Goal: Feedback & Contribution: Contribute content

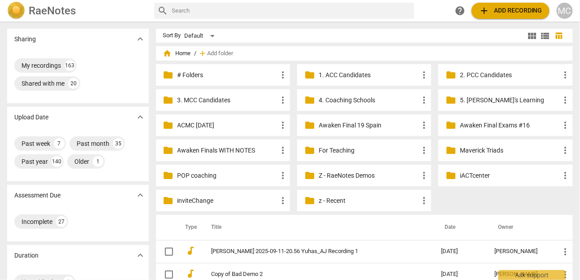
click at [203, 149] on p "Awaken Finals WITH NOTES" at bounding box center [227, 150] width 100 height 9
click at [565, 13] on div "MC" at bounding box center [564, 11] width 16 height 16
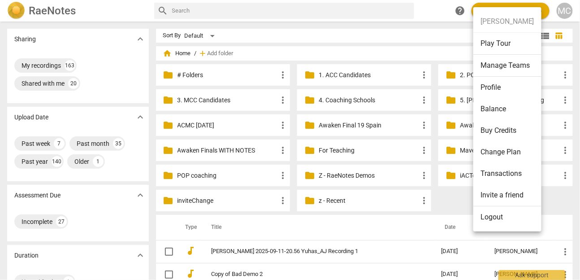
click at [503, 216] on li "Logout" at bounding box center [507, 217] width 68 height 22
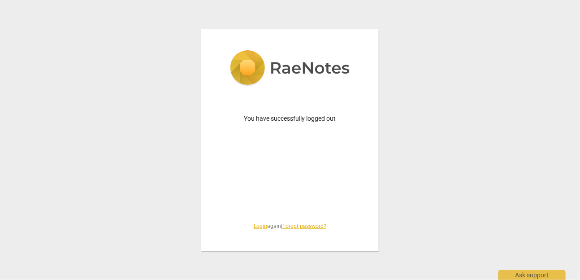
click at [259, 224] on link "Login" at bounding box center [260, 226] width 13 height 6
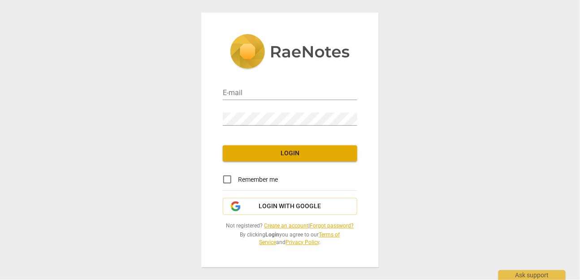
type input "[EMAIL_ADDRESS][DOMAIN_NAME]"
click at [285, 165] on div "E-mail [EMAIL_ADDRESS][DOMAIN_NAME] Password Login Remember me Login with Googl…" at bounding box center [289, 140] width 177 height 254
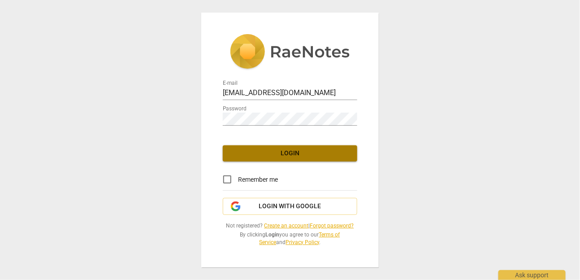
click at [283, 151] on span "Login" at bounding box center [290, 153] width 120 height 9
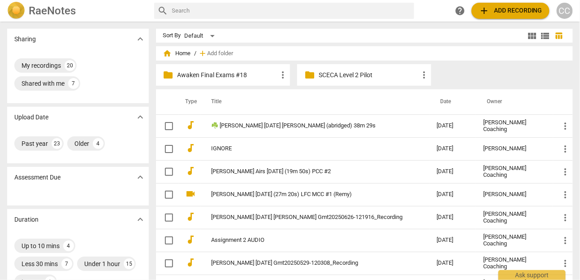
click at [224, 70] on p "Awaken Final Exams #18" at bounding box center [227, 74] width 100 height 9
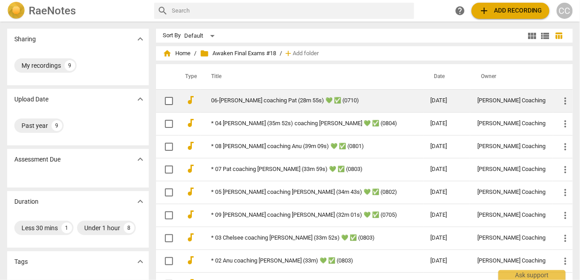
click at [257, 92] on td "06-[PERSON_NAME] coaching Pat (28m 55s) 💚 ✅ (0710)" at bounding box center [312, 100] width 223 height 23
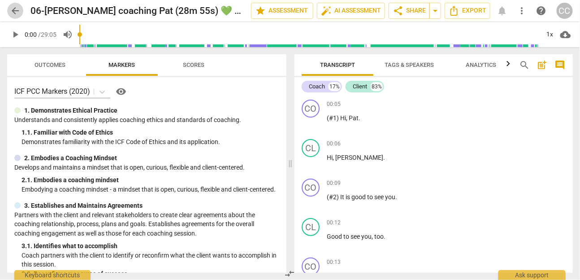
click at [11, 12] on span "arrow_back" at bounding box center [15, 10] width 11 height 11
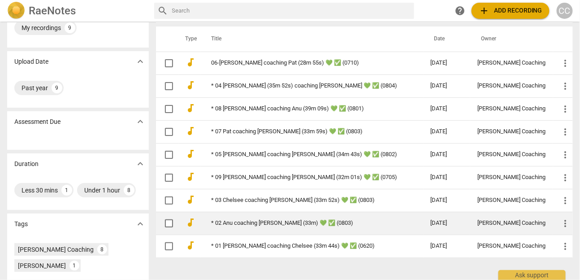
scroll to position [103, 0]
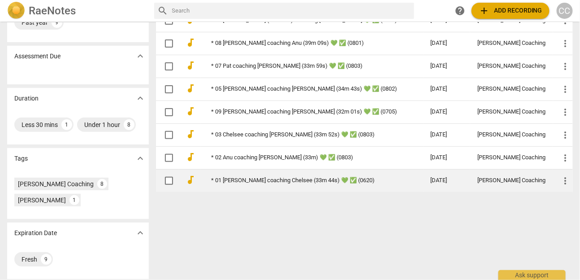
click at [256, 180] on link "* 01 [PERSON_NAME] coaching Chelsee (33m 44s) 💚 ✅ (0620)" at bounding box center [304, 180] width 187 height 7
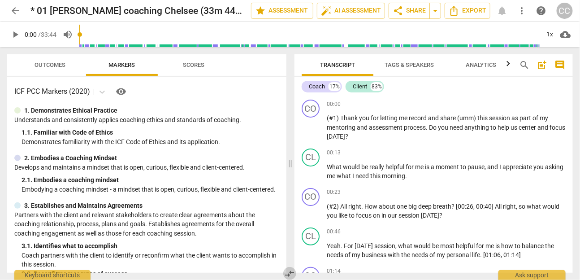
click at [293, 274] on span "compare_arrows" at bounding box center [290, 273] width 11 height 11
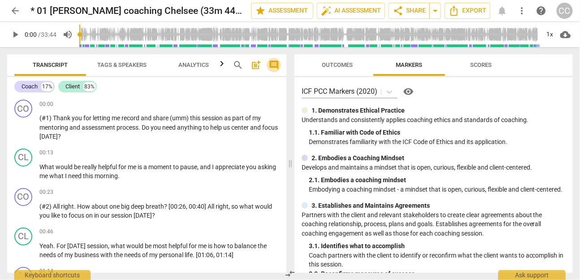
click at [279, 66] on span "comment" at bounding box center [273, 65] width 11 height 11
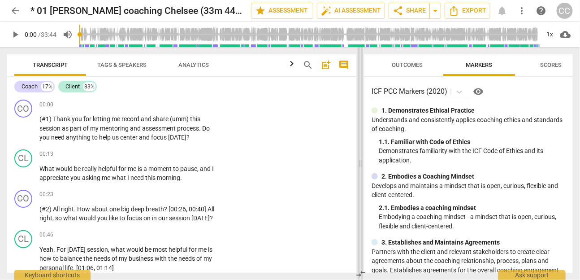
drag, startPoint x: 349, startPoint y: 158, endPoint x: 360, endPoint y: 149, distance: 13.7
click at [360, 149] on span at bounding box center [360, 163] width 5 height 233
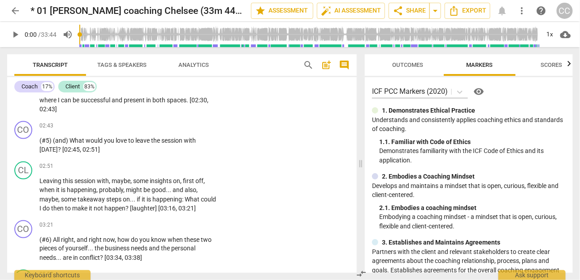
scroll to position [400, 0]
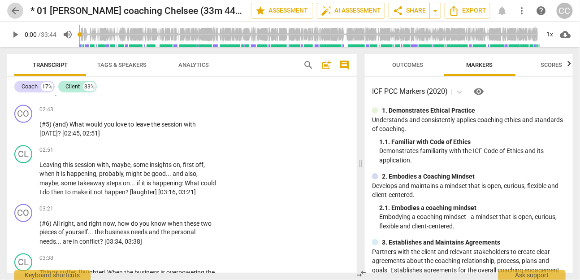
click at [15, 13] on span "arrow_back" at bounding box center [15, 10] width 11 height 11
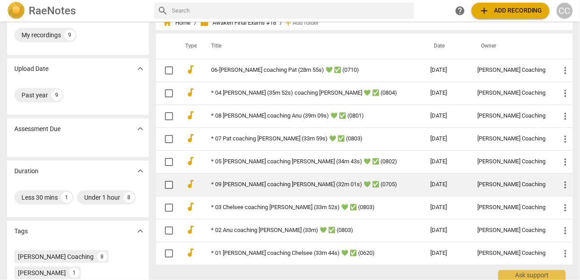
scroll to position [38, 0]
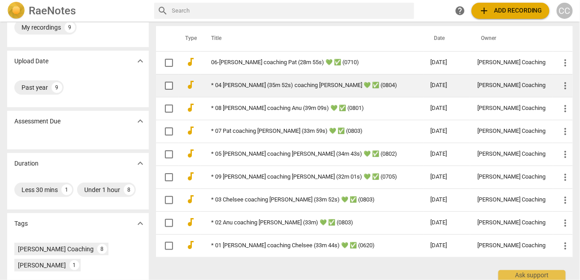
click at [257, 82] on link "* 04 [PERSON_NAME] (35m 52s) coaching [PERSON_NAME] 💚 ✅ (0804)" at bounding box center [304, 85] width 187 height 7
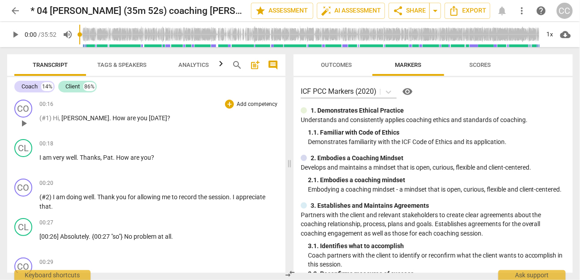
click at [261, 104] on p "Add competency" at bounding box center [257, 104] width 43 height 8
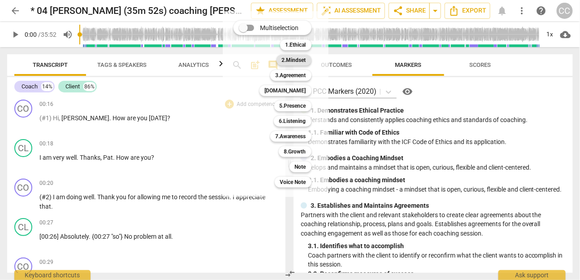
click at [286, 62] on b "2.Mindset" at bounding box center [294, 60] width 24 height 11
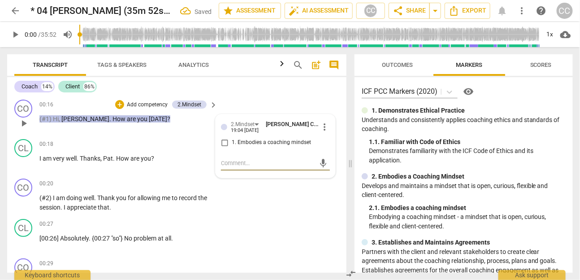
click at [257, 142] on span "1. Embodies a coaching mindset" at bounding box center [271, 142] width 79 height 8
click at [232, 142] on input "1. Embodies a coaching mindset" at bounding box center [224, 142] width 14 height 11
checkbox input "true"
click at [253, 164] on textarea at bounding box center [268, 163] width 95 height 9
type textarea "S"
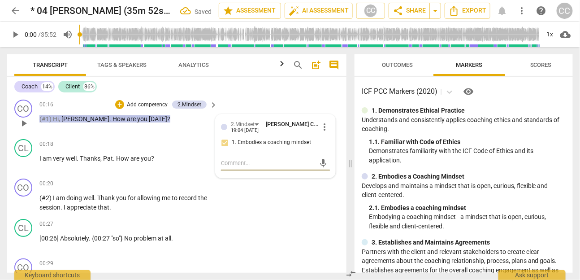
type textarea "S"
type textarea "SU"
type textarea "SUG"
type textarea "[PERSON_NAME]"
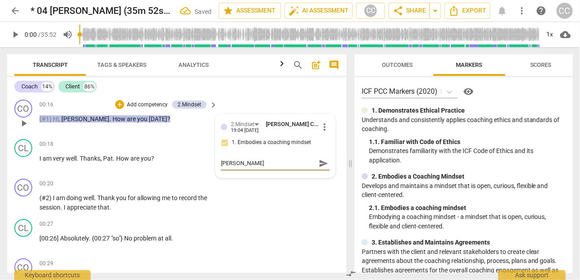
type textarea "SUGGE"
type textarea "SUGGES"
type textarea "SUGGESTI"
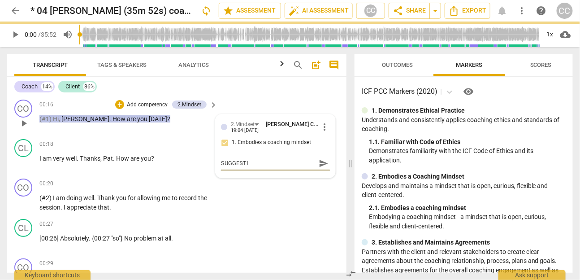
type textarea "SUGGESTIO"
type textarea "SUGGESTION"
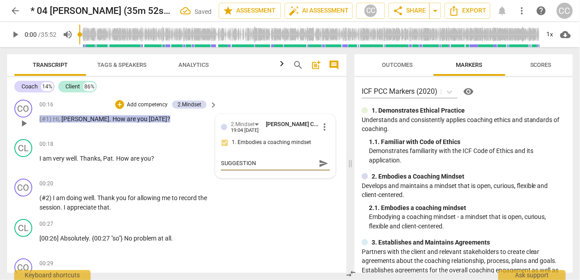
type textarea "SUGGESTION"
type textarea "SUGGESTION -"
type textarea "SUGGESTION --"
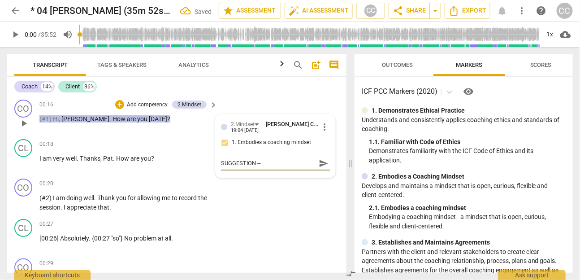
type textarea "SUGGESTION -->"
type textarea "SUGGESTION →"
paste textarea "Consider offering the client a more personalized welcome while maintaining the …"
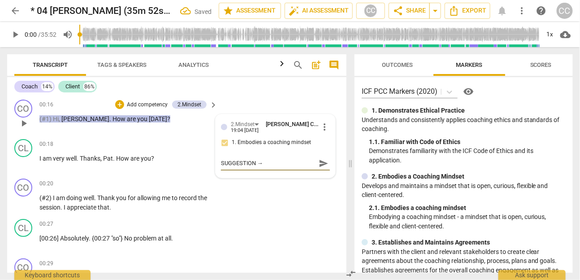
type textarea "SUGGESTION → Consider offering the client a more personalized welcome while mai…"
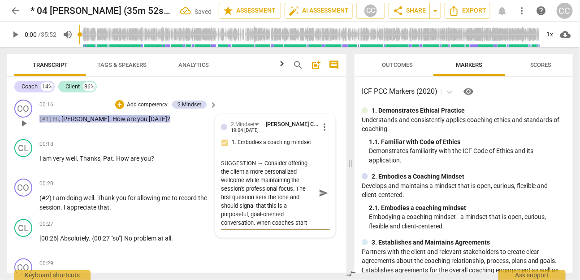
scroll to position [118, 0]
type textarea "SUGGESTION → Consider offering the client a more personalized welcome while mai…"
click at [225, 141] on input "1. Embodies a coaching mindset" at bounding box center [224, 142] width 14 height 11
checkbox input "true"
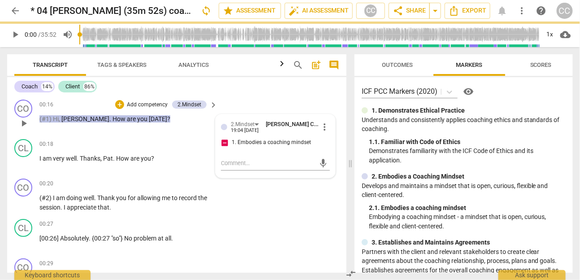
scroll to position [0, 0]
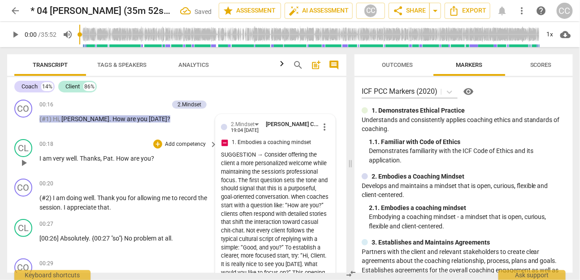
click at [144, 159] on span "you" at bounding box center [146, 158] width 10 height 7
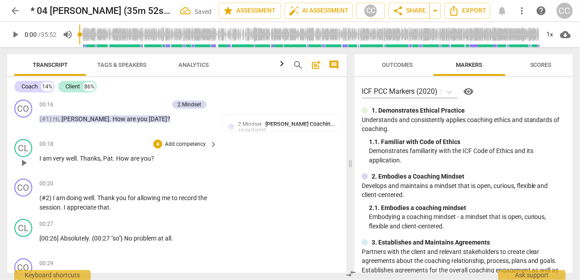
scroll to position [26, 0]
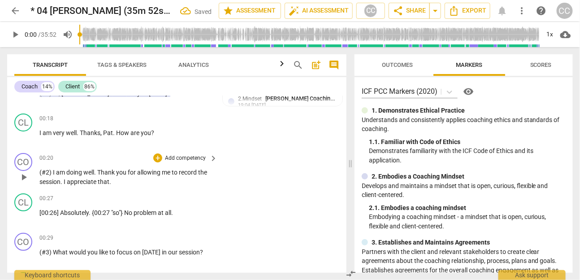
click at [190, 156] on p "Add competency" at bounding box center [185, 158] width 43 height 8
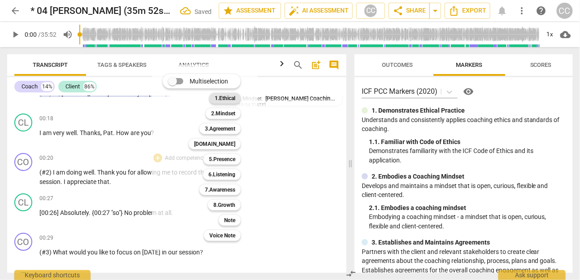
click at [220, 99] on b "1.Ethical" at bounding box center [225, 98] width 21 height 11
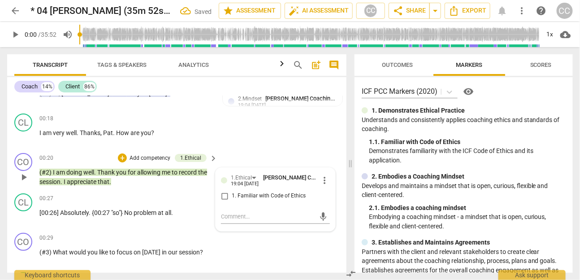
click at [257, 196] on span "1. Familiar with Code of Ethics" at bounding box center [269, 196] width 74 height 8
click at [232, 196] on input "1. Familiar with Code of Ethics" at bounding box center [224, 195] width 14 height 11
checkbox input "true"
click at [134, 208] on p "[00:26] Absolutely . {00:27 "so"} No problem at all ." at bounding box center [125, 212] width 173 height 9
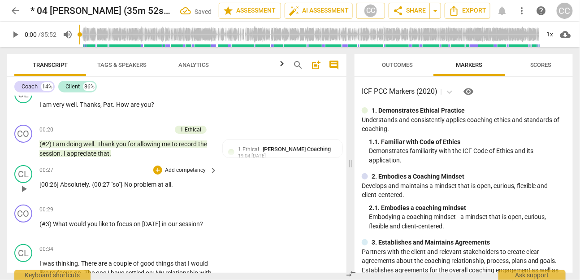
scroll to position [69, 0]
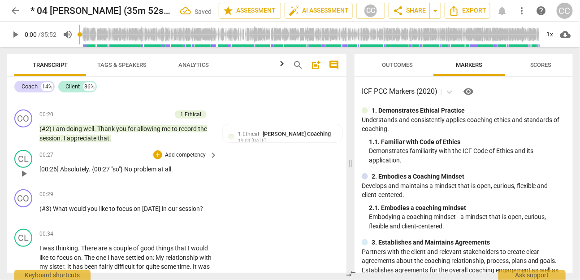
click at [184, 155] on p "Add competency" at bounding box center [185, 155] width 43 height 8
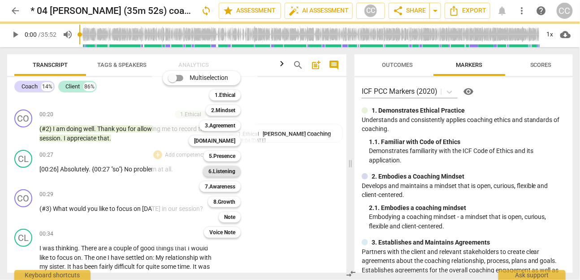
click at [226, 171] on b "6.Listening" at bounding box center [221, 171] width 27 height 11
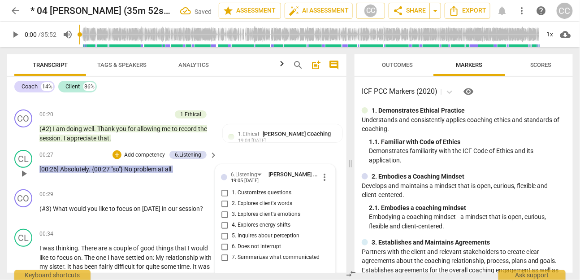
scroll to position [162, 0]
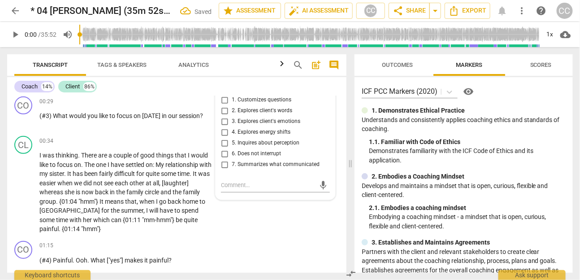
click at [253, 153] on span "6. Does not interrupt" at bounding box center [256, 154] width 49 height 8
click at [232, 153] on input "6. Does not interrupt" at bounding box center [224, 153] width 14 height 11
click at [253, 153] on span "6. Does not interrupt" at bounding box center [256, 154] width 49 height 8
click at [232, 153] on input "6. Does not interrupt" at bounding box center [224, 153] width 14 height 11
checkbox input "true"
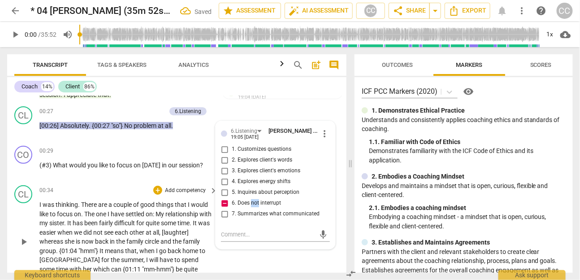
scroll to position [113, 0]
click at [172, 166] on span "our" at bounding box center [173, 164] width 11 height 7
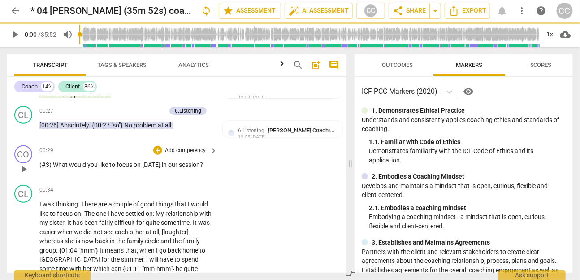
click at [189, 147] on p "Add competency" at bounding box center [185, 151] width 43 height 8
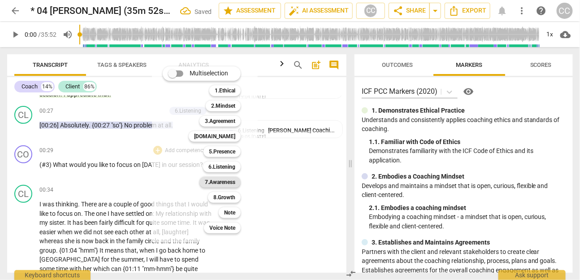
click at [226, 179] on b "7.Awareness" at bounding box center [220, 182] width 30 height 11
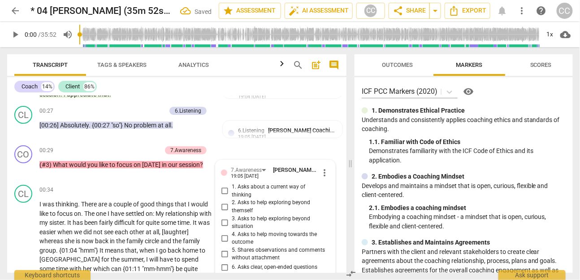
scroll to position [232, 0]
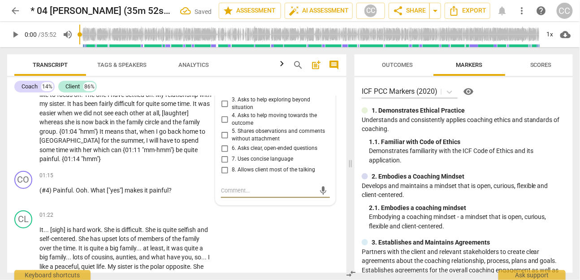
click at [249, 135] on span "5. Shares observations and comments without attachment" at bounding box center [279, 135] width 95 height 16
click at [232, 135] on input "5. Shares observations and comments without attachment" at bounding box center [224, 134] width 14 height 11
checkbox input "true"
click at [246, 155] on span "7. Uses concise language" at bounding box center [262, 159] width 61 height 8
click at [232, 154] on input "7. Uses concise language" at bounding box center [224, 159] width 14 height 11
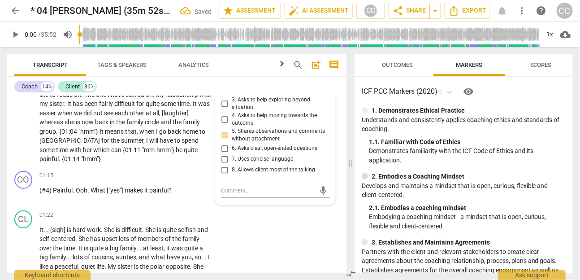
checkbox input "true"
click at [247, 144] on span "6. Asks clear, open-ended questions" at bounding box center [275, 148] width 86 height 8
click at [232, 143] on input "6. Asks clear, open-ended questions" at bounding box center [224, 148] width 14 height 11
checkbox input "true"
click at [246, 127] on span "5. Shares observations and comments without attachment" at bounding box center [279, 135] width 95 height 16
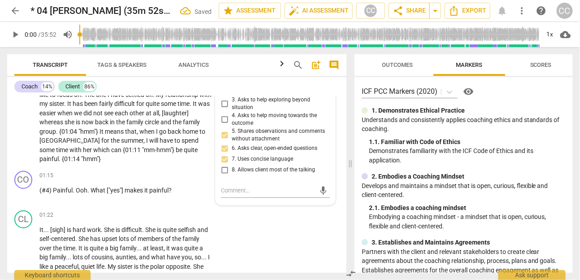
click at [232, 129] on input "5. Shares observations and comments without attachment" at bounding box center [224, 134] width 14 height 11
click at [246, 127] on span "5. Shares observations and comments without attachment" at bounding box center [279, 135] width 95 height 16
click at [232, 129] on input "5. Shares observations and comments without attachment" at bounding box center [224, 134] width 14 height 11
checkbox input "false"
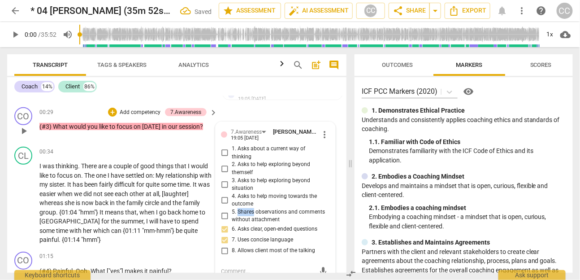
scroll to position [149, 0]
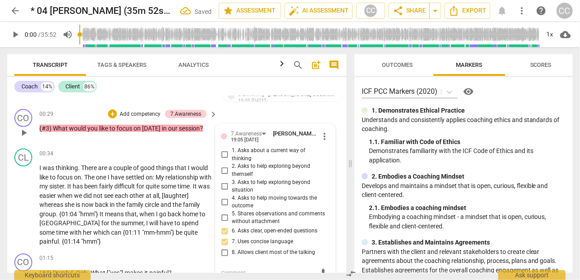
click at [244, 151] on span "1. Asks about a current way of thinking" at bounding box center [279, 155] width 95 height 16
click at [232, 151] on input "1. Asks about a current way of thinking" at bounding box center [224, 154] width 14 height 11
checkbox input "true"
click at [141, 110] on p "Add competency" at bounding box center [140, 114] width 43 height 8
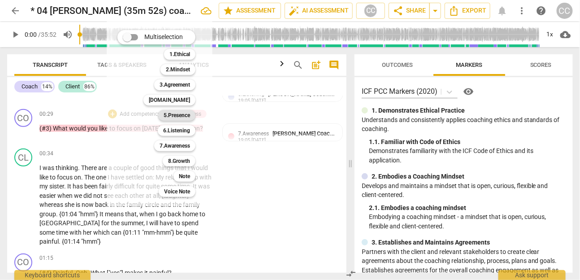
click at [182, 114] on b "5.Presence" at bounding box center [177, 115] width 26 height 11
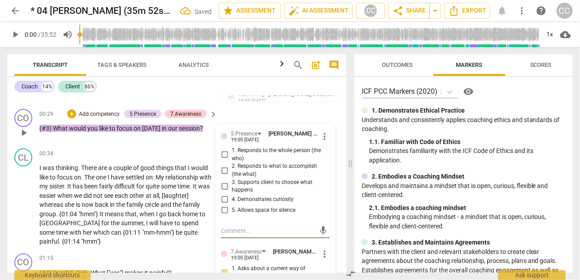
click at [245, 196] on span "4. Demonstrates curiosity" at bounding box center [263, 199] width 62 height 8
click at [232, 196] on input "4. Demonstrates curiosity" at bounding box center [224, 199] width 14 height 11
click at [108, 109] on div "+ Add competency" at bounding box center [93, 113] width 53 height 9
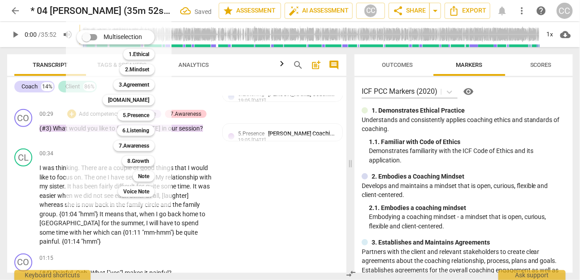
click at [274, 130] on div at bounding box center [290, 140] width 580 height 280
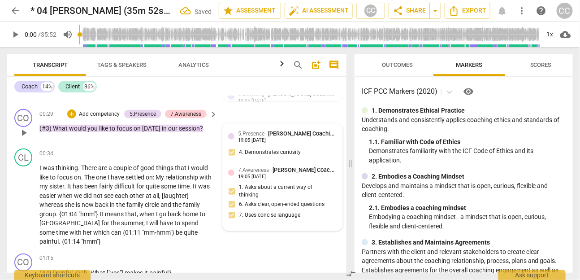
click at [266, 138] on div "19:05 [DATE]" at bounding box center [252, 141] width 28 height 6
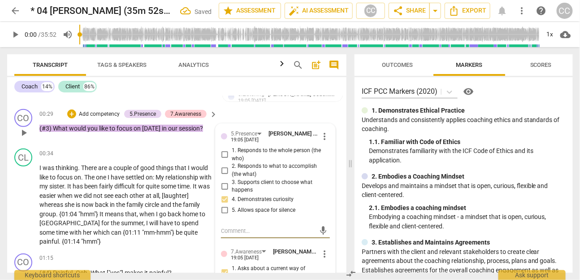
click at [244, 199] on span "4. Demonstrates curiosity" at bounding box center [263, 199] width 62 height 8
click at [232, 199] on input "4. Demonstrates curiosity" at bounding box center [224, 199] width 14 height 11
click at [244, 199] on span "4. Demonstrates curiosity" at bounding box center [263, 199] width 62 height 8
click at [232, 199] on input "4. Demonstrates curiosity" at bounding box center [224, 199] width 14 height 11
click at [244, 199] on span "4. Demonstrates curiosity" at bounding box center [263, 199] width 62 height 8
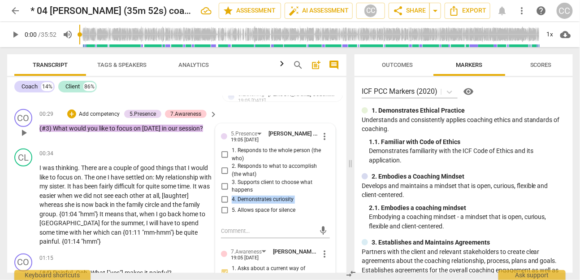
click at [232, 199] on input "4. Demonstrates curiosity" at bounding box center [224, 199] width 14 height 11
checkbox input "true"
click at [89, 110] on p "Add competency" at bounding box center [99, 114] width 43 height 8
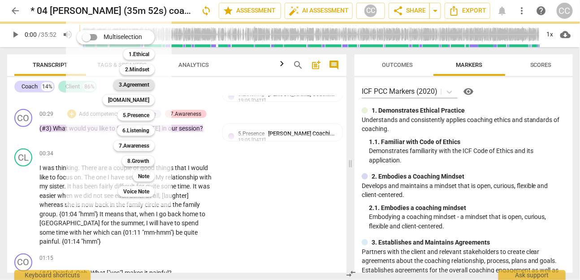
click at [136, 84] on b "3.Agreement" at bounding box center [134, 84] width 30 height 11
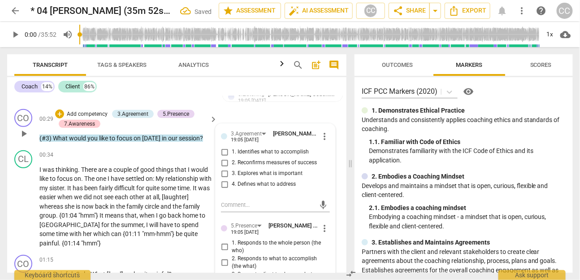
click at [254, 152] on span "1. Identifies what to accomplish" at bounding box center [270, 152] width 77 height 8
click at [232, 152] on input "1. Identifies what to accomplish" at bounding box center [224, 152] width 14 height 11
checkbox input "true"
click at [112, 207] on span "in" at bounding box center [113, 206] width 6 height 7
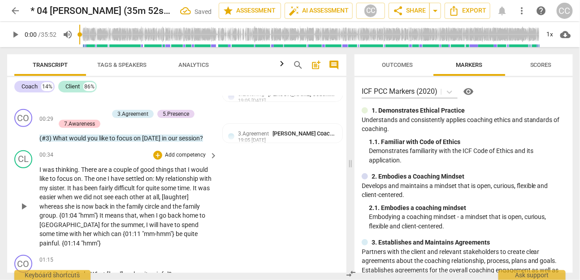
scroll to position [185, 0]
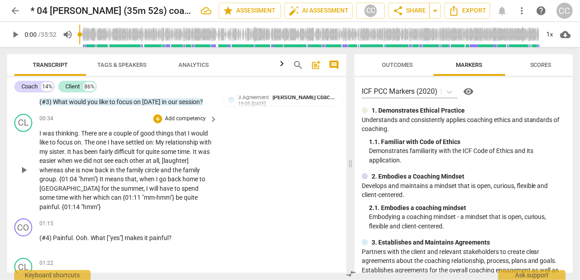
click at [180, 117] on p "Add competency" at bounding box center [185, 119] width 43 height 8
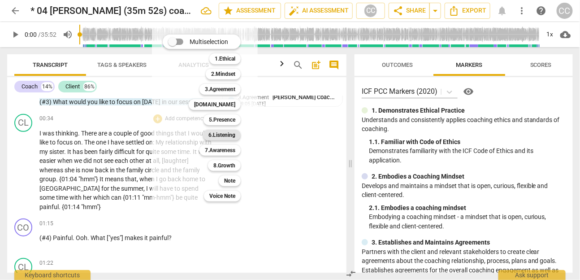
click at [227, 134] on b "6.Listening" at bounding box center [221, 134] width 27 height 11
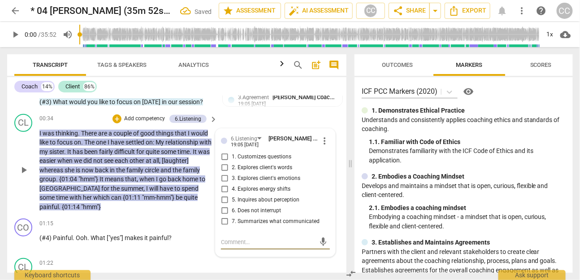
click at [268, 208] on span "6. Does not interrupt" at bounding box center [256, 211] width 49 height 8
click at [232, 208] on input "6. Does not interrupt" at bounding box center [224, 210] width 14 height 11
click at [268, 208] on span "6. Does not interrupt" at bounding box center [256, 211] width 49 height 8
click at [232, 208] on input "6. Does not interrupt" at bounding box center [224, 210] width 14 height 11
checkbox input "true"
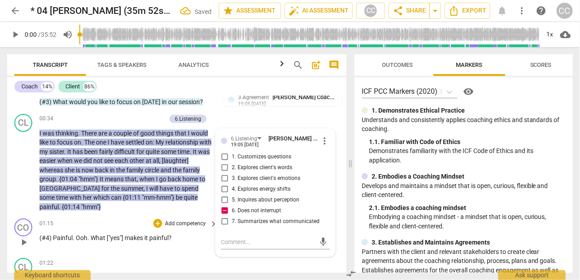
click at [98, 232] on div "01:15 + Add competency keyboard_arrow_right (#4) Painful . Ooh . What ["yes"] m…" at bounding box center [128, 234] width 179 height 32
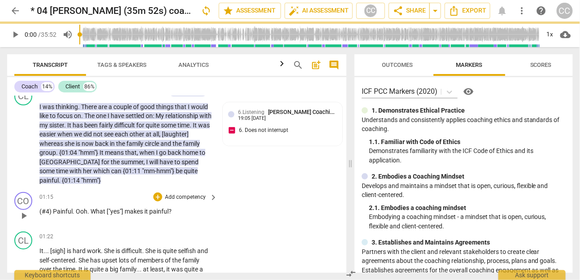
scroll to position [219, 0]
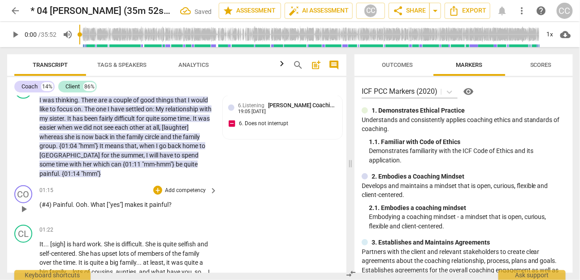
click at [185, 187] on p "Add competency" at bounding box center [185, 190] width 43 height 8
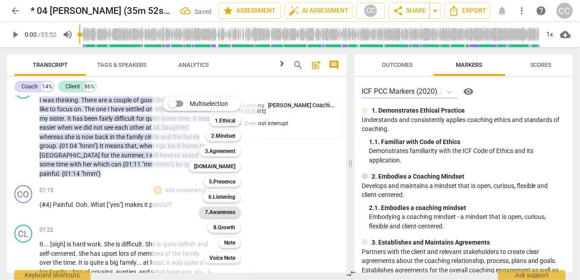
click at [231, 212] on b "7.Awareness" at bounding box center [220, 212] width 30 height 11
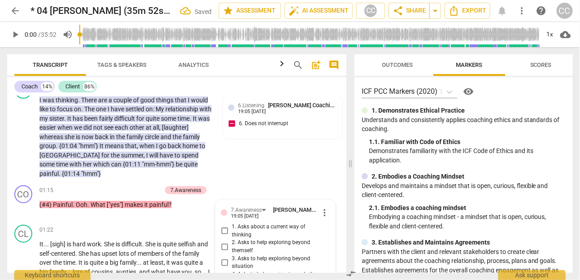
scroll to position [377, 0]
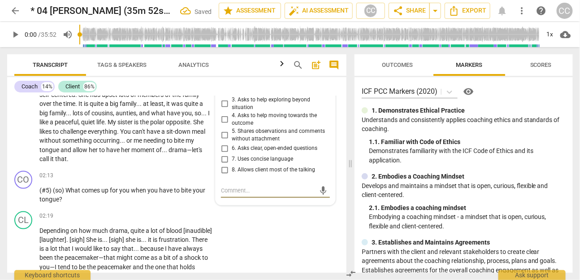
click at [259, 144] on span "6. Asks clear, open-ended questions" at bounding box center [275, 148] width 86 height 8
click at [232, 143] on input "6. Asks clear, open-ended questions" at bounding box center [224, 148] width 14 height 11
checkbox input "true"
click at [251, 155] on span "7. Uses concise language" at bounding box center [262, 159] width 61 height 8
click at [232, 155] on input "7. Uses concise language" at bounding box center [224, 159] width 14 height 11
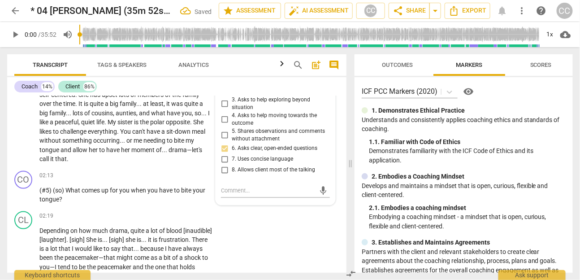
checkbox input "true"
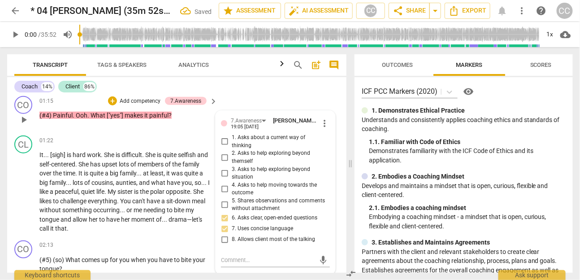
scroll to position [305, 0]
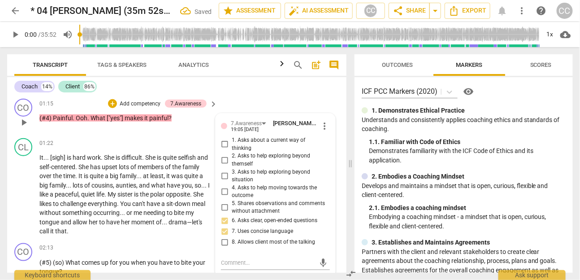
click at [250, 138] on span "1. Asks about a current way of thinking" at bounding box center [279, 144] width 95 height 16
click at [232, 139] on input "1. Asks about a current way of thinking" at bounding box center [224, 144] width 14 height 11
click at [149, 102] on p "Add competency" at bounding box center [140, 104] width 43 height 8
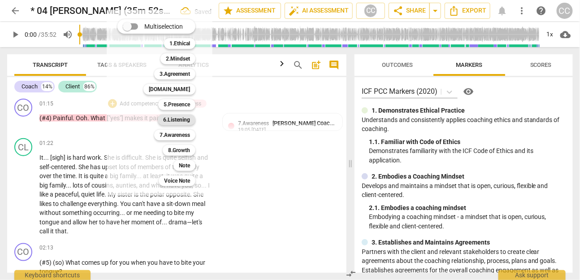
click at [173, 119] on b "6.Listening" at bounding box center [176, 119] width 27 height 11
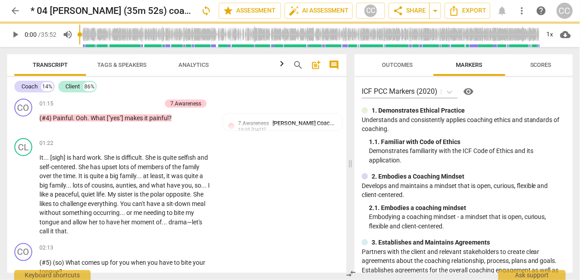
checkbox input "false"
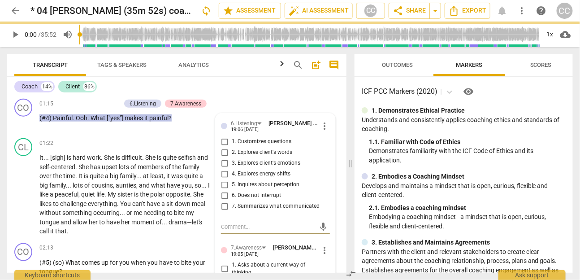
scroll to position [296, 0]
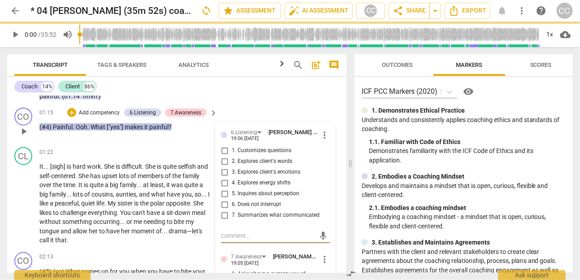
checkbox input "true"
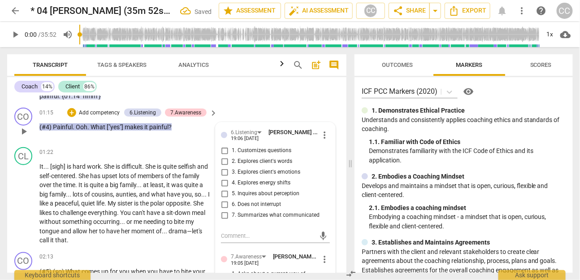
click at [252, 150] on span "1. Customizes questions" at bounding box center [262, 151] width 60 height 8
click at [232, 150] on input "1. Customizes questions" at bounding box center [224, 150] width 14 height 11
checkbox input "true"
click at [251, 160] on span "2. Explores client's words" at bounding box center [262, 161] width 60 height 8
click at [232, 160] on input "2. Explores client's words" at bounding box center [224, 161] width 14 height 11
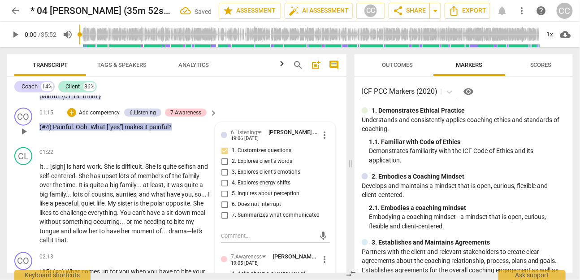
checkbox input "true"
click at [251, 167] on label "3. Explores client's emotions" at bounding box center [271, 172] width 109 height 11
click at [232, 167] on input "3. Explores client's emotions" at bounding box center [224, 172] width 14 height 11
checkbox input "true"
click at [267, 191] on span "5. Inquires about perception" at bounding box center [266, 194] width 68 height 8
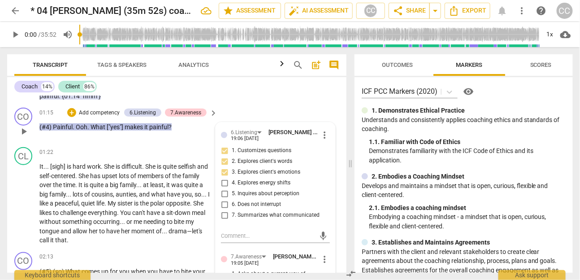
click at [232, 191] on input "5. Inquires about perception" at bounding box center [224, 193] width 14 height 11
checkbox input "true"
click at [106, 115] on p "Add competency" at bounding box center [99, 113] width 43 height 8
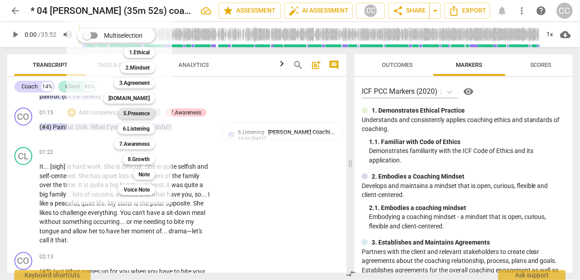
click at [129, 108] on b "5.Presence" at bounding box center [136, 113] width 26 height 11
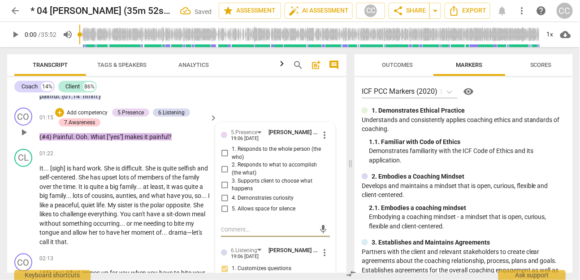
click at [245, 194] on span "4. Demonstrates curiosity" at bounding box center [263, 198] width 62 height 8
click at [232, 194] on input "4. Demonstrates curiosity" at bounding box center [224, 198] width 14 height 11
checkbox input "true"
click at [96, 109] on p "Add competency" at bounding box center [87, 113] width 43 height 8
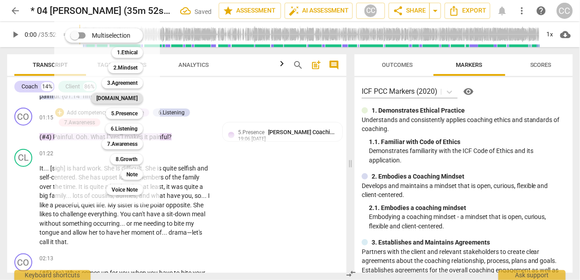
click at [130, 96] on b "[DOMAIN_NAME]" at bounding box center [116, 98] width 41 height 11
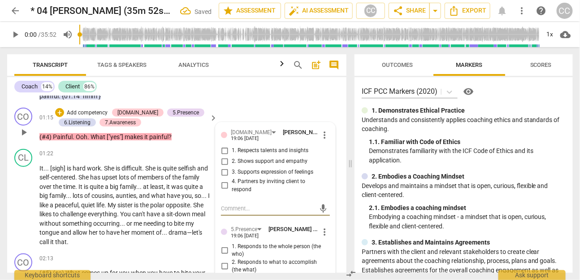
click at [263, 172] on span "3. Supports expression of feelings" at bounding box center [273, 172] width 82 height 8
click at [232, 172] on input "3. Supports expression of feelings" at bounding box center [224, 172] width 14 height 11
checkbox input "true"
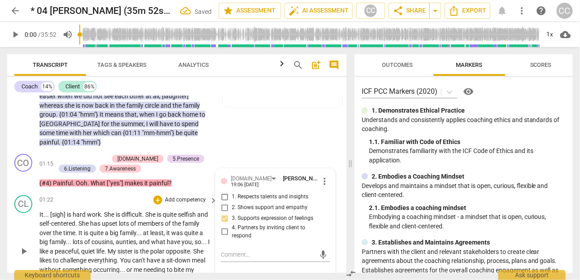
scroll to position [245, 0]
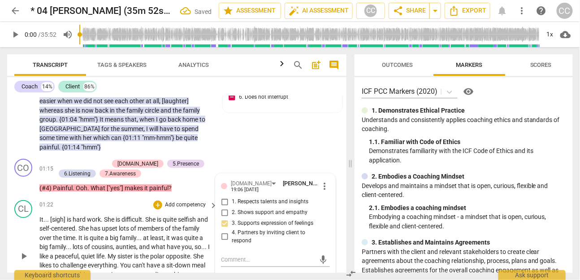
click at [120, 219] on span "is" at bounding box center [119, 219] width 6 height 7
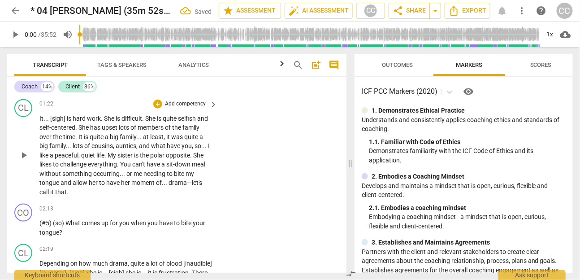
scroll to position [348, 0]
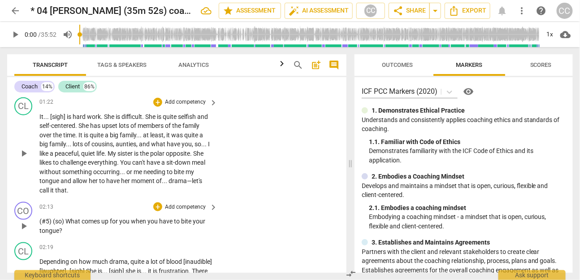
click at [185, 203] on p "Add competency" at bounding box center [185, 207] width 43 height 8
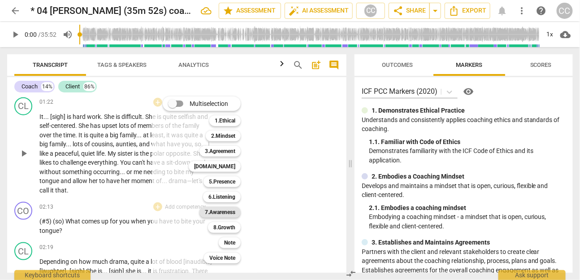
click at [225, 214] on b "7.Awareness" at bounding box center [220, 212] width 30 height 11
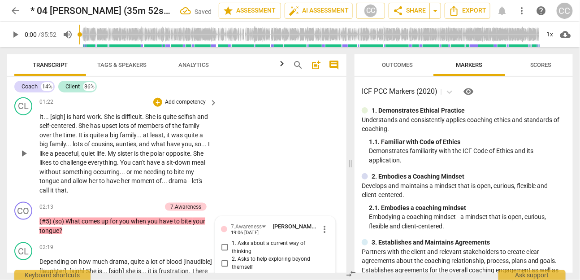
scroll to position [523, 0]
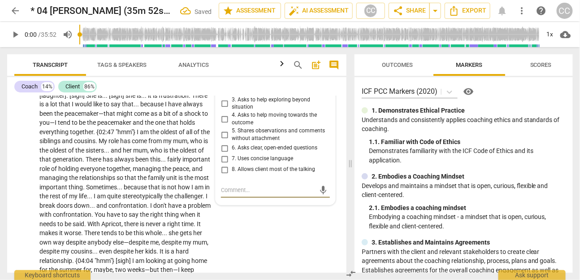
click at [245, 144] on span "6. Asks clear, open-ended questions" at bounding box center [275, 148] width 86 height 8
click at [232, 144] on input "6. Asks clear, open-ended questions" at bounding box center [224, 148] width 14 height 11
checkbox input "true"
click at [244, 155] on span "7. Uses concise language" at bounding box center [262, 159] width 61 height 8
click at [232, 154] on input "7. Uses concise language" at bounding box center [224, 159] width 14 height 11
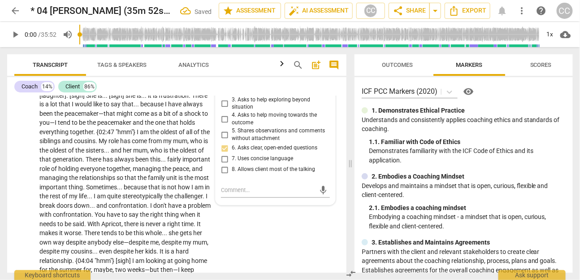
checkbox input "true"
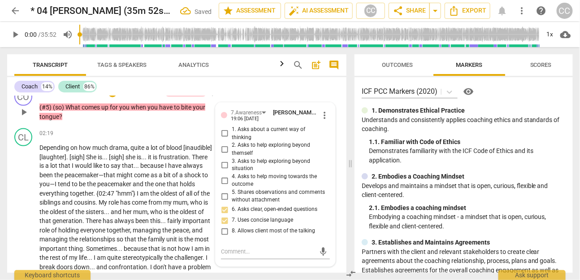
scroll to position [461, 0]
click at [246, 132] on span "1. Asks about a current way of thinking" at bounding box center [279, 134] width 95 height 16
click at [232, 132] on input "1. Asks about a current way of thinking" at bounding box center [224, 134] width 14 height 11
checkbox input "true"
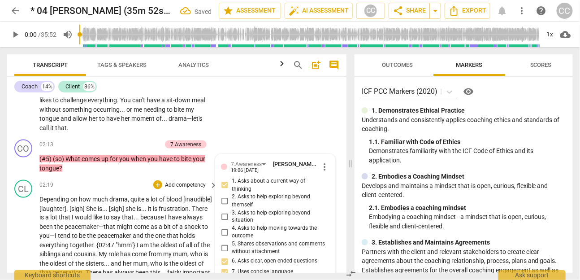
scroll to position [402, 0]
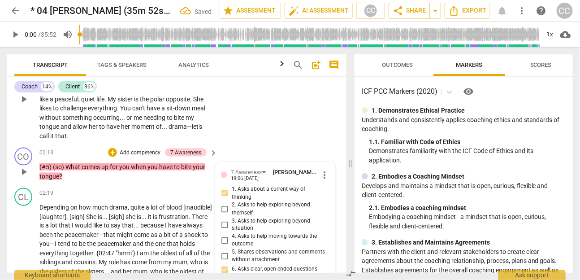
click at [150, 153] on p "Add competency" at bounding box center [140, 153] width 43 height 8
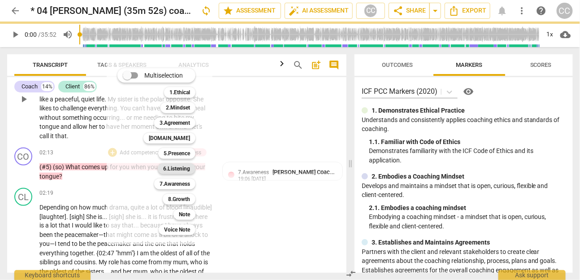
click at [175, 168] on b "6.Listening" at bounding box center [176, 168] width 27 height 11
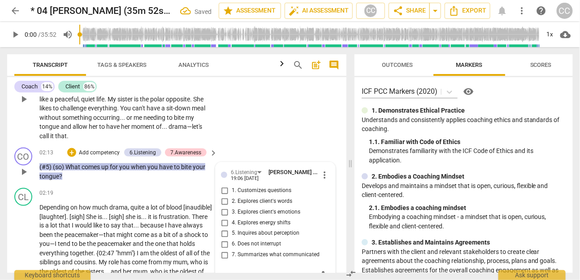
scroll to position [407, 0]
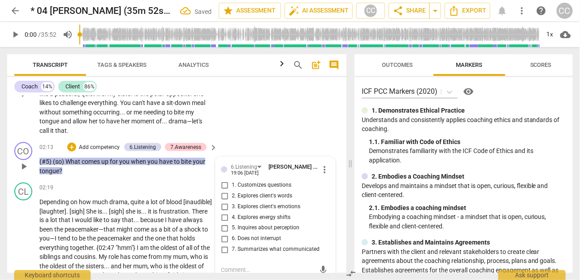
click at [250, 185] on span "1. Customizes questions" at bounding box center [262, 185] width 60 height 8
click at [232, 185] on input "1. Customizes questions" at bounding box center [224, 185] width 14 height 11
checkbox input "true"
click at [249, 192] on span "2. Explores client's words" at bounding box center [262, 196] width 60 height 8
click at [232, 192] on input "2. Explores client's words" at bounding box center [224, 195] width 14 height 11
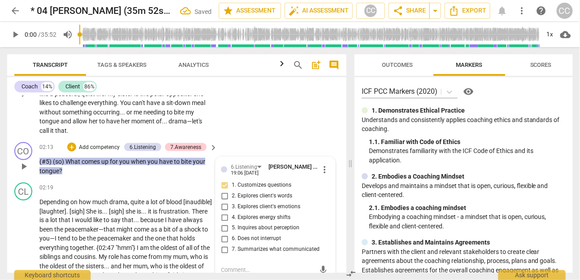
checkbox input "true"
click at [248, 226] on span "5. Inquires about perception" at bounding box center [266, 228] width 68 height 8
click at [232, 226] on input "5. Inquires about perception" at bounding box center [224, 228] width 14 height 11
checkbox input "true"
click at [100, 147] on p "Add competency" at bounding box center [99, 147] width 43 height 8
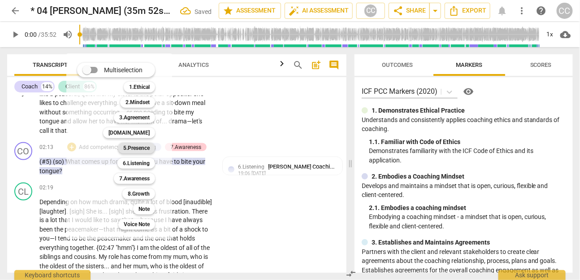
click at [128, 146] on b "5.Presence" at bounding box center [136, 147] width 26 height 11
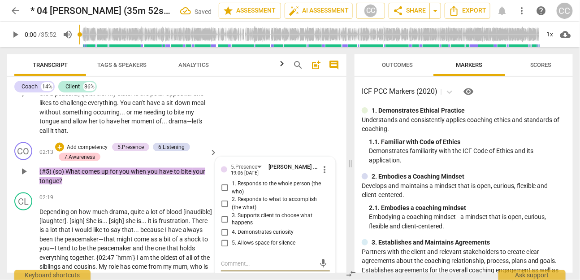
click at [258, 229] on span "4. Demonstrates curiosity" at bounding box center [263, 233] width 62 height 8
click at [232, 228] on input "4. Demonstrates curiosity" at bounding box center [224, 232] width 14 height 11
checkbox input "true"
click at [95, 146] on p "Add competency" at bounding box center [87, 147] width 43 height 8
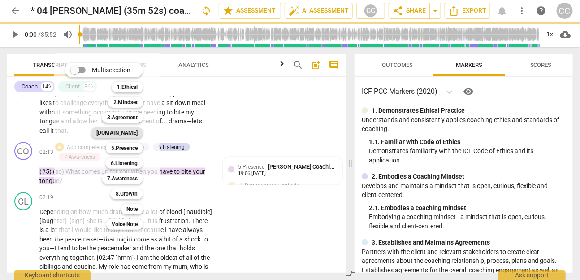
click at [132, 131] on b "[DOMAIN_NAME]" at bounding box center [116, 132] width 41 height 11
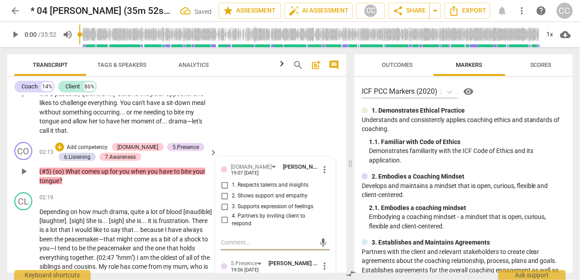
click at [254, 209] on span "3. Supports expression of feelings" at bounding box center [273, 207] width 82 height 8
click at [232, 209] on input "3. Supports expression of feelings" at bounding box center [224, 206] width 14 height 11
checkbox input "true"
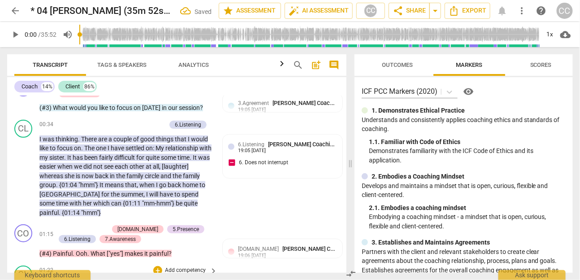
scroll to position [179, 0]
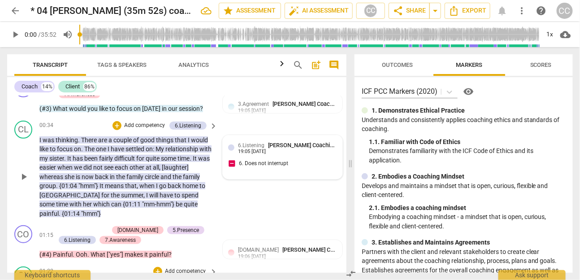
click at [246, 149] on div "19:05 [DATE]" at bounding box center [252, 152] width 28 height 6
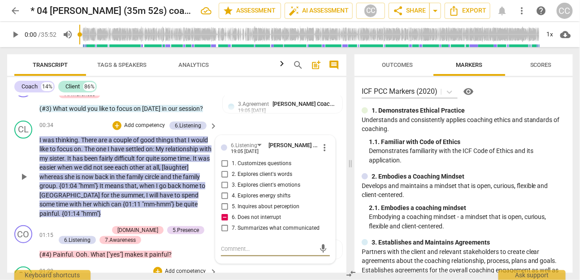
click at [323, 147] on span "more_vert" at bounding box center [324, 147] width 11 height 11
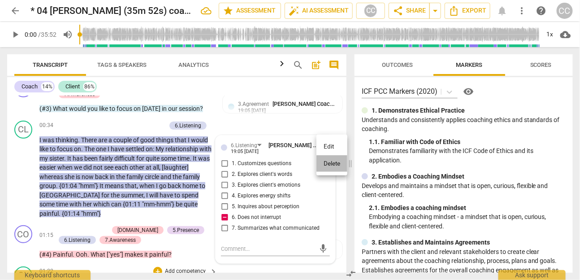
click at [333, 167] on li "Delete" at bounding box center [331, 163] width 31 height 17
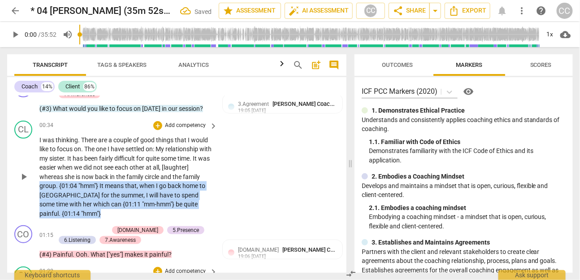
drag, startPoint x: 66, startPoint y: 215, endPoint x: 38, endPoint y: 185, distance: 41.2
click at [38, 185] on div "CL play_arrow pause 00:34 + Add competency keyboard_arrow_right I was thinking …" at bounding box center [176, 169] width 339 height 105
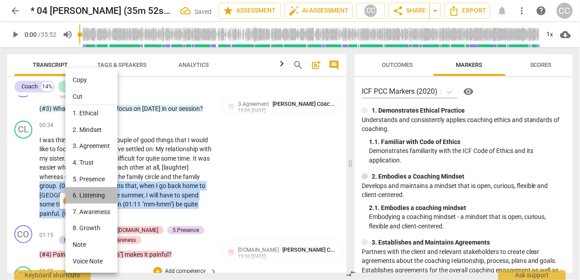
click at [99, 191] on li "6. Listening" at bounding box center [91, 195] width 52 height 17
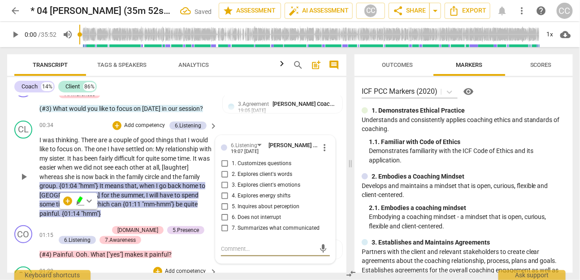
click at [253, 216] on span "6. Does not interrupt" at bounding box center [256, 217] width 49 height 8
click at [232, 216] on input "6. Does not interrupt" at bounding box center [224, 217] width 14 height 11
click at [253, 216] on span "6. Does not interrupt" at bounding box center [256, 217] width 49 height 8
click at [232, 216] on input "6. Does not interrupt" at bounding box center [224, 217] width 14 height 11
checkbox input "true"
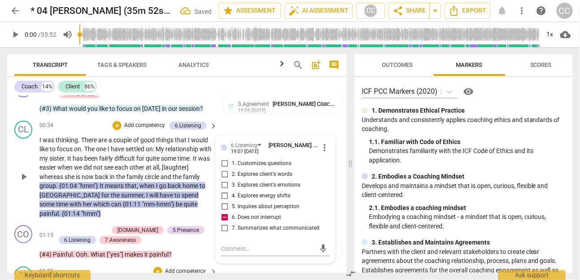
click at [176, 160] on span "some" at bounding box center [169, 158] width 17 height 7
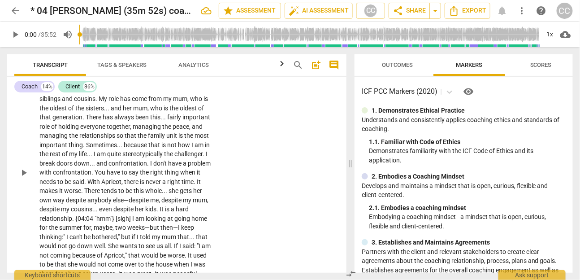
scroll to position [515, 0]
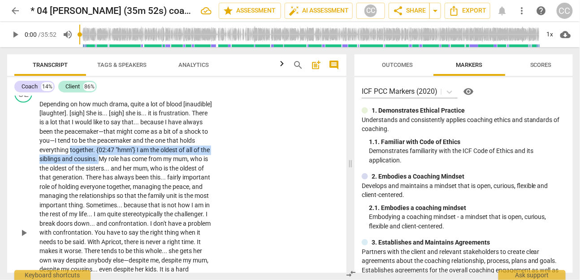
drag, startPoint x: 134, startPoint y: 150, endPoint x: 173, endPoint y: 156, distance: 39.0
click at [173, 156] on p "Depending on how much drama , quite a lot of blood [inaudible] [laughter] . [si…" at bounding box center [125, 232] width 173 height 267
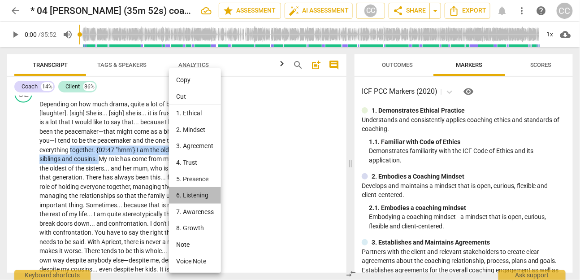
click at [186, 193] on li "6. Listening" at bounding box center [195, 195] width 52 height 17
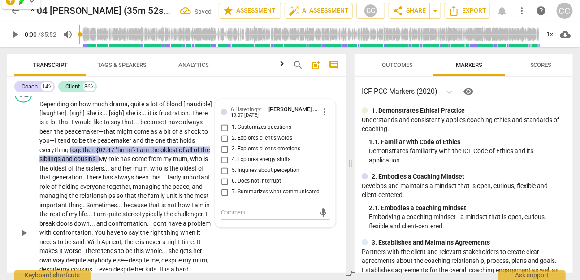
scroll to position [560, 0]
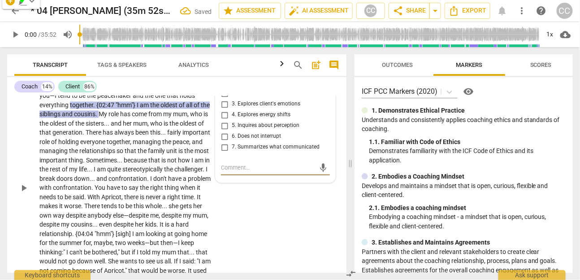
click at [257, 134] on span "6. Does not interrupt" at bounding box center [256, 137] width 49 height 8
click at [232, 134] on input "6. Does not interrupt" at bounding box center [224, 136] width 14 height 11
click at [257, 134] on span "6. Does not interrupt" at bounding box center [256, 137] width 49 height 8
click at [232, 134] on input "6. Does not interrupt" at bounding box center [224, 136] width 14 height 11
checkbox input "true"
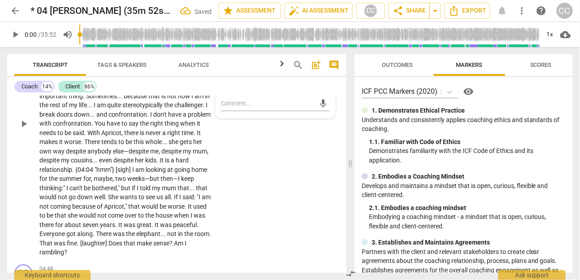
scroll to position [626, 0]
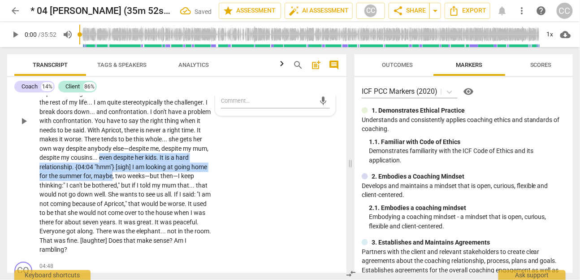
drag, startPoint x: 78, startPoint y: 167, endPoint x: 91, endPoint y: 186, distance: 23.5
click at [91, 186] on p "Depending on how much drama , quite a lot of blood [inaudible] [laughter] . [si…" at bounding box center [125, 121] width 173 height 267
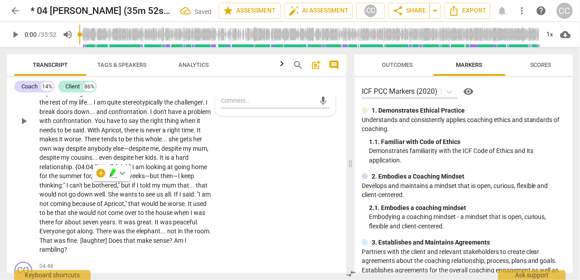
click at [78, 161] on p "Depending on how much drama , quite a lot of blood [inaudible] [laughter] . [si…" at bounding box center [125, 121] width 173 height 267
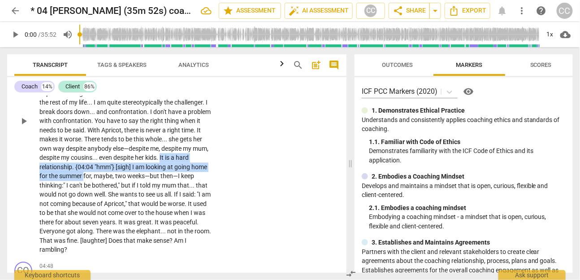
drag, startPoint x: 139, startPoint y: 167, endPoint x: 64, endPoint y: 187, distance: 77.5
click at [64, 187] on p "Depending on how much drama , quite a lot of blood [inaudible] [laughter] . [si…" at bounding box center [125, 121] width 173 height 267
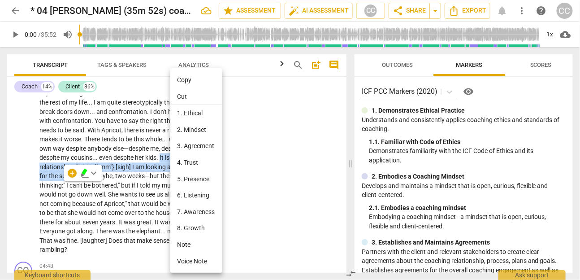
click at [199, 199] on li "6. Listening" at bounding box center [196, 195] width 52 height 17
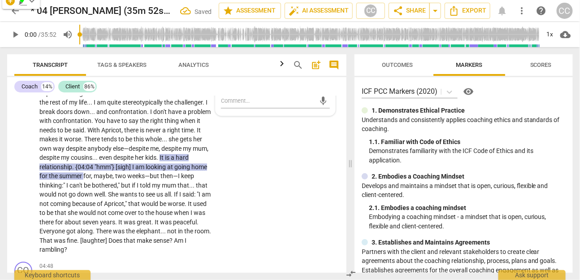
scroll to position [560, 0]
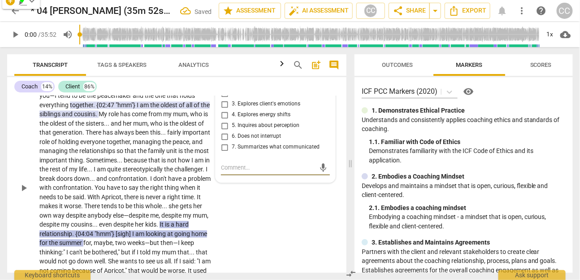
click at [260, 135] on span "6. Does not interrupt" at bounding box center [256, 137] width 49 height 8
click at [232, 135] on input "6. Does not interrupt" at bounding box center [224, 136] width 14 height 11
click at [260, 135] on span "6. Does not interrupt" at bounding box center [256, 137] width 49 height 8
click at [232, 135] on input "6. Does not interrupt" at bounding box center [224, 136] width 14 height 11
checkbox input "true"
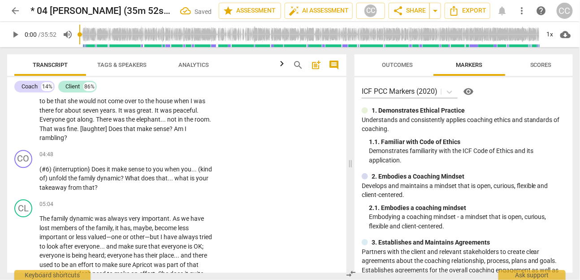
scroll to position [741, 0]
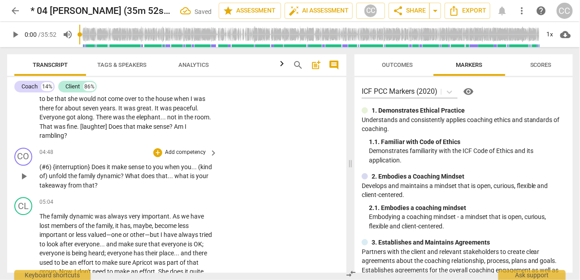
click at [147, 170] on span "to" at bounding box center [149, 166] width 7 height 7
click at [180, 156] on p "Add competency" at bounding box center [185, 152] width 43 height 8
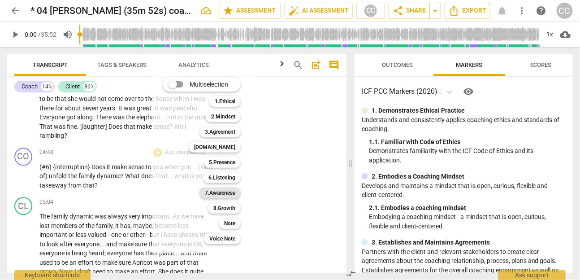
click at [227, 193] on b "7.Awareness" at bounding box center [220, 192] width 30 height 11
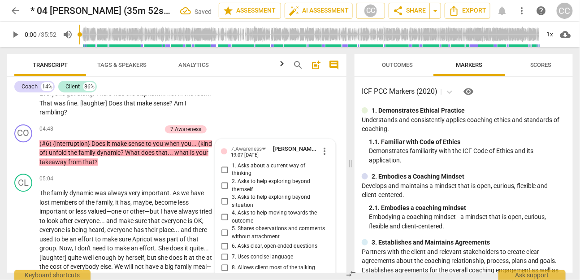
scroll to position [760, 0]
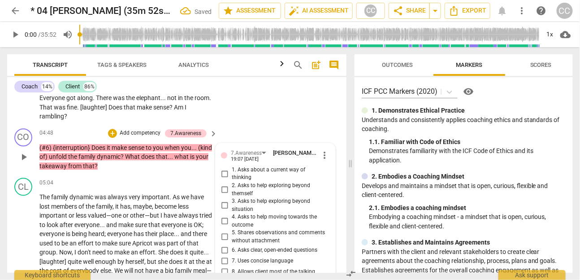
click at [247, 180] on span "1. Asks about a current way of thinking" at bounding box center [279, 174] width 95 height 16
click at [232, 179] on input "1. Asks about a current way of thinking" at bounding box center [224, 173] width 14 height 11
checkbox input "true"
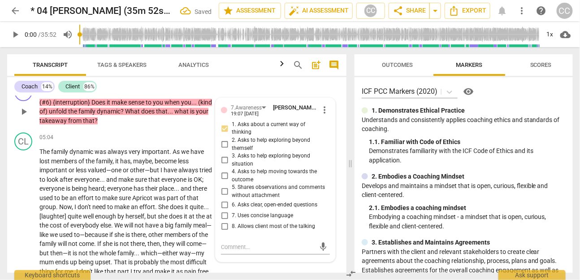
scroll to position [806, 0]
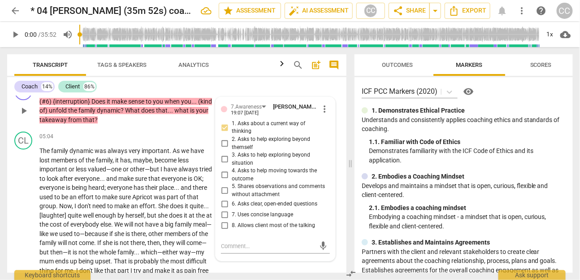
click at [246, 207] on span "6. Asks clear, open-ended questions" at bounding box center [275, 204] width 86 height 8
click at [232, 207] on input "6. Asks clear, open-ended questions" at bounding box center [224, 203] width 14 height 11
click at [246, 207] on span "6. Asks clear, open-ended questions" at bounding box center [275, 204] width 86 height 8
click at [232, 207] on input "6. Asks clear, open-ended questions" at bounding box center [224, 203] width 14 height 11
checkbox input "true"
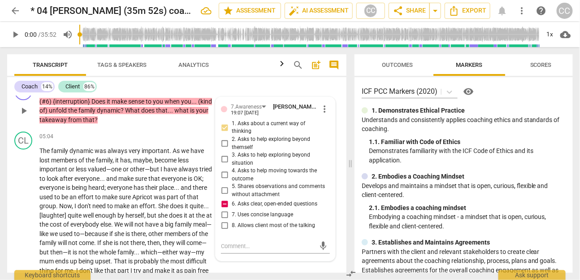
click at [243, 219] on span "7. Uses concise language" at bounding box center [262, 215] width 61 height 8
click at [232, 219] on input "7. Uses concise language" at bounding box center [224, 214] width 14 height 11
click at [243, 219] on span "7. Uses concise language" at bounding box center [262, 215] width 61 height 8
click at [232, 219] on input "7. Uses concise language" at bounding box center [224, 214] width 14 height 11
checkbox input "true"
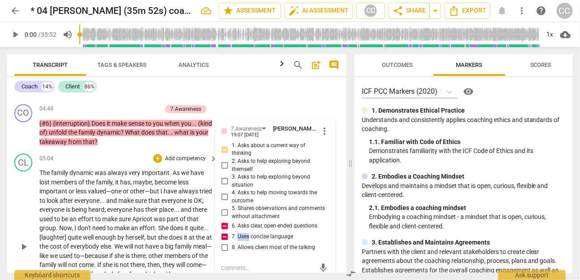
scroll to position [769, 0]
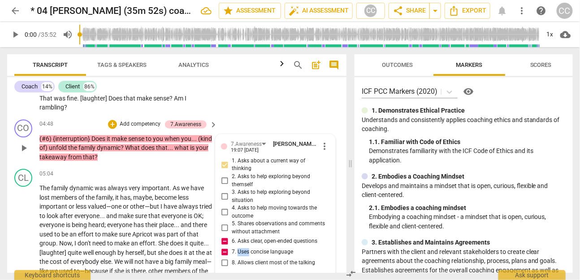
click at [125, 128] on p "Add competency" at bounding box center [140, 124] width 43 height 8
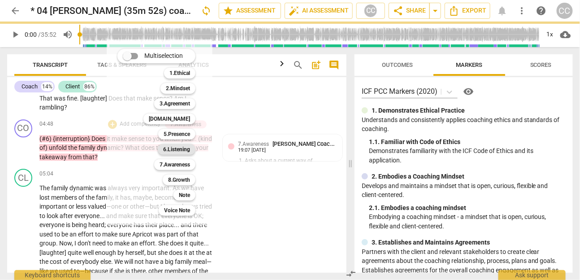
click at [178, 151] on b "6.Listening" at bounding box center [176, 149] width 27 height 11
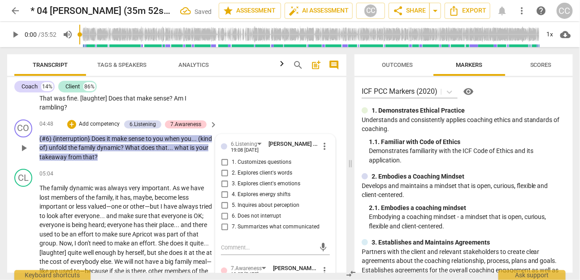
click at [251, 166] on span "1. Customizes questions" at bounding box center [262, 162] width 60 height 8
click at [232, 168] on input "1. Customizes questions" at bounding box center [224, 162] width 14 height 11
click at [251, 166] on span "1. Customizes questions" at bounding box center [262, 162] width 60 height 8
click at [232, 168] on input "1. Customizes questions" at bounding box center [224, 162] width 14 height 11
checkbox input "true"
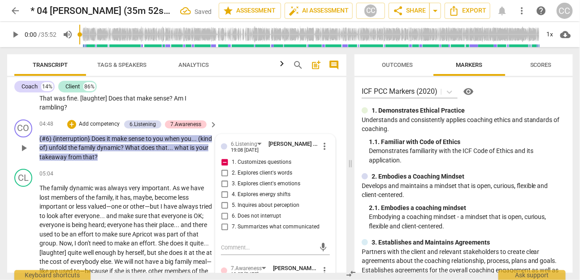
click at [253, 209] on span "5. Inquires about perception" at bounding box center [266, 205] width 68 height 8
click at [232, 211] on input "5. Inquires about perception" at bounding box center [224, 205] width 14 height 11
checkbox input "true"
click at [254, 220] on span "6. Does not interrupt" at bounding box center [256, 216] width 49 height 8
click at [232, 221] on input "6. Does not interrupt" at bounding box center [224, 216] width 14 height 11
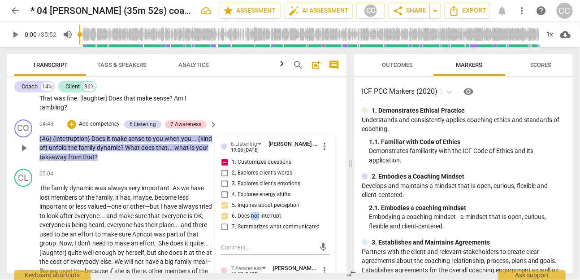
click at [254, 220] on span "6. Does not interrupt" at bounding box center [256, 216] width 49 height 8
click at [232, 221] on input "6. Does not interrupt" at bounding box center [224, 216] width 14 height 11
checkbox input "true"
click at [100, 128] on p "Add competency" at bounding box center [99, 124] width 43 height 8
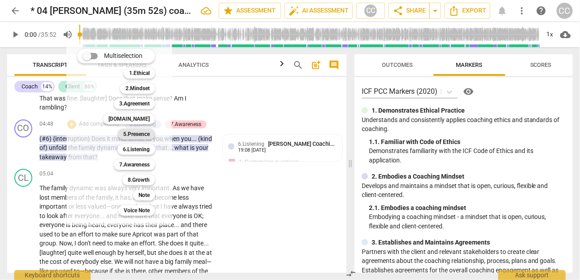
click at [121, 134] on div "5.Presence" at bounding box center [136, 134] width 37 height 11
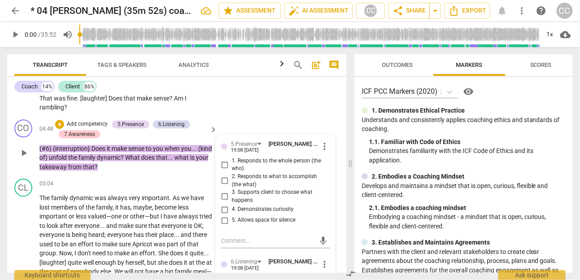
click at [244, 168] on span "1. Responds to the whole person (the who)" at bounding box center [279, 165] width 95 height 16
click at [232, 168] on input "1. Responds to the whole person (the who)" at bounding box center [224, 164] width 14 height 11
checkbox input "true"
click at [246, 213] on span "4. Demonstrates curiosity" at bounding box center [263, 209] width 62 height 8
click at [232, 215] on input "4. Demonstrates curiosity" at bounding box center [224, 209] width 14 height 11
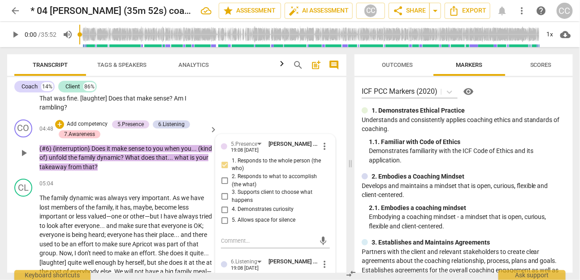
checkbox input "true"
click at [93, 126] on div "CO play_arrow pause 04:48 + Add competency 5.Presence 6.Listening 7.Awareness k…" at bounding box center [176, 146] width 339 height 60
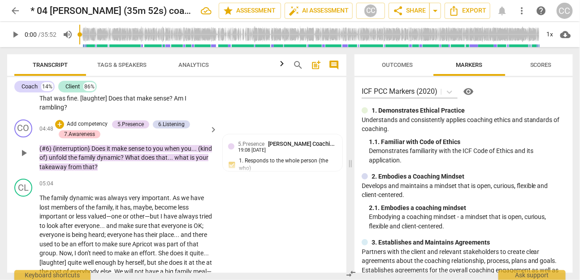
click at [87, 128] on p "Add competency" at bounding box center [87, 124] width 43 height 8
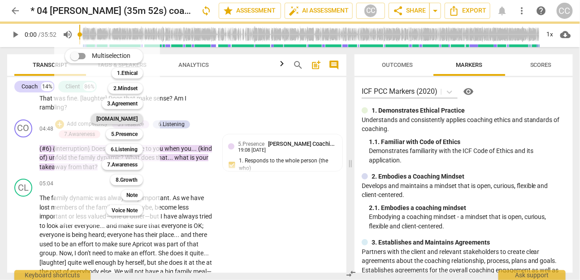
click at [131, 124] on b "[DOMAIN_NAME]" at bounding box center [116, 118] width 41 height 11
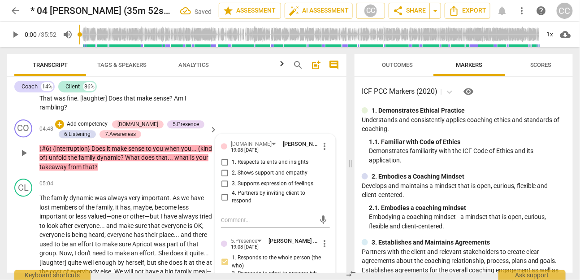
click at [254, 188] on span "3. Supports expression of feelings" at bounding box center [273, 184] width 82 height 8
click at [232, 189] on input "3. Supports expression of feelings" at bounding box center [224, 183] width 14 height 11
checkbox input "true"
click at [114, 220] on span "valued—one" at bounding box center [105, 215] width 35 height 7
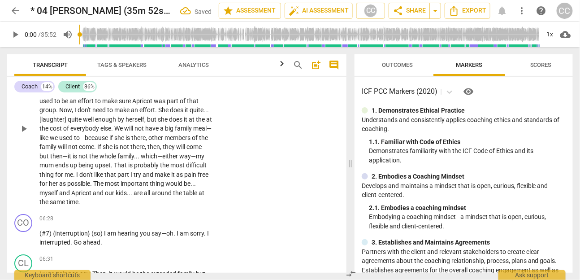
scroll to position [954, 0]
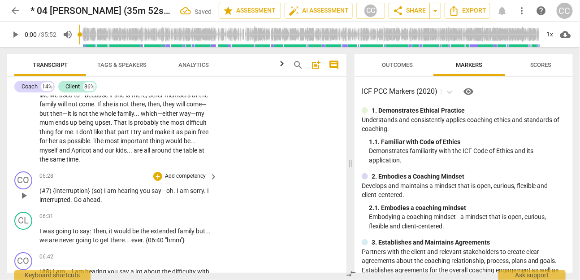
click at [173, 180] on p "Add competency" at bounding box center [185, 176] width 43 height 8
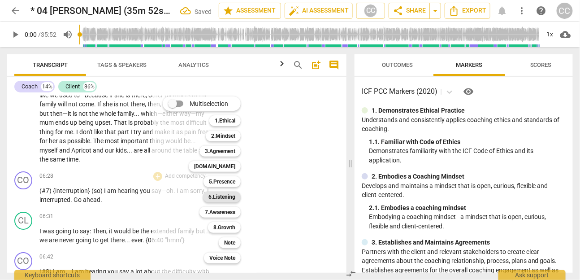
click at [224, 200] on b "6.Listening" at bounding box center [221, 196] width 27 height 11
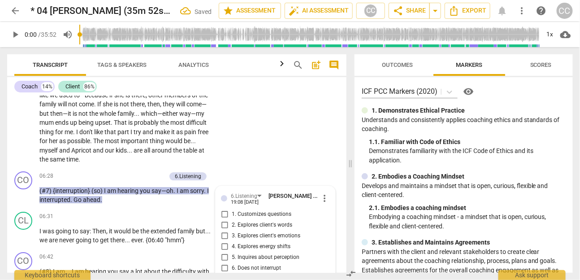
scroll to position [1077, 0]
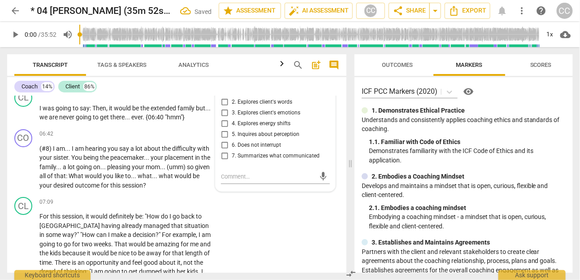
click at [260, 149] on span "6. Does not interrupt" at bounding box center [256, 145] width 49 height 8
click at [232, 151] on input "6. Does not interrupt" at bounding box center [224, 145] width 14 height 11
checkbox input "true"
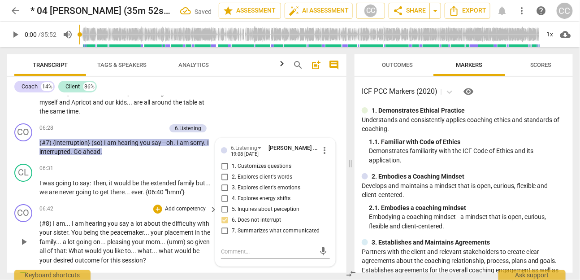
scroll to position [1001, 0]
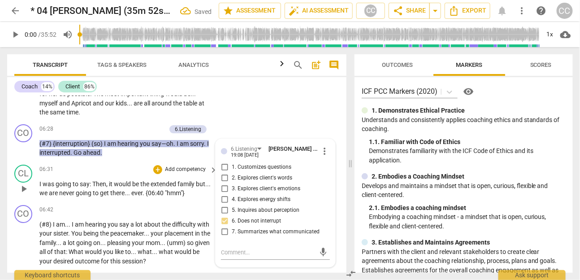
click at [110, 196] on span "get" at bounding box center [105, 192] width 10 height 7
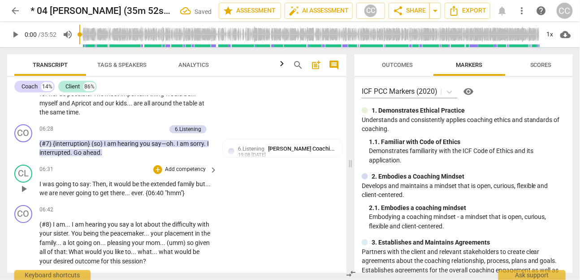
click at [197, 173] on p "Add competency" at bounding box center [185, 169] width 43 height 8
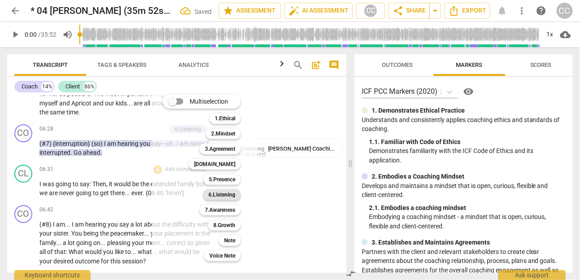
click at [228, 195] on b "6.Listening" at bounding box center [221, 194] width 27 height 11
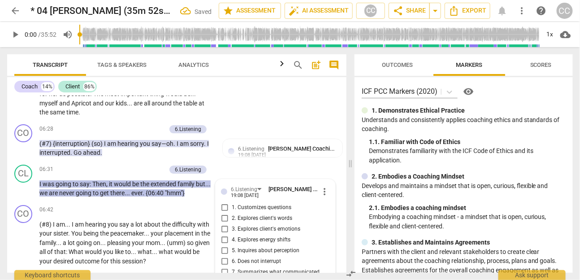
scroll to position [1117, 0]
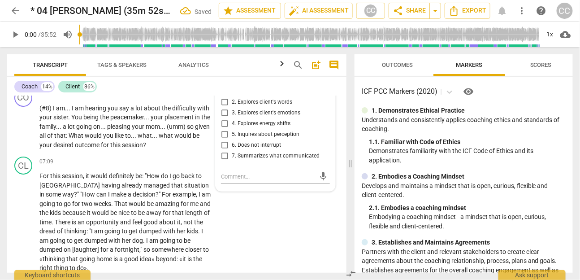
click at [256, 149] on span "6. Does not interrupt" at bounding box center [256, 145] width 49 height 8
click at [232, 151] on input "6. Does not interrupt" at bounding box center [224, 145] width 14 height 11
click at [256, 149] on span "6. Does not interrupt" at bounding box center [256, 145] width 49 height 8
click at [232, 151] on input "6. Does not interrupt" at bounding box center [224, 145] width 14 height 11
checkbox input "true"
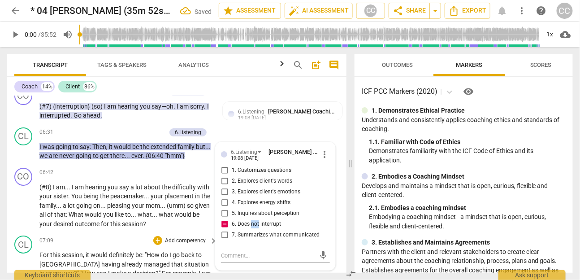
scroll to position [1038, 0]
click at [110, 228] on span "for" at bounding box center [105, 223] width 9 height 7
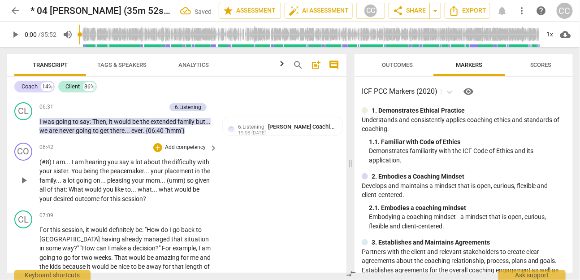
scroll to position [1070, 0]
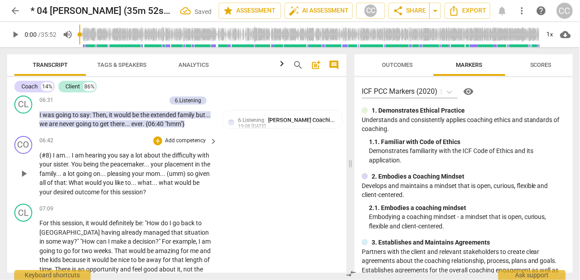
click at [181, 145] on p "Add competency" at bounding box center [185, 141] width 43 height 8
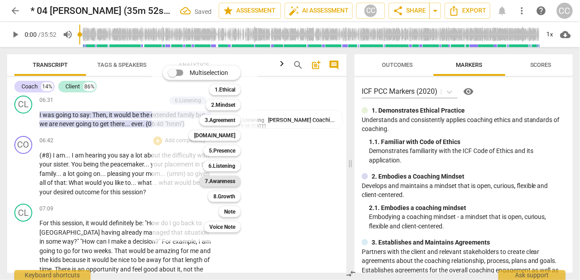
click at [224, 177] on b "7.Awareness" at bounding box center [220, 181] width 30 height 11
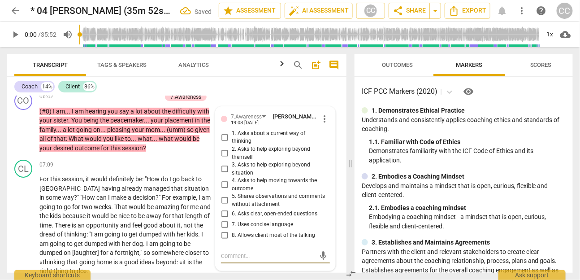
scroll to position [1115, 0]
click at [255, 142] on span "1. Asks about a current way of thinking" at bounding box center [279, 137] width 95 height 16
click at [232, 142] on input "1. Asks about a current way of thinking" at bounding box center [224, 136] width 14 height 11
checkbox input "true"
click at [246, 198] on span "5. Shares observations and comments without attachment" at bounding box center [279, 200] width 95 height 16
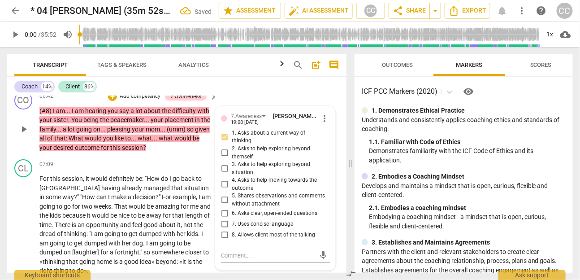
click at [232, 198] on input "5. Shares observations and comments without attachment" at bounding box center [224, 199] width 14 height 11
checkbox input "true"
click at [246, 216] on span "6. Asks clear, open-ended questions" at bounding box center [275, 213] width 86 height 8
click at [232, 216] on input "6. Asks clear, open-ended questions" at bounding box center [224, 213] width 14 height 11
checkbox input "true"
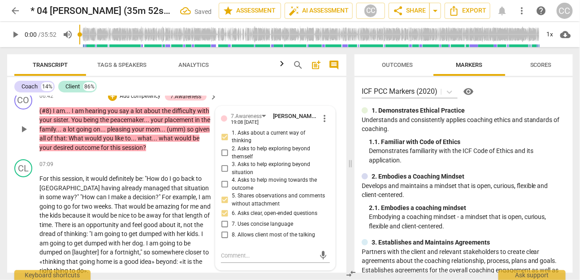
click at [245, 223] on span "7. Uses concise language" at bounding box center [262, 224] width 61 height 8
click at [232, 223] on input "7. Uses concise language" at bounding box center [224, 224] width 14 height 11
checkbox input "true"
click at [246, 200] on span "5. Shares observations and comments without attachment" at bounding box center [279, 200] width 95 height 16
click at [232, 200] on input "5. Shares observations and comments without attachment" at bounding box center [224, 199] width 14 height 11
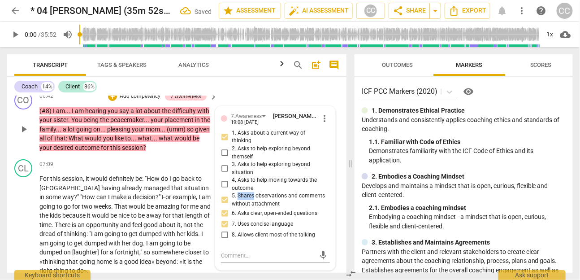
click at [246, 200] on span "5. Shares observations and comments without attachment" at bounding box center [279, 200] width 95 height 16
click at [232, 200] on input "5. Shares observations and comments without attachment" at bounding box center [224, 199] width 14 height 11
checkbox input "false"
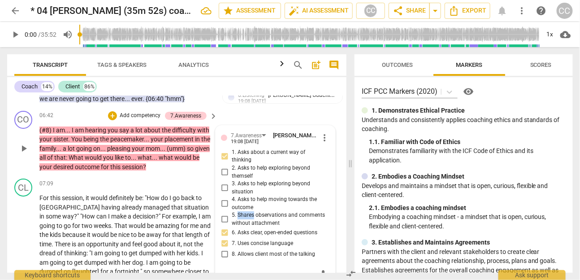
click at [137, 120] on p "Add competency" at bounding box center [140, 116] width 43 height 8
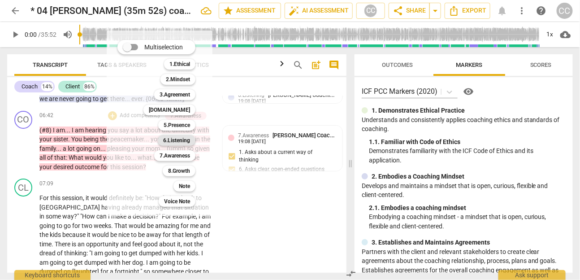
click at [181, 141] on b "6.Listening" at bounding box center [176, 140] width 27 height 11
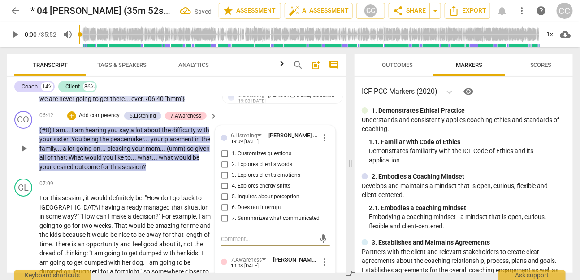
click at [249, 224] on label "7. Summarizes what communicated" at bounding box center [271, 218] width 109 height 11
click at [232, 224] on input "7. Summarizes what communicated" at bounding box center [224, 218] width 14 height 11
checkbox input "true"
click at [246, 158] on span "1. Customizes questions" at bounding box center [262, 154] width 60 height 8
click at [232, 159] on input "1. Customizes questions" at bounding box center [224, 153] width 14 height 11
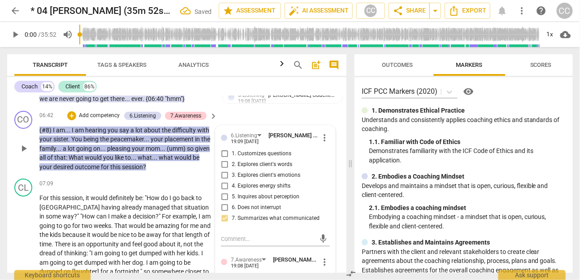
checkbox input "true"
click at [95, 120] on p "Add competency" at bounding box center [99, 116] width 43 height 8
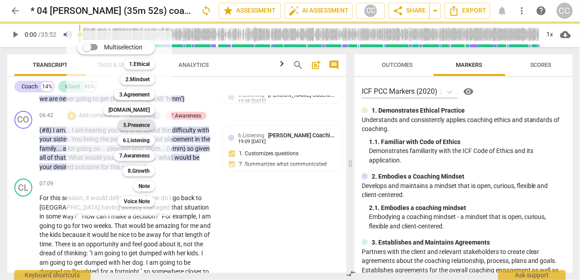
click at [134, 125] on b "5.Presence" at bounding box center [136, 125] width 26 height 11
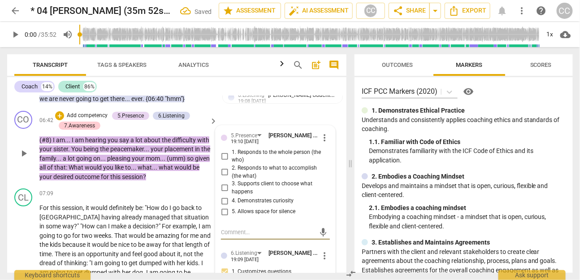
click at [242, 154] on div "5.Presence [PERSON_NAME] Coaching 19:10 [DATE] more_vert 1. Responds to the who…" at bounding box center [275, 176] width 109 height 91
click at [233, 164] on span "1. Responds to the whole person (the who)" at bounding box center [279, 156] width 95 height 16
click at [232, 161] on input "1. Responds to the whole person (the who)" at bounding box center [224, 156] width 14 height 11
checkbox input "true"
click at [237, 176] on span "2. Responds to what to accomplish (the what)" at bounding box center [279, 172] width 95 height 16
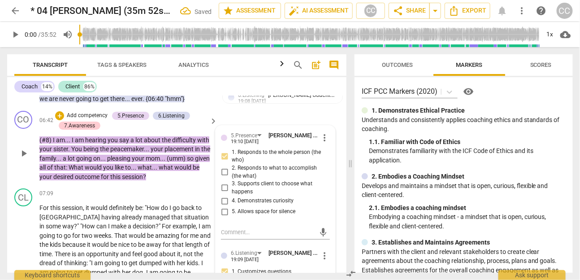
click at [232, 176] on input "2. Responds to what to accomplish (the what)" at bounding box center [224, 172] width 14 height 11
checkbox input "true"
click at [241, 205] on span "4. Demonstrates curiosity" at bounding box center [263, 201] width 62 height 8
click at [232, 206] on input "4. Demonstrates curiosity" at bounding box center [224, 200] width 14 height 11
checkbox input "true"
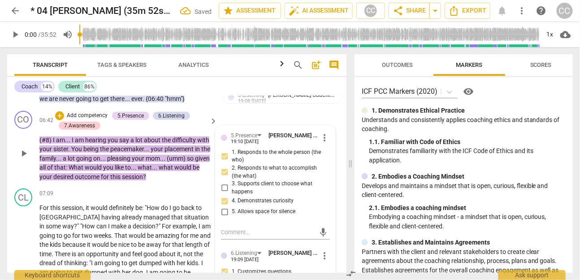
click at [95, 120] on p "Add competency" at bounding box center [87, 116] width 43 height 8
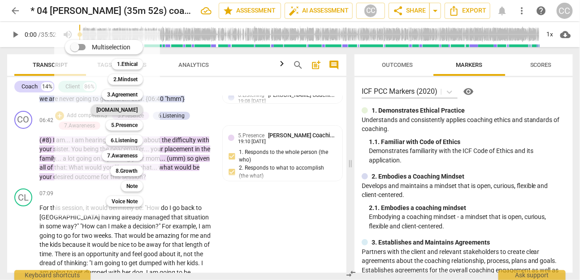
click at [134, 110] on b "[DOMAIN_NAME]" at bounding box center [116, 109] width 41 height 11
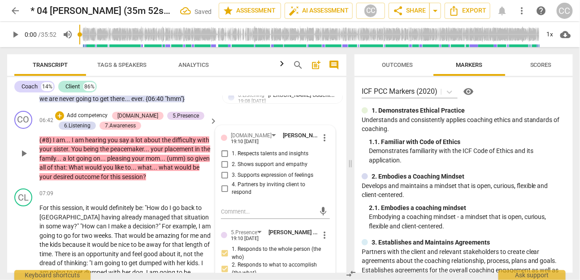
click at [233, 168] on span "2. Shows support and empathy" at bounding box center [270, 164] width 76 height 8
click at [232, 170] on input "2. Shows support and empathy" at bounding box center [224, 164] width 14 height 11
checkbox input "true"
click at [239, 179] on span "3. Supports expression of feelings" at bounding box center [273, 175] width 82 height 8
click at [232, 181] on input "3. Supports expression of feelings" at bounding box center [224, 175] width 14 height 11
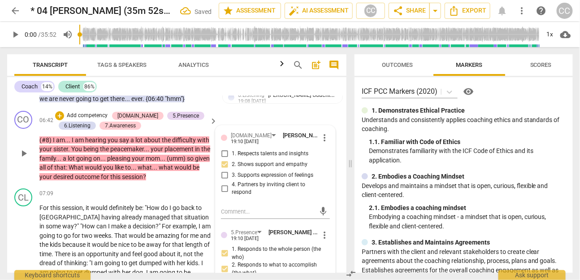
checkbox input "true"
click at [173, 229] on span "example" at bounding box center [184, 225] width 23 height 7
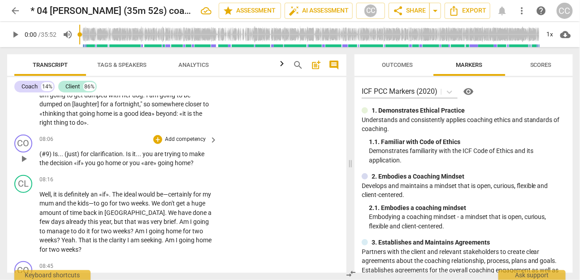
scroll to position [1273, 0]
click at [187, 143] on p "Add competency" at bounding box center [185, 139] width 43 height 8
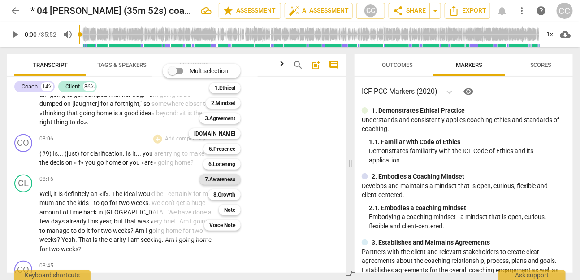
click at [224, 177] on b "7.Awareness" at bounding box center [220, 179] width 30 height 11
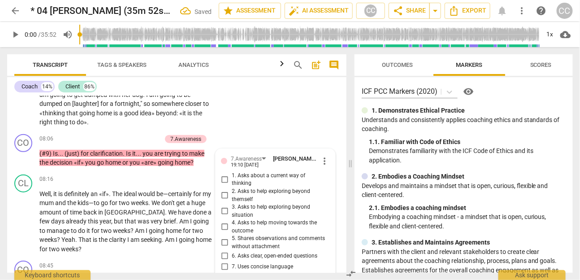
scroll to position [1389, 0]
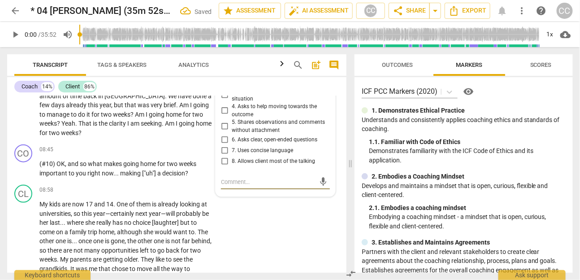
click at [257, 140] on span "6. Asks clear, open-ended questions" at bounding box center [275, 140] width 86 height 8
click at [232, 140] on input "6. Asks clear, open-ended questions" at bounding box center [224, 139] width 14 height 11
click at [257, 140] on span "6. Asks clear, open-ended questions" at bounding box center [275, 140] width 86 height 8
click at [232, 140] on input "6. Asks clear, open-ended questions" at bounding box center [224, 139] width 14 height 11
checkbox input "true"
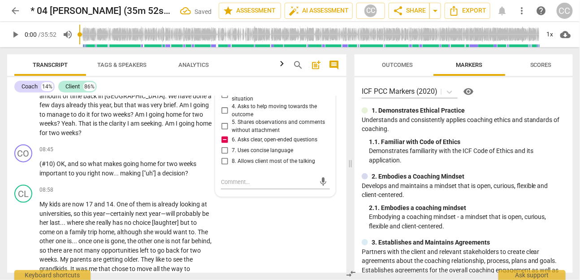
click at [247, 155] on span "7. Uses concise language" at bounding box center [262, 151] width 61 height 8
click at [232, 155] on input "7. Uses concise language" at bounding box center [224, 150] width 14 height 11
checkbox input "true"
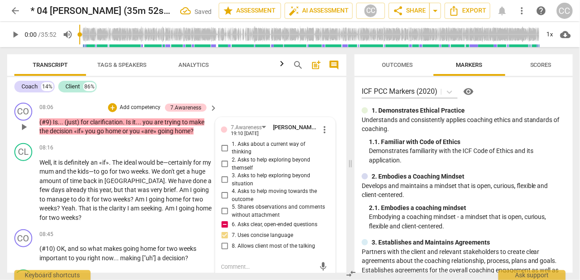
scroll to position [1301, 0]
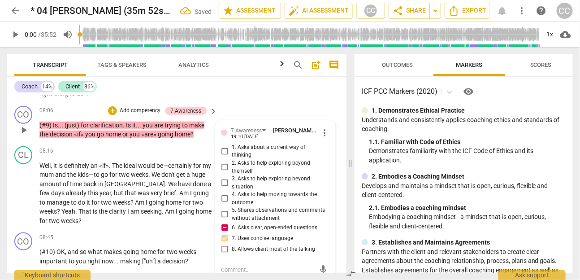
click at [242, 159] on span "1. Asks about a current way of thinking" at bounding box center [279, 151] width 95 height 16
click at [232, 156] on input "1. Asks about a current way of thinking" at bounding box center [224, 151] width 14 height 11
checkbox input "true"
click at [136, 115] on p "Add competency" at bounding box center [140, 111] width 43 height 8
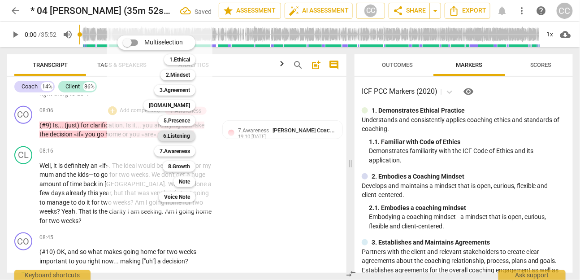
click at [185, 132] on b "6.Listening" at bounding box center [176, 135] width 27 height 11
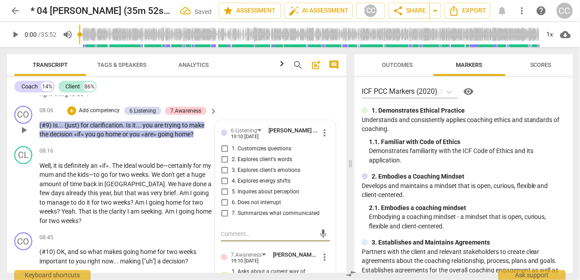
click at [255, 217] on span "7. Summarizes what communicated" at bounding box center [276, 213] width 88 height 8
click at [232, 219] on input "7. Summarizes what communicated" at bounding box center [224, 213] width 14 height 11
checkbox input "true"
click at [250, 153] on span "1. Customizes questions" at bounding box center [262, 149] width 60 height 8
click at [232, 154] on input "1. Customizes questions" at bounding box center [224, 148] width 14 height 11
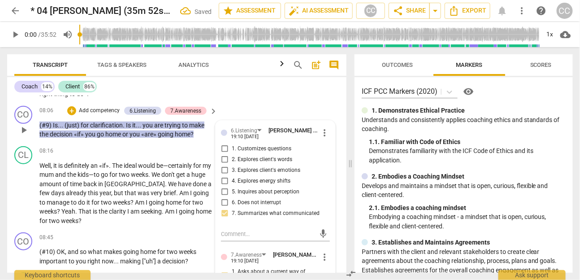
checkbox input "true"
click at [245, 164] on span "2. Explores client's words" at bounding box center [262, 159] width 60 height 8
click at [232, 165] on input "2. Explores client's words" at bounding box center [224, 159] width 14 height 11
checkbox input "true"
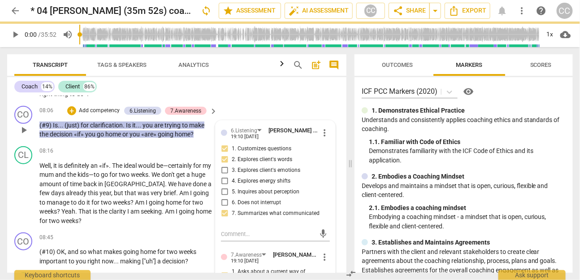
click at [99, 115] on p "Add competency" at bounding box center [99, 111] width 43 height 8
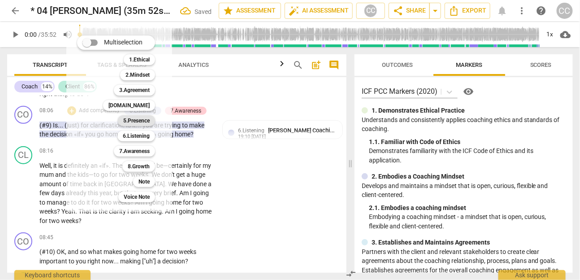
click at [125, 115] on b "5.Presence" at bounding box center [136, 120] width 26 height 11
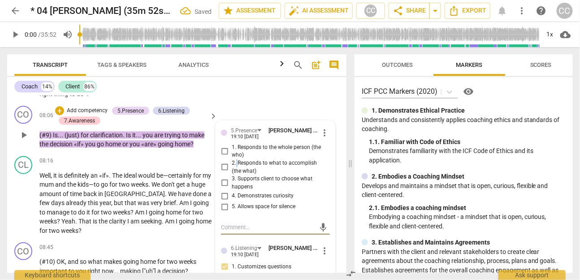
click at [235, 172] on span "2. Responds to what to accomplish (the what)" at bounding box center [279, 167] width 95 height 16
click at [246, 200] on span "4. Demonstrates curiosity" at bounding box center [263, 196] width 62 height 8
click at [232, 201] on input "4. Demonstrates curiosity" at bounding box center [224, 195] width 14 height 11
checkbox input "true"
click at [239, 175] on span "2. Responds to what to accomplish (the what)" at bounding box center [279, 167] width 95 height 16
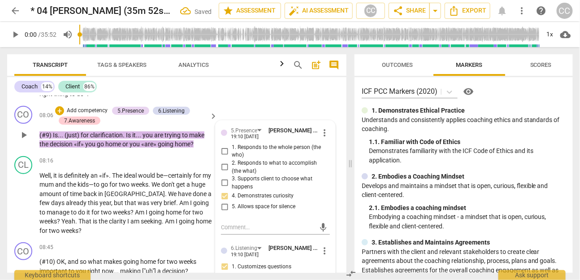
click at [232, 173] on input "2. Responds to what to accomplish (the what)" at bounding box center [224, 167] width 14 height 11
checkbox input "true"
click at [88, 115] on p "Add competency" at bounding box center [87, 111] width 43 height 8
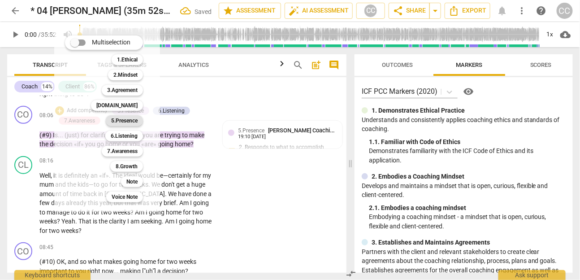
click at [134, 122] on b "5.Presence" at bounding box center [124, 120] width 26 height 11
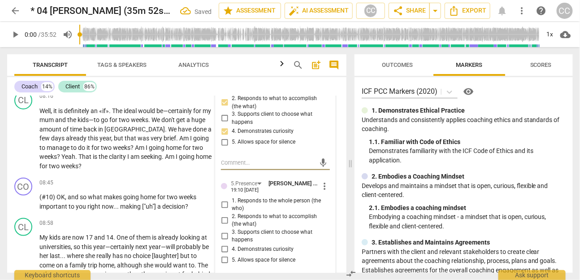
scroll to position [1376, 0]
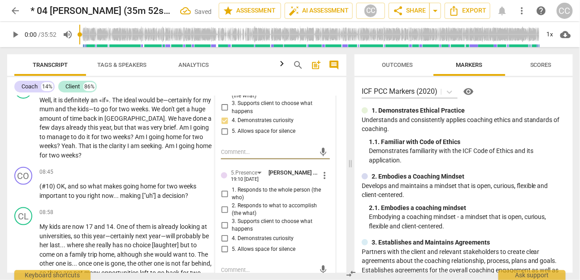
click at [319, 181] on span "more_vert" at bounding box center [324, 175] width 11 height 11
click at [326, 201] on li "Delete" at bounding box center [331, 199] width 31 height 17
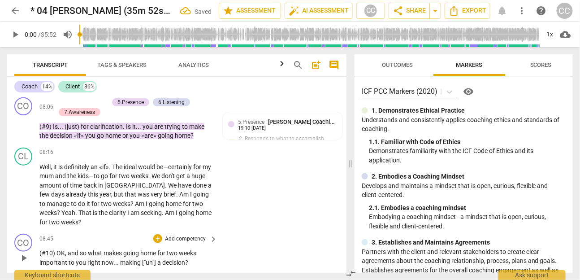
scroll to position [1290, 0]
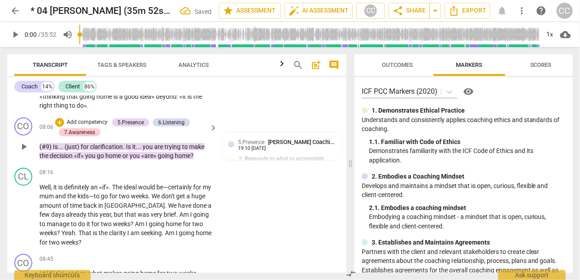
click at [94, 126] on p "Add competency" at bounding box center [87, 122] width 43 height 8
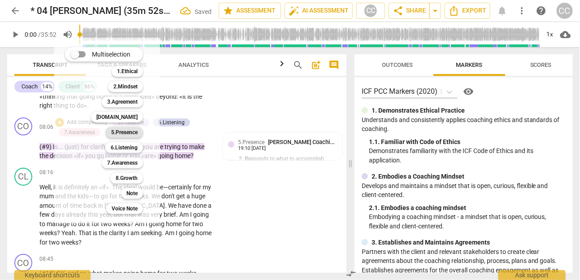
click at [127, 133] on b "5.Presence" at bounding box center [124, 132] width 26 height 11
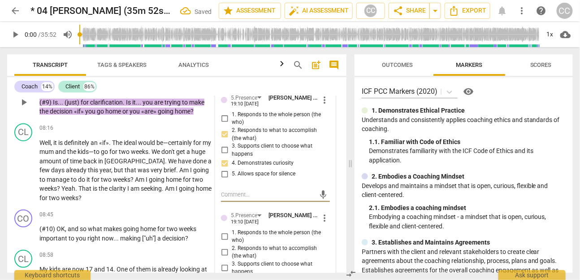
scroll to position [1352, 0]
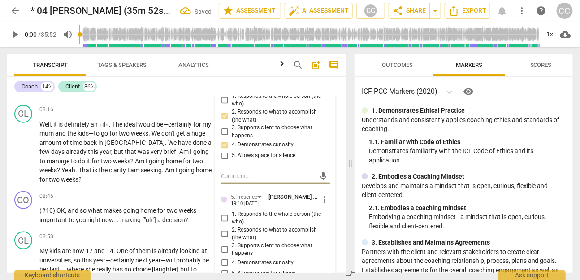
click at [324, 205] on span "more_vert" at bounding box center [324, 199] width 11 height 11
click at [331, 221] on li "Delete" at bounding box center [331, 224] width 31 height 17
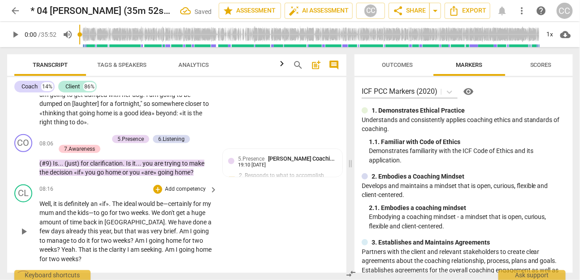
scroll to position [1272, 0]
click at [101, 143] on p "Add competency" at bounding box center [87, 139] width 43 height 8
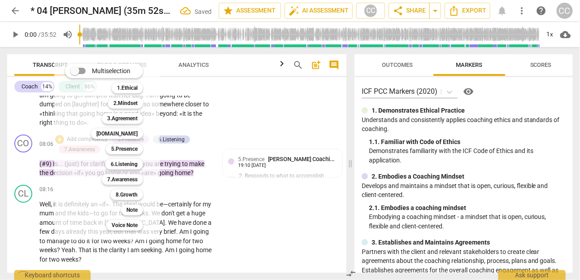
click at [129, 111] on div "3.Agreement 3" at bounding box center [127, 118] width 58 height 15
click at [122, 117] on b "3.Agreement" at bounding box center [122, 118] width 30 height 11
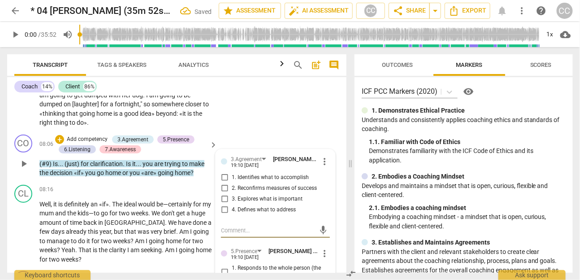
click at [251, 181] on span "1. Identifies what to accomplish" at bounding box center [270, 177] width 77 height 8
click at [232, 183] on input "1. Identifies what to accomplish" at bounding box center [224, 177] width 14 height 11
checkbox input "true"
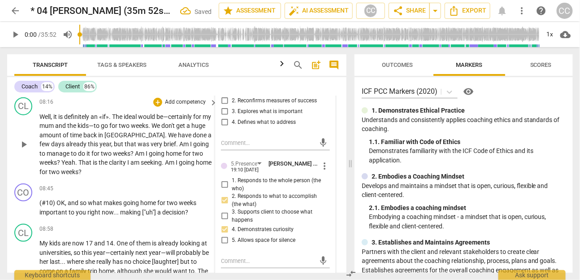
scroll to position [1364, 0]
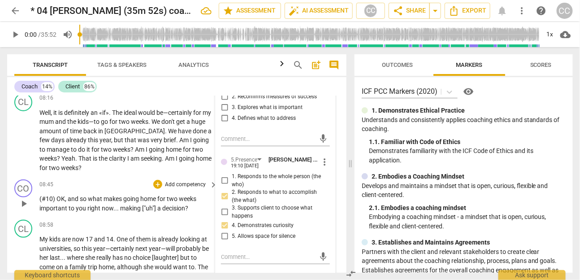
click at [131, 189] on div "08:45 + Add competency keyboard_arrow_right" at bounding box center [128, 184] width 179 height 10
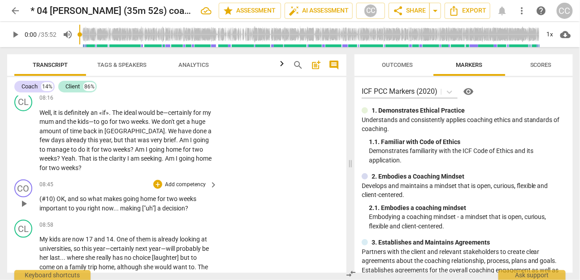
click at [178, 189] on p "Add competency" at bounding box center [185, 185] width 43 height 8
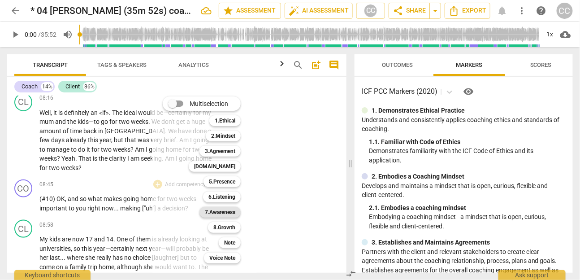
click at [227, 209] on b "7.Awareness" at bounding box center [220, 212] width 30 height 11
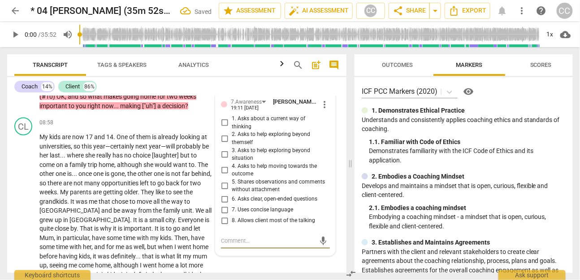
scroll to position [1466, 0]
click at [250, 213] on span "7. Uses concise language" at bounding box center [262, 210] width 61 height 8
click at [232, 213] on input "7. Uses concise language" at bounding box center [224, 210] width 14 height 11
checkbox input "true"
click at [245, 201] on span "6. Asks clear, open-ended questions" at bounding box center [275, 199] width 86 height 8
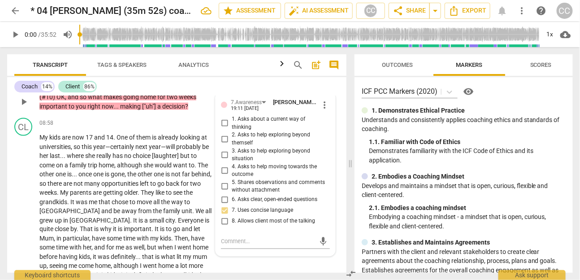
click at [232, 201] on input "6. Asks clear, open-ended questions" at bounding box center [224, 199] width 14 height 11
checkbox input "true"
click at [237, 169] on span "4. Asks to help moving towards the outcome" at bounding box center [279, 171] width 95 height 16
click at [232, 169] on input "4. Asks to help moving towards the outcome" at bounding box center [224, 170] width 14 height 11
checkbox input "true"
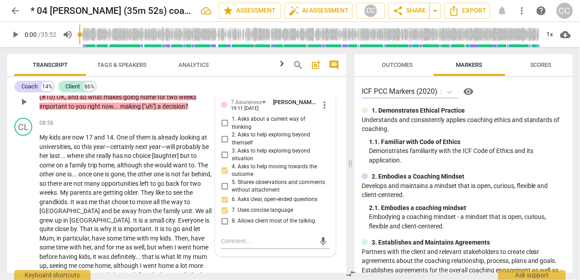
click at [238, 129] on span "1. Asks about a current way of thinking" at bounding box center [279, 123] width 95 height 16
click at [232, 129] on input "1. Asks about a current way of thinking" at bounding box center [224, 123] width 14 height 11
checkbox input "true"
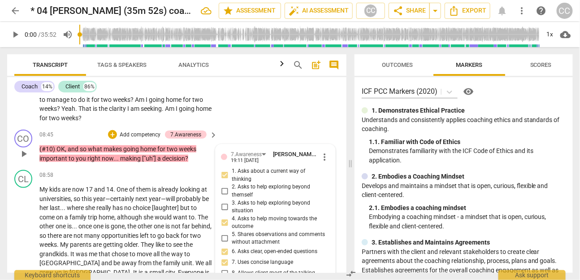
scroll to position [1413, 0]
click at [233, 223] on span "4. Asks to help moving towards the outcome" at bounding box center [279, 223] width 95 height 16
click at [232, 223] on input "4. Asks to help moving towards the outcome" at bounding box center [224, 222] width 14 height 11
click at [233, 223] on span "4. Asks to help moving towards the outcome" at bounding box center [279, 223] width 95 height 16
click at [232, 223] on input "4. Asks to help moving towards the outcome" at bounding box center [224, 222] width 14 height 11
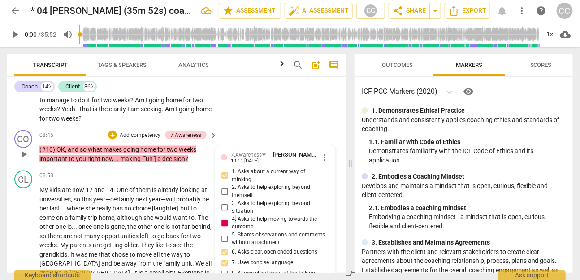
checkbox input "false"
click at [138, 139] on p "Add competency" at bounding box center [140, 135] width 43 height 8
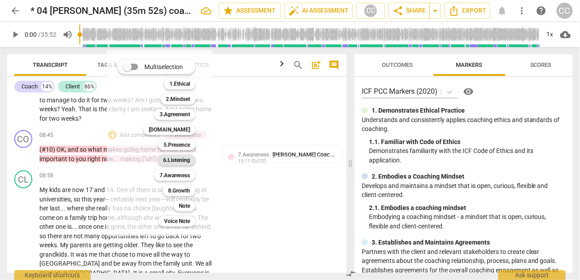
click at [182, 158] on b "6.Listening" at bounding box center [176, 160] width 27 height 11
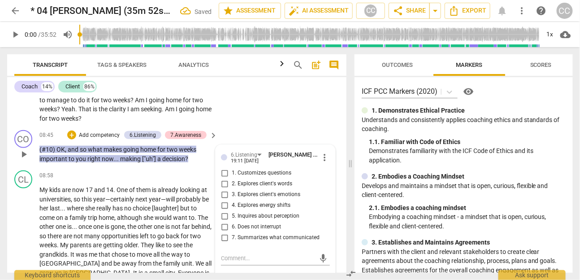
click at [239, 177] on span "1. Customizes questions" at bounding box center [262, 173] width 60 height 8
click at [232, 178] on input "1. Customizes questions" at bounding box center [224, 173] width 14 height 11
checkbox input "true"
click at [102, 139] on p "Add competency" at bounding box center [99, 135] width 43 height 8
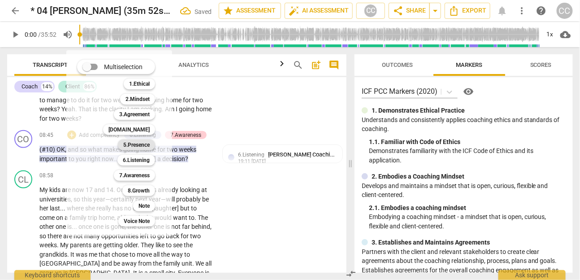
click at [136, 142] on b "5.Presence" at bounding box center [136, 144] width 26 height 11
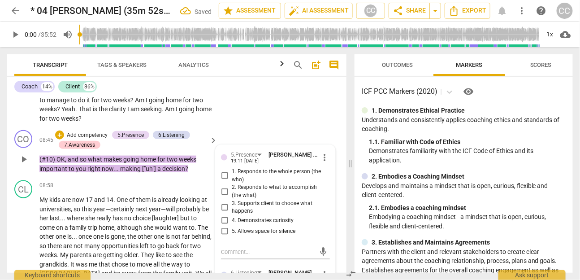
click at [245, 199] on span "2. Responds to what to accomplish (the what)" at bounding box center [279, 191] width 95 height 16
click at [232, 197] on input "2. Responds to what to accomplish (the what)" at bounding box center [224, 191] width 14 height 11
checkbox input "true"
click at [243, 224] on span "4. Demonstrates curiosity" at bounding box center [263, 220] width 62 height 8
click at [232, 225] on input "4. Demonstrates curiosity" at bounding box center [224, 220] width 14 height 11
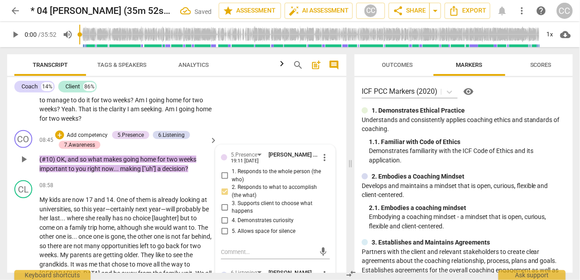
checkbox input "true"
click at [102, 139] on p "Add competency" at bounding box center [87, 135] width 43 height 8
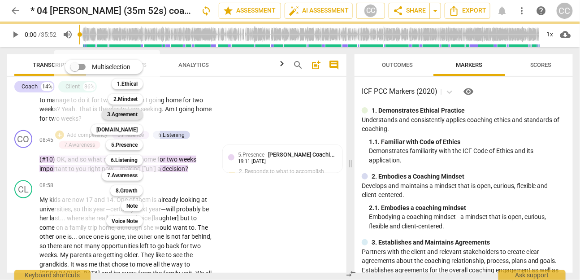
click at [128, 109] on b "3.Agreement" at bounding box center [122, 114] width 30 height 11
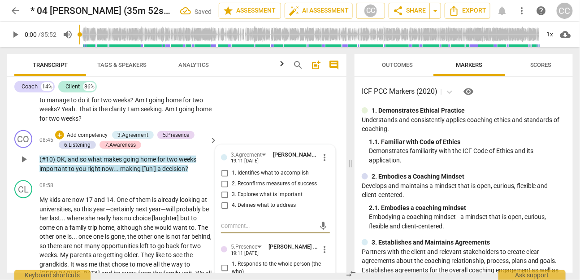
click at [245, 198] on span "3. Explores what is important" at bounding box center [267, 194] width 71 height 8
click at [232, 200] on input "3. Explores what is important" at bounding box center [224, 194] width 14 height 11
checkbox input "true"
click at [106, 221] on span "really" at bounding box center [104, 217] width 16 height 7
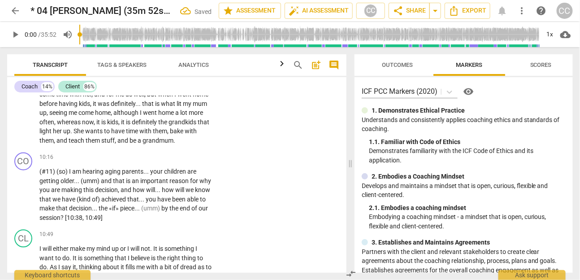
scroll to position [1627, 0]
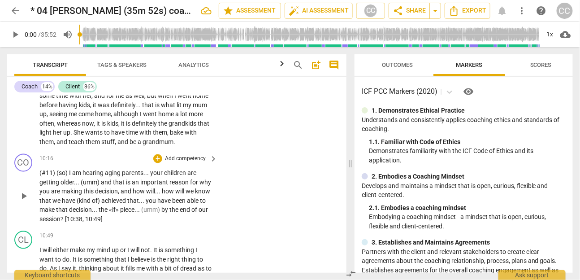
click at [186, 163] on p "Add competency" at bounding box center [185, 159] width 43 height 8
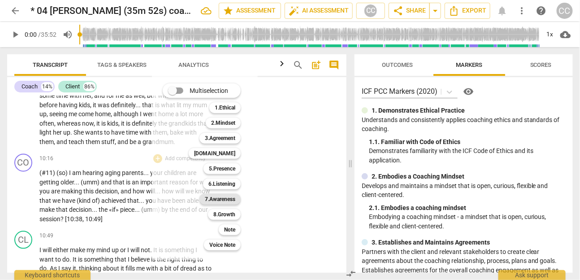
click at [217, 196] on b "7.Awareness" at bounding box center [220, 199] width 30 height 11
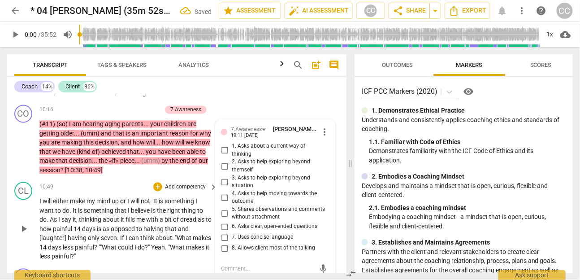
scroll to position [1675, 0]
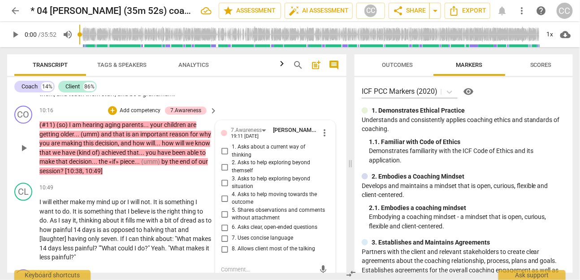
click at [258, 241] on span "7. Uses concise language" at bounding box center [262, 238] width 61 height 8
click at [232, 241] on input "7. Uses concise language" at bounding box center [224, 238] width 14 height 11
click at [258, 241] on span "7. Uses concise language" at bounding box center [262, 238] width 61 height 8
click at [232, 241] on input "7. Uses concise language" at bounding box center [224, 238] width 14 height 11
click at [258, 241] on span "7. Uses concise language" at bounding box center [262, 238] width 61 height 8
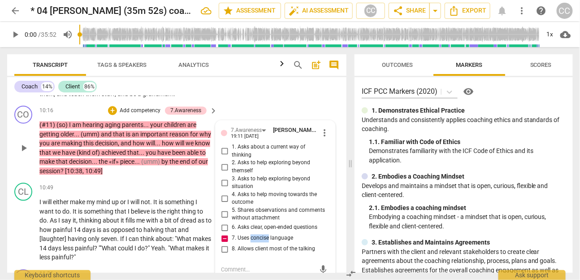
click at [232, 241] on input "7. Uses concise language" at bounding box center [224, 238] width 14 height 11
checkbox input "false"
click at [246, 229] on span "6. Asks clear, open-ended questions" at bounding box center [275, 228] width 86 height 8
click at [232, 229] on input "6. Asks clear, open-ended questions" at bounding box center [224, 227] width 14 height 11
checkbox input "true"
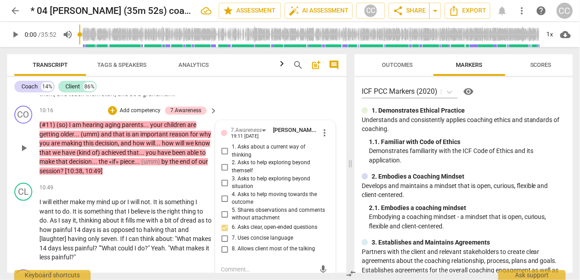
click at [237, 198] on span "4. Asks to help moving towards the outcome" at bounding box center [279, 199] width 95 height 16
click at [232, 198] on input "4. Asks to help moving towards the outcome" at bounding box center [224, 198] width 14 height 11
checkbox input "true"
click at [248, 239] on span "7. Uses concise language" at bounding box center [262, 238] width 61 height 8
click at [232, 239] on input "7. Uses concise language" at bounding box center [224, 238] width 14 height 11
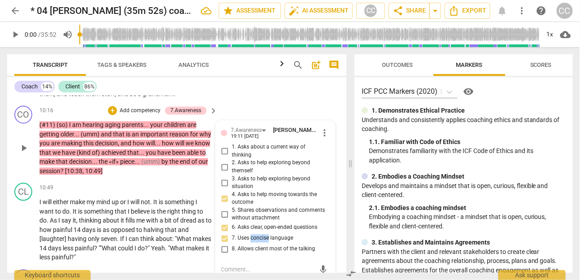
click at [248, 239] on span "7. Uses concise language" at bounding box center [262, 238] width 61 height 8
click at [232, 239] on input "7. Uses concise language" at bounding box center [224, 238] width 14 height 11
checkbox input "true"
click at [134, 115] on p "Add competency" at bounding box center [140, 111] width 43 height 8
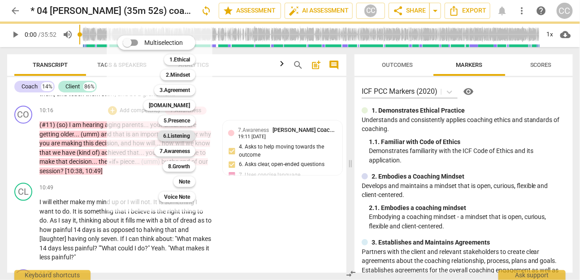
click at [173, 135] on b "6.Listening" at bounding box center [176, 135] width 27 height 11
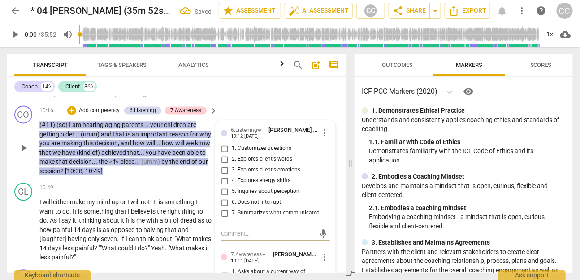
click at [246, 153] on span "1. Customizes questions" at bounding box center [262, 149] width 60 height 8
click at [232, 154] on input "1. Customizes questions" at bounding box center [224, 148] width 14 height 11
checkbox input "true"
click at [245, 217] on span "7. Summarizes what communicated" at bounding box center [276, 213] width 88 height 8
click at [232, 219] on input "7. Summarizes what communicated" at bounding box center [224, 213] width 14 height 11
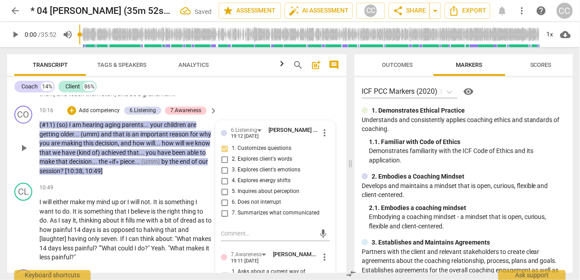
checkbox input "true"
click at [94, 115] on p "Add competency" at bounding box center [99, 111] width 43 height 8
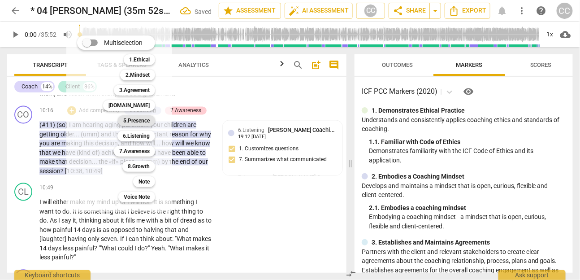
click at [139, 119] on b "5.Presence" at bounding box center [136, 120] width 26 height 11
checkbox input "false"
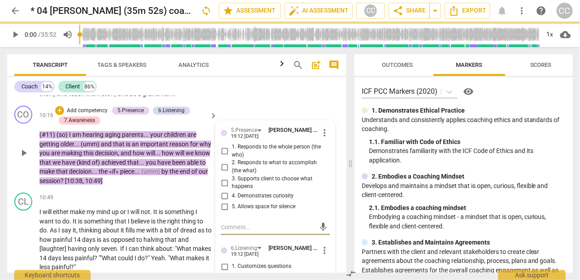
checkbox input "true"
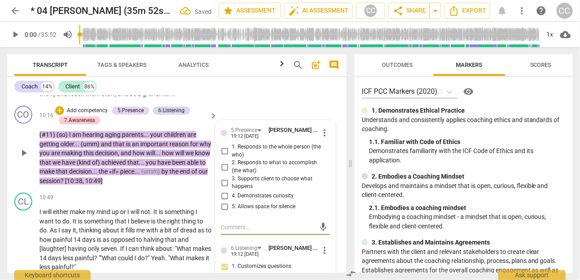
click at [246, 175] on span "2. Responds to what to accomplish (the what)" at bounding box center [279, 167] width 95 height 16
click at [232, 173] on input "2. Responds to what to accomplish (the what)" at bounding box center [224, 167] width 14 height 11
checkbox input "true"
click at [248, 200] on span "4. Demonstrates curiosity" at bounding box center [263, 196] width 62 height 8
click at [232, 202] on input "4. Demonstrates curiosity" at bounding box center [224, 196] width 14 height 11
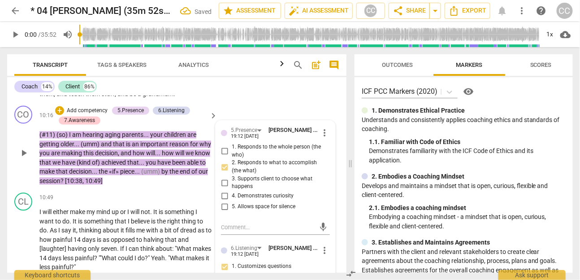
checkbox input "true"
click at [87, 115] on p "Add competency" at bounding box center [87, 111] width 43 height 8
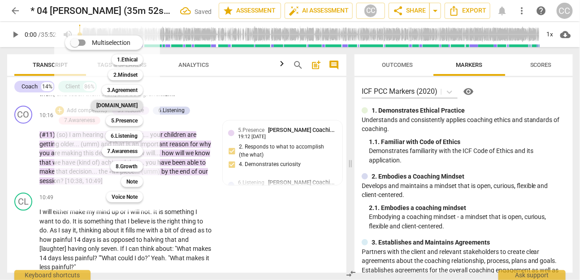
click at [134, 105] on b "[DOMAIN_NAME]" at bounding box center [116, 105] width 41 height 11
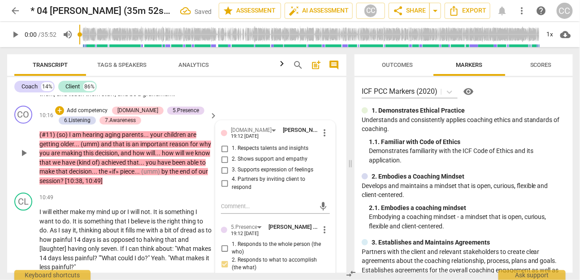
click at [244, 174] on span "3. Supports expression of feelings" at bounding box center [273, 170] width 82 height 8
click at [232, 176] on input "3. Supports expression of feelings" at bounding box center [224, 170] width 14 height 11
checkbox input "true"
click at [241, 164] on span "2. Shows support and empathy" at bounding box center [270, 159] width 76 height 8
click at [232, 165] on input "2. Shows support and empathy" at bounding box center [224, 159] width 14 height 11
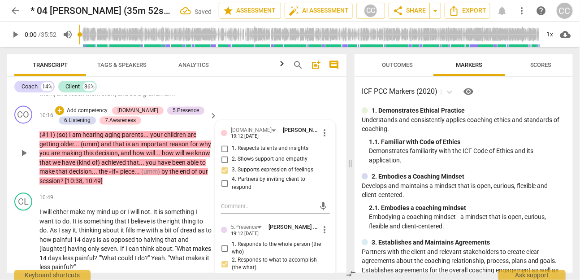
checkbox input "true"
click at [88, 115] on p "Add competency" at bounding box center [87, 111] width 43 height 8
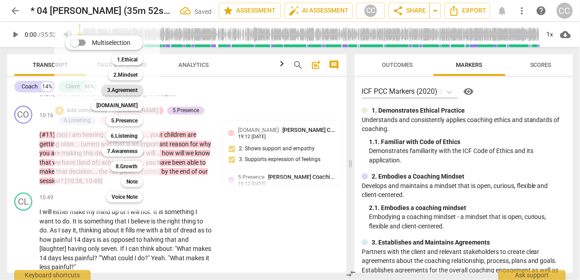
click at [130, 88] on b "3.Agreement" at bounding box center [122, 90] width 30 height 11
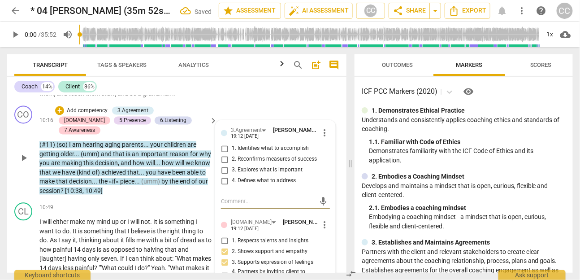
click at [236, 164] on span "2. Reconfirms measures of success" at bounding box center [274, 159] width 85 height 8
click at [232, 165] on input "2. Reconfirms measures of success" at bounding box center [224, 159] width 14 height 11
checkbox input "true"
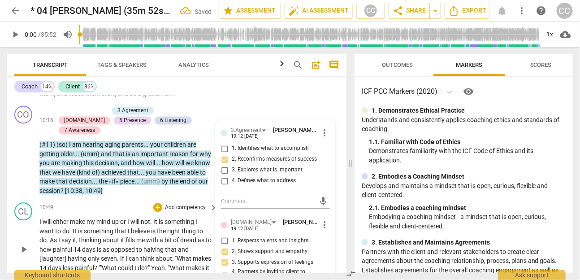
click at [122, 255] on span "If" at bounding box center [122, 258] width 5 height 7
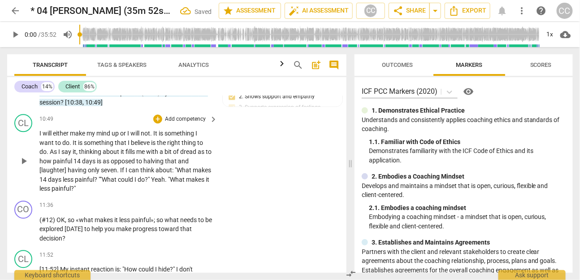
scroll to position [1768, 0]
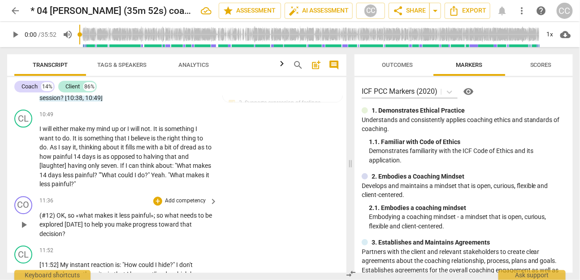
click at [178, 197] on p "Add competency" at bounding box center [185, 201] width 43 height 8
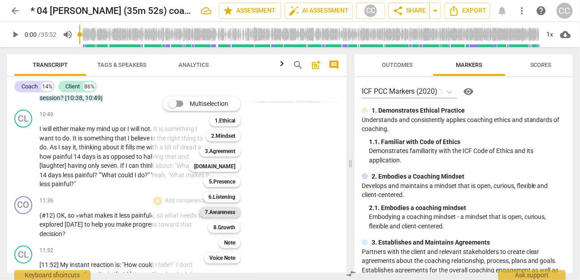
click at [219, 213] on b "7.Awareness" at bounding box center [220, 212] width 30 height 11
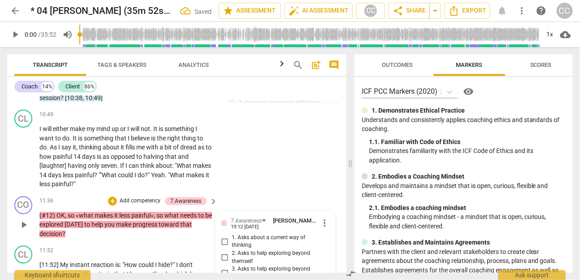
scroll to position [1936, 0]
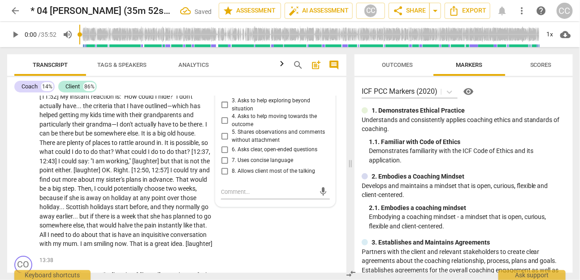
click at [250, 146] on span "6. Asks clear, open-ended questions" at bounding box center [275, 150] width 86 height 8
click at [232, 144] on input "6. Asks clear, open-ended questions" at bounding box center [224, 149] width 14 height 11
checkbox input "true"
click at [245, 156] on span "7. Uses concise language" at bounding box center [262, 160] width 61 height 8
click at [232, 155] on input "7. Uses concise language" at bounding box center [224, 160] width 14 height 11
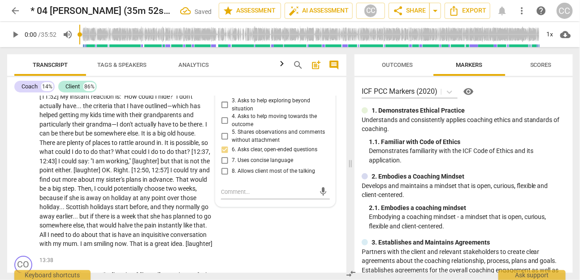
checkbox input "true"
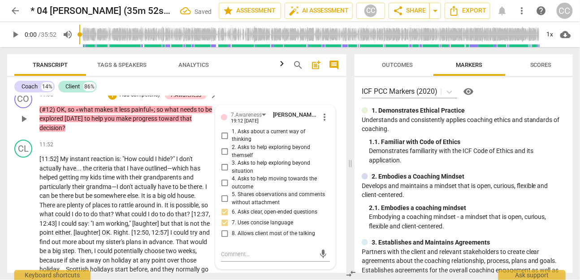
click at [237, 176] on span "4. Asks to help moving towards the outcome" at bounding box center [279, 183] width 95 height 16
click at [232, 177] on input "4. Asks to help moving towards the outcome" at bounding box center [224, 182] width 14 height 11
checkbox input "true"
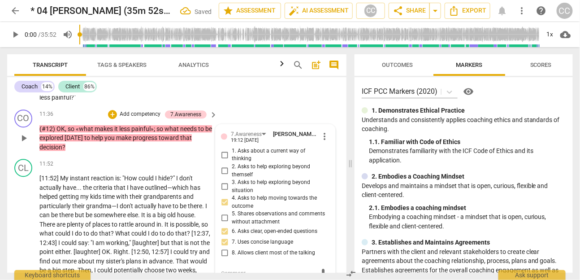
scroll to position [1833, 0]
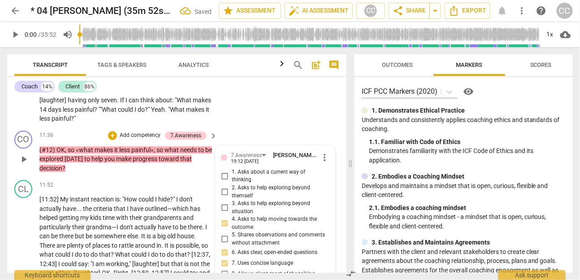
click at [139, 132] on p "Add competency" at bounding box center [140, 135] width 43 height 8
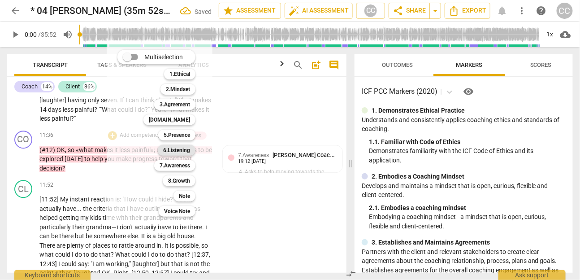
click at [176, 149] on b "6.Listening" at bounding box center [176, 150] width 27 height 11
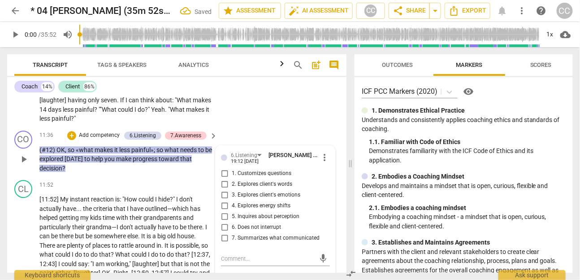
click at [242, 172] on span "1. Customizes questions" at bounding box center [262, 173] width 60 height 8
click at [232, 172] on input "1. Customizes questions" at bounding box center [224, 173] width 14 height 11
checkbox input "true"
click at [245, 237] on span "7. Summarizes what communicated" at bounding box center [276, 238] width 88 height 8
click at [232, 237] on input "7. Summarizes what communicated" at bounding box center [224, 238] width 14 height 11
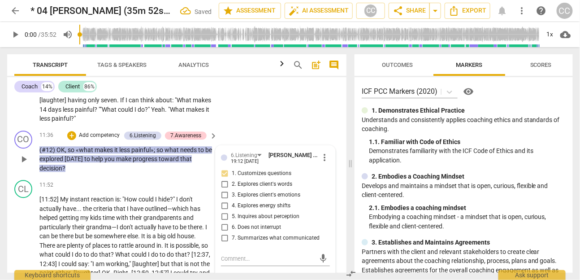
checkbox input "true"
click at [101, 135] on p "Add competency" at bounding box center [99, 135] width 43 height 8
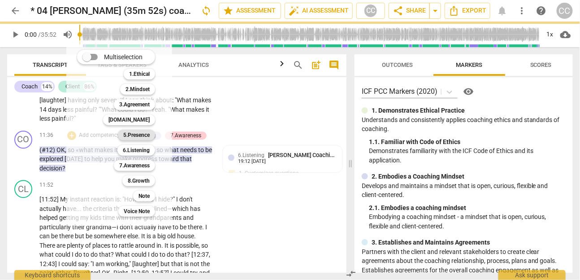
click at [130, 132] on b "5.Presence" at bounding box center [136, 134] width 26 height 11
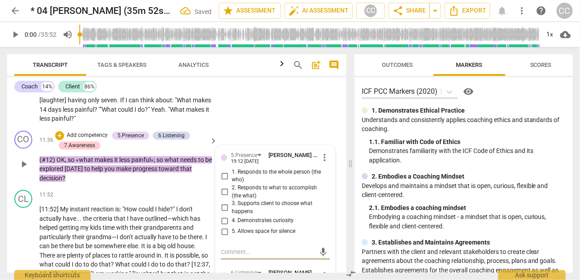
click at [245, 186] on span "2. Responds to what to accomplish (the what)" at bounding box center [279, 192] width 95 height 16
click at [232, 186] on input "2. Responds to what to accomplish (the what)" at bounding box center [224, 191] width 14 height 11
checkbox input "true"
click at [244, 219] on span "4. Demonstrates curiosity" at bounding box center [263, 220] width 62 height 8
click at [232, 219] on input "4. Demonstrates curiosity" at bounding box center [224, 220] width 14 height 11
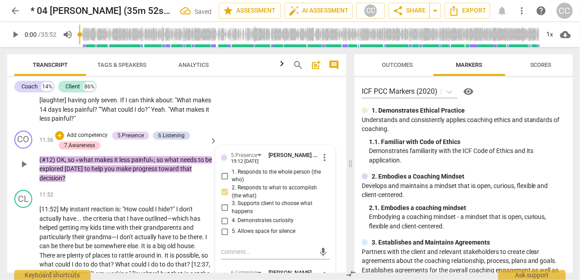
checkbox input "true"
click at [98, 133] on p "Add competency" at bounding box center [87, 135] width 43 height 8
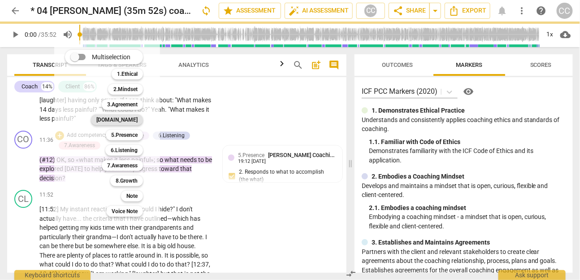
click at [127, 117] on b "[DOMAIN_NAME]" at bounding box center [116, 119] width 41 height 11
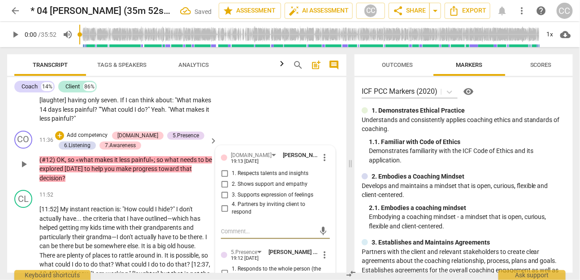
click at [252, 192] on span "3. Supports expression of feelings" at bounding box center [273, 195] width 82 height 8
click at [232, 192] on input "3. Supports expression of feelings" at bounding box center [224, 195] width 14 height 11
checkbox input "true"
click at [87, 131] on p "Add competency" at bounding box center [87, 135] width 43 height 8
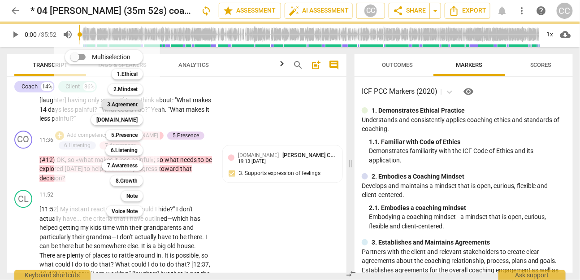
click at [128, 100] on b "3.Agreement" at bounding box center [122, 104] width 30 height 11
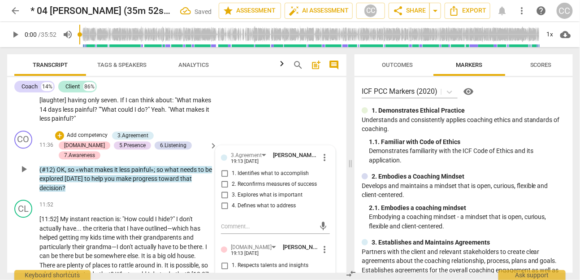
click at [236, 185] on span "2. Reconfirms measures of success" at bounding box center [274, 184] width 85 height 8
click at [232, 185] on input "2. Reconfirms measures of success" at bounding box center [224, 184] width 14 height 11
checkbox input "true"
click at [240, 191] on span "3. Explores what is important" at bounding box center [267, 195] width 71 height 8
click at [232, 191] on input "3. Explores what is important" at bounding box center [224, 195] width 14 height 11
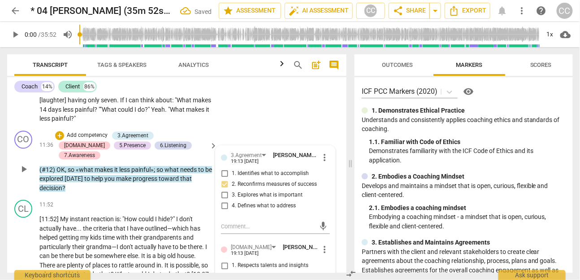
checkbox input "true"
click at [248, 205] on span "4. Defines what to address" at bounding box center [264, 206] width 64 height 8
click at [232, 205] on input "4. Defines what to address" at bounding box center [224, 205] width 14 height 11
checkbox input "true"
click at [251, 191] on span "3. Explores what is important" at bounding box center [267, 195] width 71 height 8
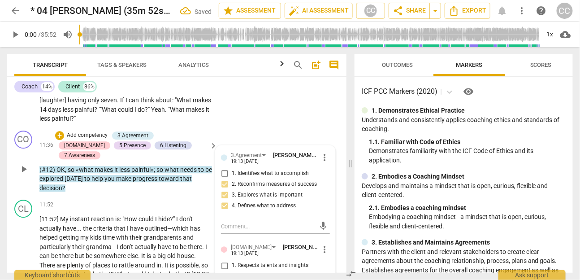
click at [232, 191] on input "3. Explores what is important" at bounding box center [224, 195] width 14 height 11
click at [251, 191] on span "3. Explores what is important" at bounding box center [267, 195] width 71 height 8
click at [232, 191] on input "3. Explores what is important" at bounding box center [224, 195] width 14 height 11
checkbox input "false"
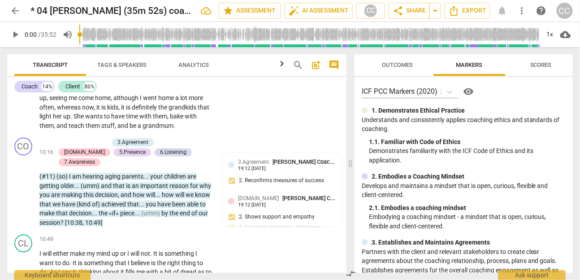
scroll to position [1642, 0]
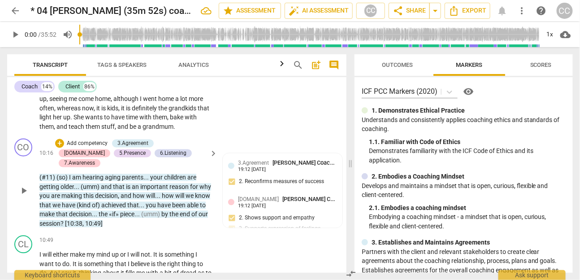
click at [147, 177] on span "." at bounding box center [148, 177] width 3 height 7
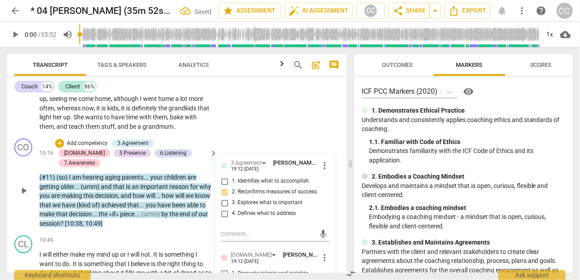
click at [244, 207] on span "3. Explores what is important" at bounding box center [267, 203] width 71 height 8
click at [232, 208] on input "3. Explores what is important" at bounding box center [224, 203] width 14 height 11
checkbox input "true"
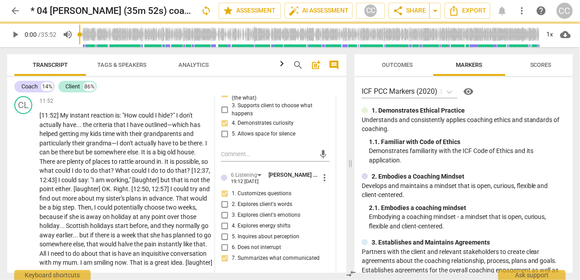
scroll to position [1937, 0]
click at [147, 176] on span "[laughter]" at bounding box center [146, 179] width 28 height 7
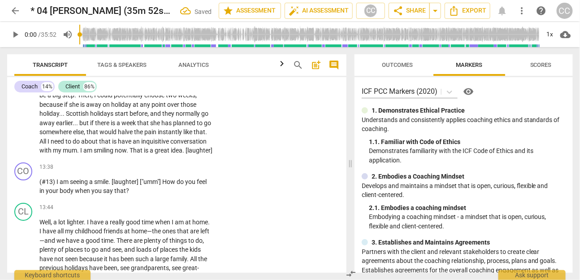
scroll to position [2052, 0]
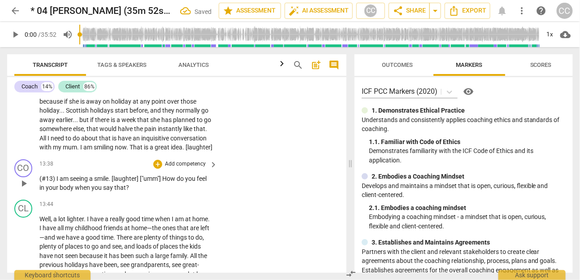
click at [179, 163] on p "Add competency" at bounding box center [185, 164] width 43 height 8
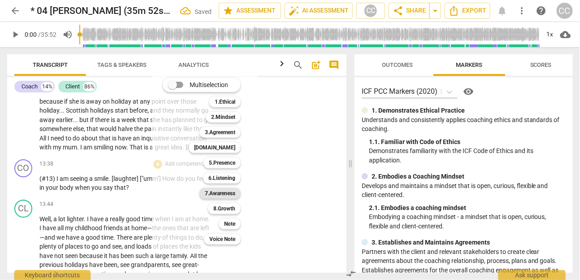
click at [223, 192] on b "7.Awareness" at bounding box center [220, 193] width 30 height 11
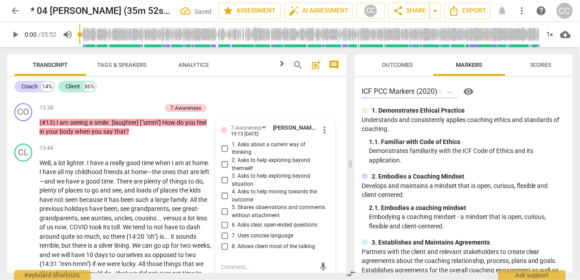
scroll to position [2099, 0]
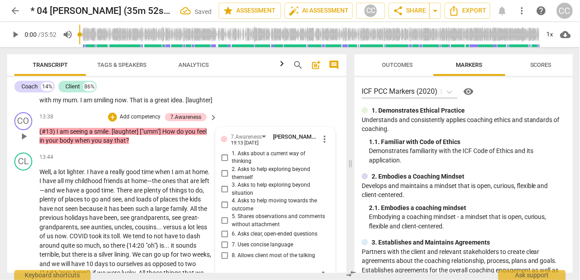
click at [246, 230] on span "6. Asks clear, open-ended questions" at bounding box center [275, 234] width 86 height 8
click at [232, 229] on input "6. Asks clear, open-ended questions" at bounding box center [224, 234] width 14 height 11
checkbox input "true"
click at [242, 241] on span "7. Uses concise language" at bounding box center [262, 245] width 61 height 8
click at [232, 239] on input "7. Uses concise language" at bounding box center [224, 244] width 14 height 11
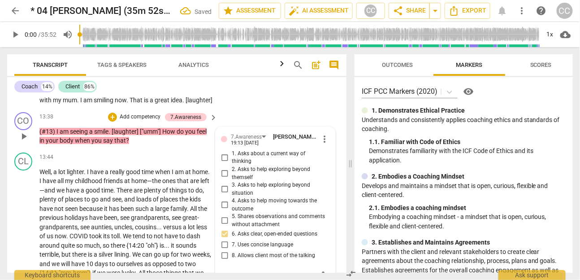
checkbox input "true"
click at [245, 216] on span "5. Shares observations and comments without attachment" at bounding box center [279, 220] width 95 height 16
click at [232, 216] on input "5. Shares observations and comments without attachment" at bounding box center [224, 220] width 14 height 11
checkbox input "true"
click at [237, 166] on span "2. Asks to help exploring beyond themself" at bounding box center [279, 173] width 95 height 16
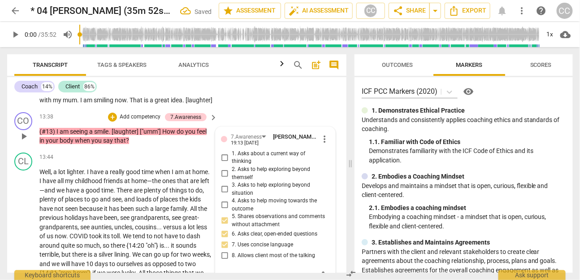
click at [232, 168] on input "2. Asks to help exploring beyond themself" at bounding box center [224, 173] width 14 height 11
click at [134, 113] on p "Add competency" at bounding box center [140, 117] width 43 height 8
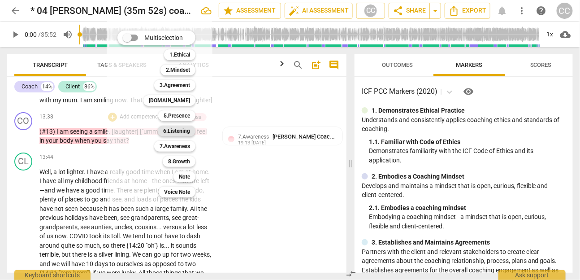
click at [169, 128] on b "6.Listening" at bounding box center [176, 130] width 27 height 11
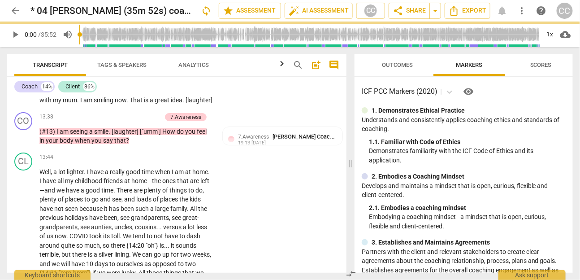
checkbox input "false"
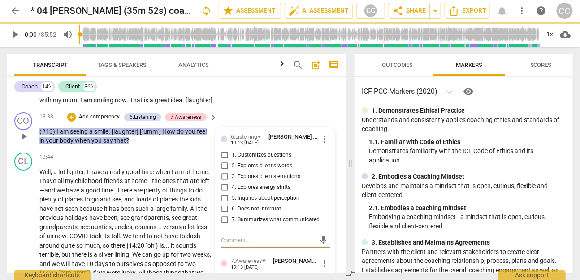
checkbox input "true"
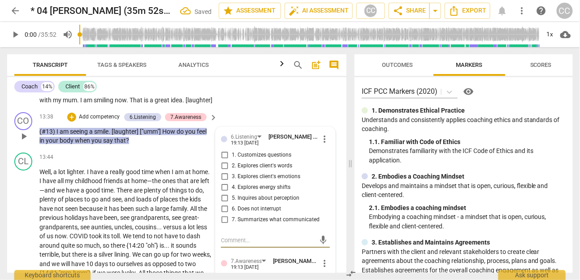
click at [259, 154] on span "1. Customizes questions" at bounding box center [262, 155] width 60 height 8
click at [232, 154] on input "1. Customizes questions" at bounding box center [224, 155] width 14 height 11
checkbox input "true"
click at [257, 175] on span "3. Explores client's emotions" at bounding box center [266, 177] width 69 height 8
click at [232, 175] on input "3. Explores client's emotions" at bounding box center [224, 176] width 14 height 11
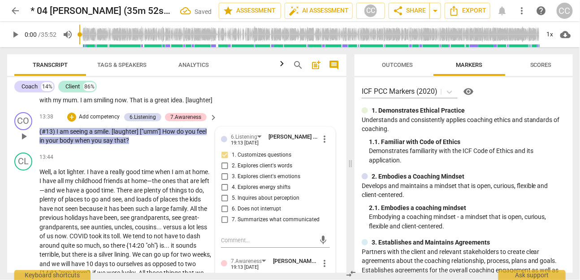
checkbox input "true"
click at [255, 217] on span "7. Summarizes what communicated" at bounding box center [276, 220] width 88 height 8
click at [232, 217] on input "7. Summarizes what communicated" at bounding box center [224, 219] width 14 height 11
checkbox input "true"
click at [241, 183] on span "4. Explores energy shifts" at bounding box center [261, 187] width 59 height 8
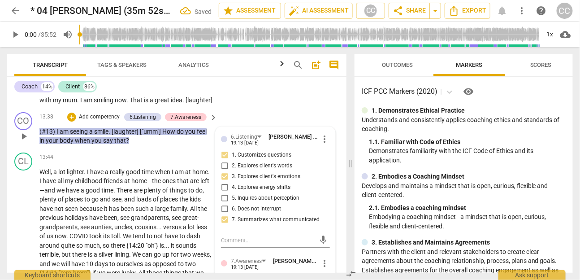
click at [232, 183] on input "4. Explores energy shifts" at bounding box center [224, 187] width 14 height 11
checkbox input "true"
click at [249, 219] on span "7. Summarizes what communicated" at bounding box center [276, 220] width 88 height 8
click at [232, 219] on input "7. Summarizes what communicated" at bounding box center [224, 219] width 14 height 11
click at [249, 219] on span "7. Summarizes what communicated" at bounding box center [276, 220] width 88 height 8
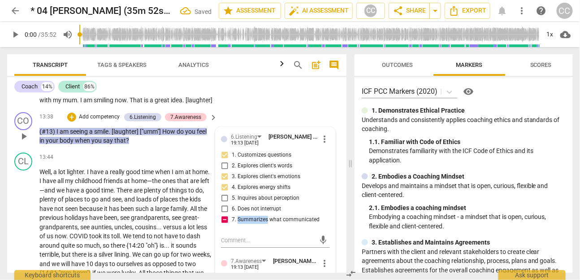
click at [232, 219] on input "7. Summarizes what communicated" at bounding box center [224, 219] width 14 height 11
checkbox input "false"
click at [86, 113] on p "Add competency" at bounding box center [99, 117] width 43 height 8
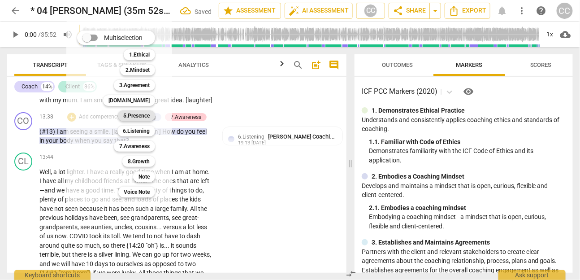
click at [134, 115] on b "5.Presence" at bounding box center [136, 115] width 26 height 11
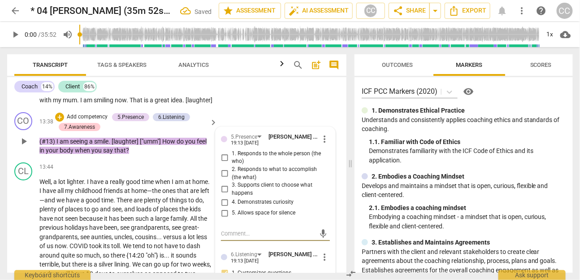
click at [243, 154] on span "1. Responds to the whole person (the who)" at bounding box center [279, 158] width 95 height 16
click at [232, 154] on input "1. Responds to the whole person (the who)" at bounding box center [224, 157] width 14 height 11
checkbox input "true"
click at [246, 198] on span "4. Demonstrates curiosity" at bounding box center [263, 202] width 62 height 8
click at [232, 198] on input "4. Demonstrates curiosity" at bounding box center [224, 202] width 14 height 11
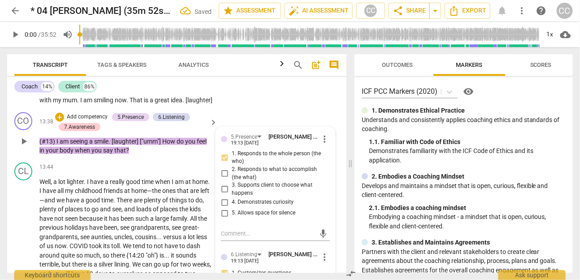
checkbox input "true"
click at [82, 115] on p "Add competency" at bounding box center [87, 117] width 43 height 8
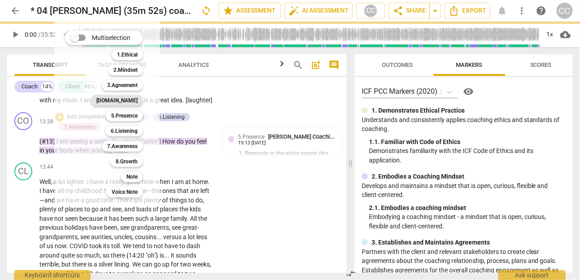
click at [129, 100] on b "[DOMAIN_NAME]" at bounding box center [116, 100] width 41 height 11
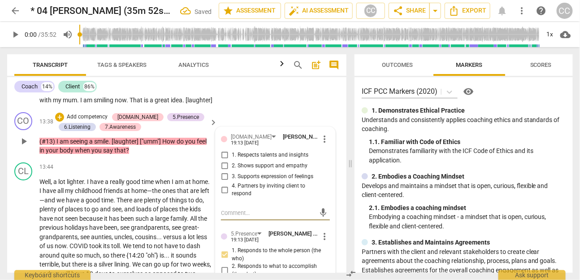
click at [248, 173] on span "3. Supports expression of feelings" at bounding box center [273, 177] width 82 height 8
click at [232, 171] on input "3. Supports expression of feelings" at bounding box center [224, 176] width 14 height 11
checkbox input "true"
click at [90, 113] on p "Add competency" at bounding box center [87, 117] width 43 height 8
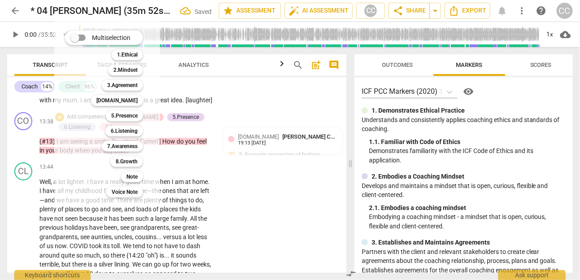
click at [44, 222] on div at bounding box center [290, 140] width 580 height 280
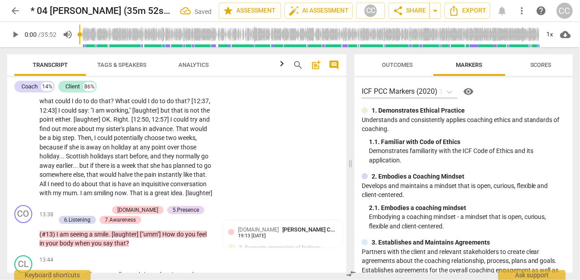
scroll to position [1898, 0]
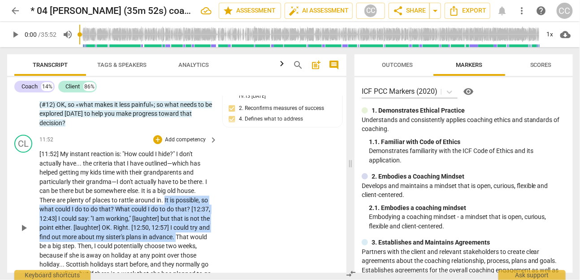
drag, startPoint x: 176, startPoint y: 225, endPoint x: 165, endPoint y: 189, distance: 37.9
click at [165, 189] on p "[11:52] My instant reaction is : "How could I hide ? " I don't actually have . …" at bounding box center [125, 227] width 173 height 156
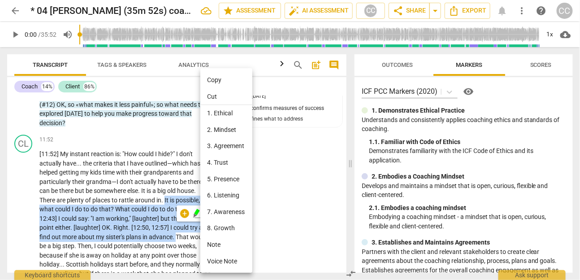
click at [236, 177] on li "5. Presence" at bounding box center [226, 179] width 52 height 17
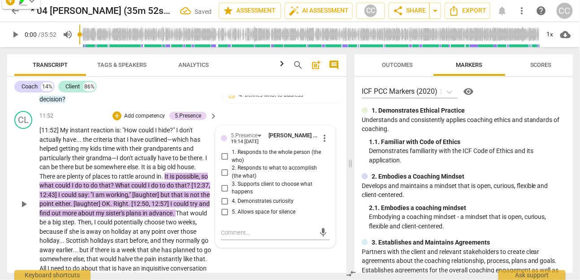
scroll to position [1927, 0]
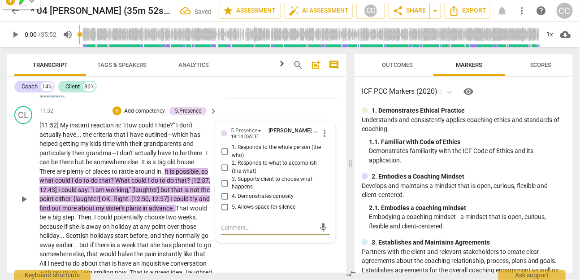
click at [252, 203] on span "5. Allows space for silence" at bounding box center [264, 207] width 64 height 8
click at [232, 202] on input "5. Allows space for silence" at bounding box center [224, 207] width 14 height 11
checkbox input "true"
click at [134, 246] on p "[11:52] My instant reaction is : "How could I hide ? " I don't actually have . …" at bounding box center [125, 199] width 173 height 156
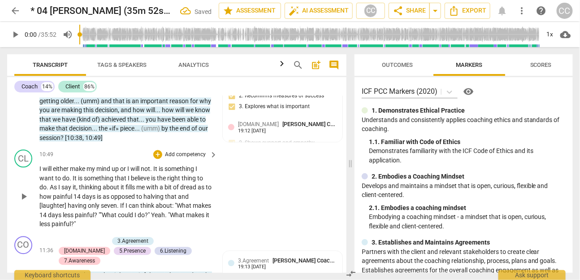
scroll to position [1669, 0]
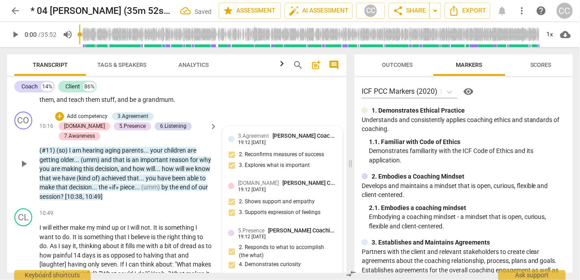
click at [269, 140] on div "3.Agreement [PERSON_NAME] Coaching" at bounding box center [287, 136] width 99 height 9
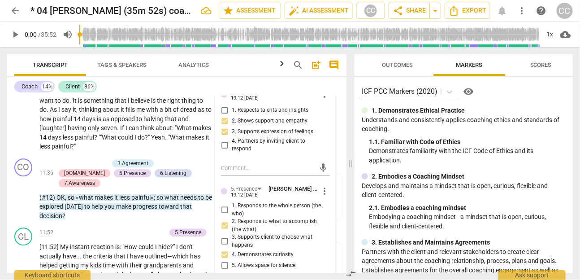
scroll to position [1808, 0]
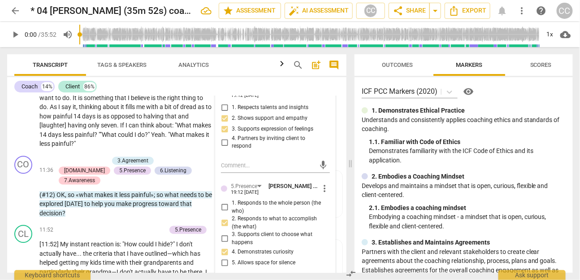
click at [249, 267] on label "5. Allows space for silence" at bounding box center [271, 262] width 109 height 11
click at [232, 267] on input "5. Allows space for silence" at bounding box center [224, 262] width 14 height 11
checkbox input "true"
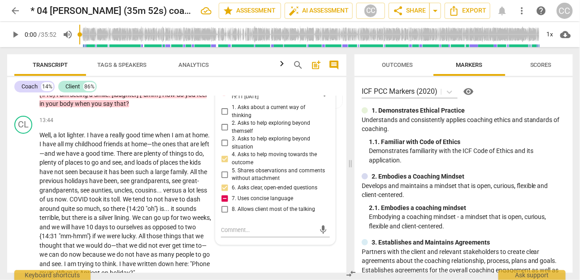
scroll to position [2145, 0]
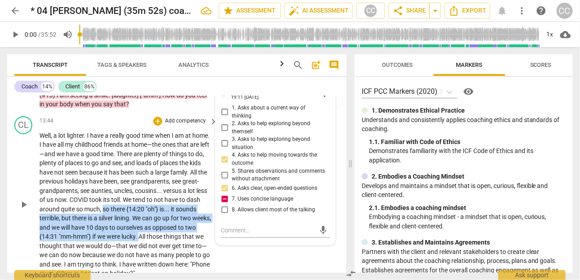
drag, startPoint x: 159, startPoint y: 235, endPoint x: 118, endPoint y: 205, distance: 50.0
click at [118, 205] on p "Well , a lot lighter . I have a really good time when I am at home . I have all…" at bounding box center [125, 204] width 173 height 147
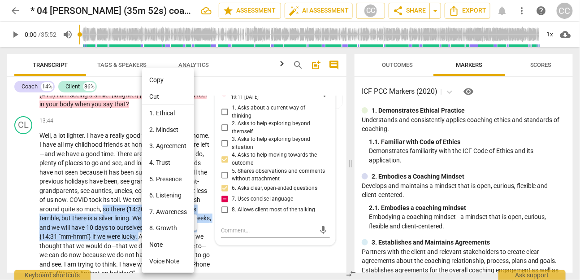
click at [173, 190] on li "6. Listening" at bounding box center [168, 195] width 52 height 17
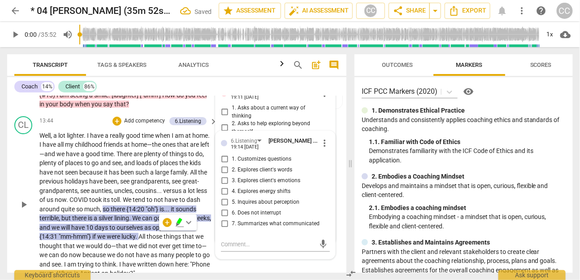
click at [256, 209] on span "6. Does not interrupt" at bounding box center [256, 213] width 49 height 8
click at [232, 209] on input "6. Does not interrupt" at bounding box center [224, 212] width 14 height 11
click at [256, 209] on span "6. Does not interrupt" at bounding box center [256, 213] width 49 height 8
click at [232, 209] on input "6. Does not interrupt" at bounding box center [224, 212] width 14 height 11
checkbox input "true"
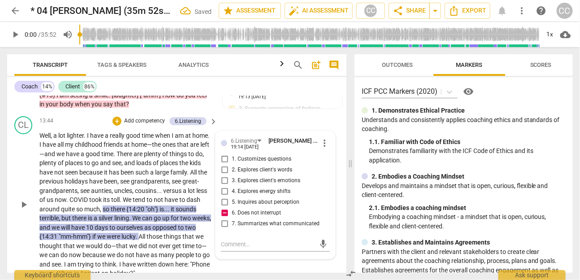
click at [121, 168] on span "has" at bounding box center [115, 171] width 12 height 7
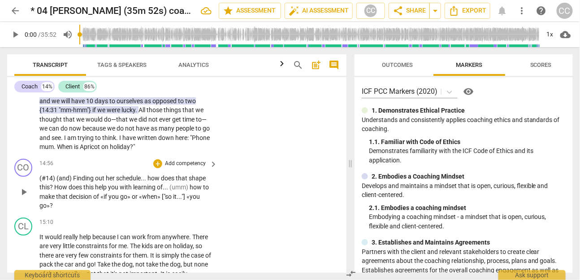
scroll to position [2275, 0]
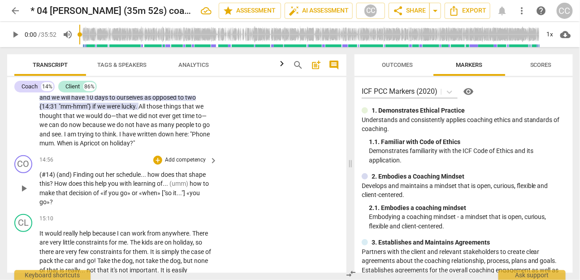
click at [184, 159] on p "Add competency" at bounding box center [185, 160] width 43 height 8
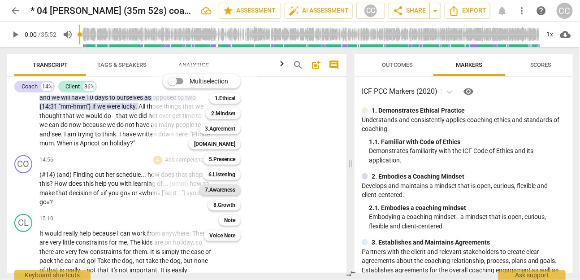
click at [220, 186] on b "7.Awareness" at bounding box center [220, 189] width 30 height 11
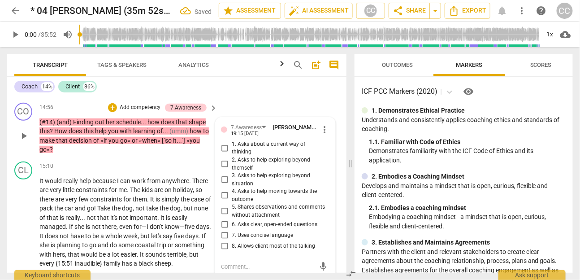
scroll to position [2328, 0]
click at [242, 173] on span "3. Asks to help exploring beyond situation" at bounding box center [279, 180] width 95 height 16
click at [232, 174] on input "3. Asks to help exploring beyond situation" at bounding box center [224, 179] width 14 height 11
checkbox input "true"
click at [242, 193] on span "4. Asks to help moving towards the outcome" at bounding box center [279, 195] width 95 height 16
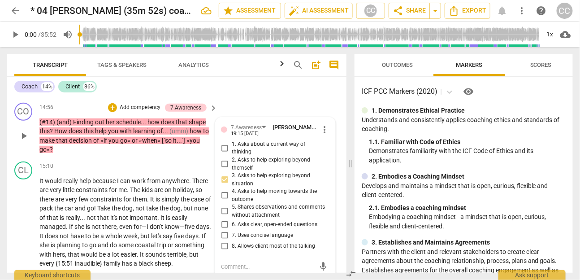
click at [236, 187] on span "4. Asks to help moving towards the outcome" at bounding box center [279, 195] width 95 height 16
click at [232, 190] on input "4. Asks to help moving towards the outcome" at bounding box center [224, 195] width 14 height 11
checkbox input "true"
click at [246, 220] on span "6. Asks clear, open-ended questions" at bounding box center [275, 224] width 86 height 8
click at [232, 219] on input "6. Asks clear, open-ended questions" at bounding box center [224, 224] width 14 height 11
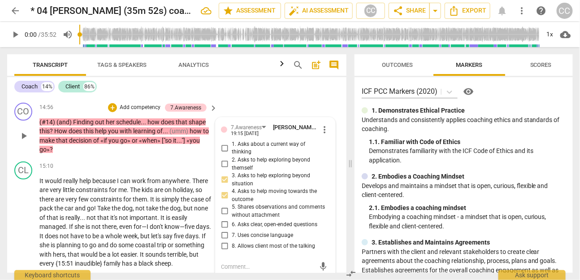
checkbox input "true"
click at [246, 231] on label "7. Uses concise language" at bounding box center [271, 235] width 109 height 11
click at [232, 231] on input "7. Uses concise language" at bounding box center [224, 235] width 14 height 11
checkbox input "true"
click at [234, 220] on span "6. Asks clear, open-ended questions" at bounding box center [275, 224] width 86 height 8
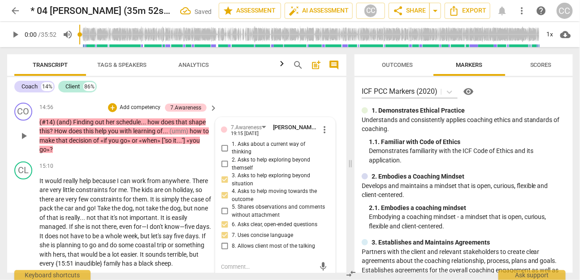
click at [232, 219] on input "6. Asks clear, open-ended questions" at bounding box center [224, 224] width 14 height 11
checkbox input "true"
click at [238, 231] on span "7. Uses concise language" at bounding box center [262, 235] width 61 height 8
click at [232, 230] on input "7. Uses concise language" at bounding box center [224, 235] width 14 height 11
checkbox input "true"
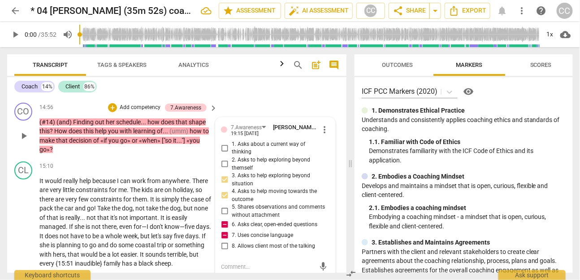
click at [141, 104] on p "Add competency" at bounding box center [140, 108] width 43 height 8
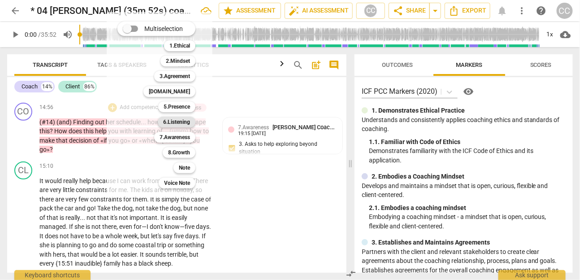
click at [182, 117] on b "6.Listening" at bounding box center [176, 121] width 27 height 11
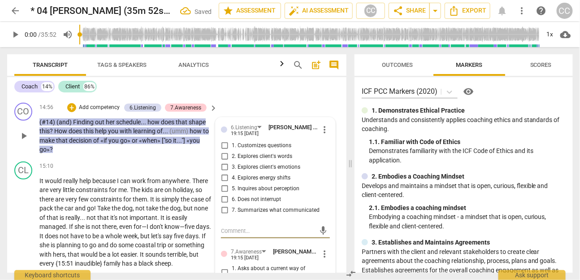
click at [249, 143] on span "1. Customizes questions" at bounding box center [262, 146] width 60 height 8
click at [232, 143] on input "1. Customizes questions" at bounding box center [224, 145] width 14 height 11
checkbox input "true"
click at [244, 206] on span "7. Summarizes what communicated" at bounding box center [276, 210] width 88 height 8
click at [232, 205] on input "7. Summarizes what communicated" at bounding box center [224, 210] width 14 height 11
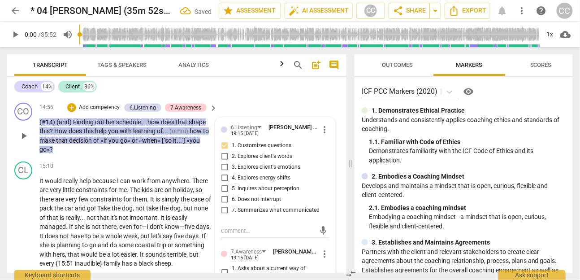
checkbox input "true"
click at [243, 187] on span "5. Inquires about perception" at bounding box center [266, 189] width 68 height 8
click at [232, 187] on input "5. Inquires about perception" at bounding box center [224, 188] width 14 height 11
checkbox input "true"
click at [113, 104] on p "Add competency" at bounding box center [99, 108] width 43 height 8
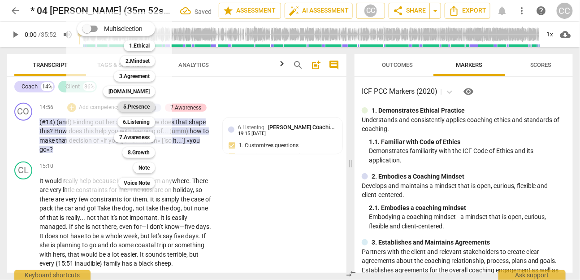
click at [138, 108] on b "5.Presence" at bounding box center [136, 106] width 26 height 11
checkbox input "false"
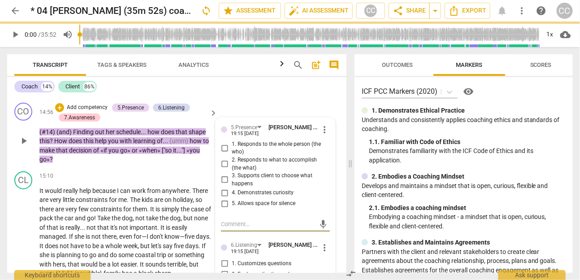
checkbox input "true"
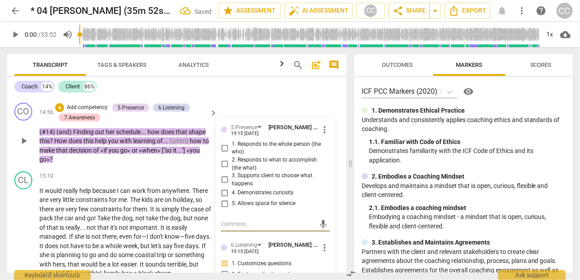
click at [242, 144] on span "1. Responds to the whole person (the who)" at bounding box center [279, 148] width 95 height 16
click at [232, 144] on input "1. Responds to the whole person (the who)" at bounding box center [224, 147] width 14 height 11
checkbox input "true"
click at [241, 191] on span "4. Demonstrates curiosity" at bounding box center [263, 193] width 62 height 8
click at [232, 191] on input "4. Demonstrates curiosity" at bounding box center [224, 192] width 14 height 11
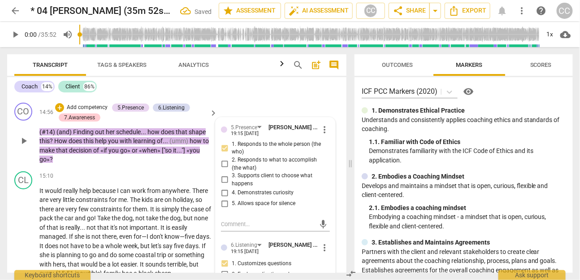
checkbox input "true"
click at [83, 106] on p "Add competency" at bounding box center [87, 108] width 43 height 8
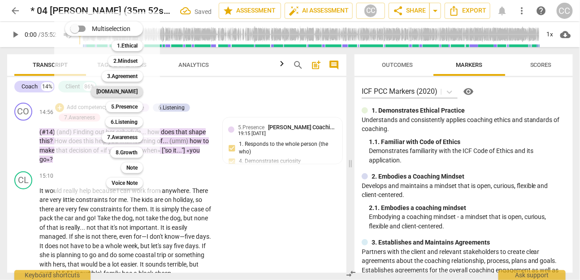
click at [136, 89] on b "[DOMAIN_NAME]" at bounding box center [116, 91] width 41 height 11
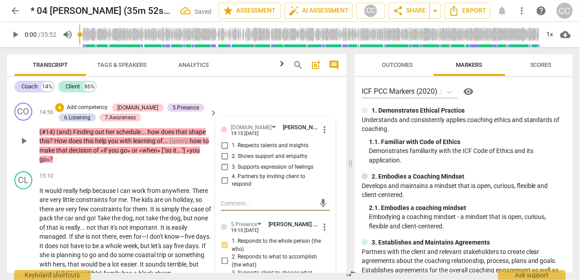
click at [322, 129] on span "more_vert" at bounding box center [324, 129] width 11 height 11
click at [267, 157] on div at bounding box center [290, 140] width 580 height 280
click at [253, 165] on span "3. Supports expression of feelings" at bounding box center [273, 167] width 82 height 8
click at [232, 165] on input "3. Supports expression of feelings" at bounding box center [224, 167] width 14 height 11
checkbox input "true"
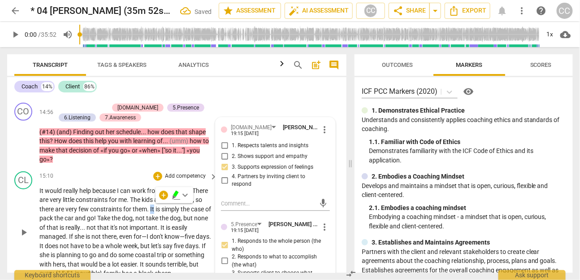
scroll to position [2406, 0]
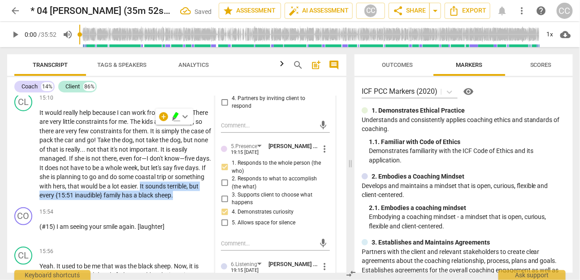
drag, startPoint x: 172, startPoint y: 184, endPoint x: 220, endPoint y: 197, distance: 49.4
click at [220, 197] on div "CO play_arrow pause 00:16 + Add competency 2.Mindset keyboard_arrow_right (#1) …" at bounding box center [176, 184] width 339 height 177
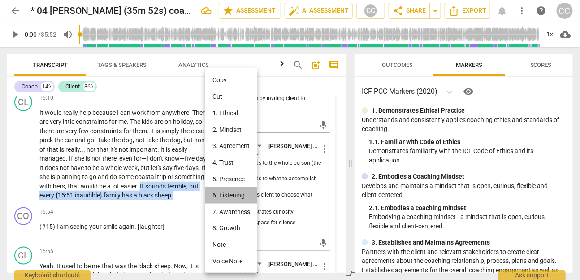
click at [233, 196] on li "6. Listening" at bounding box center [231, 195] width 52 height 17
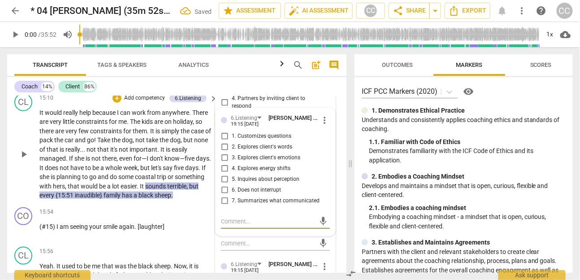
click at [262, 187] on span "6. Does not interrupt" at bounding box center [256, 190] width 49 height 8
click at [232, 187] on input "6. Does not interrupt" at bounding box center [224, 190] width 14 height 11
click at [262, 187] on span "6. Does not interrupt" at bounding box center [256, 190] width 49 height 8
click at [232, 187] on input "6. Does not interrupt" at bounding box center [224, 190] width 14 height 11
checkbox input "true"
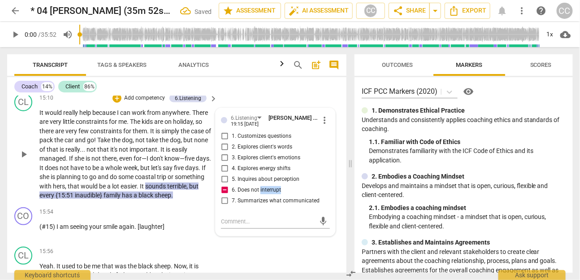
click at [98, 173] on span "go" at bounding box center [93, 176] width 9 height 7
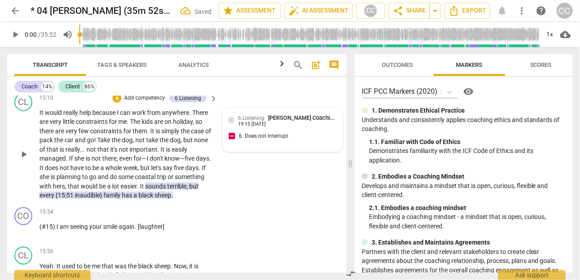
click at [289, 132] on div "6.Listening [PERSON_NAME] Coaching 19:15 [DATE] 6. Does not interrupt" at bounding box center [282, 129] width 109 height 33
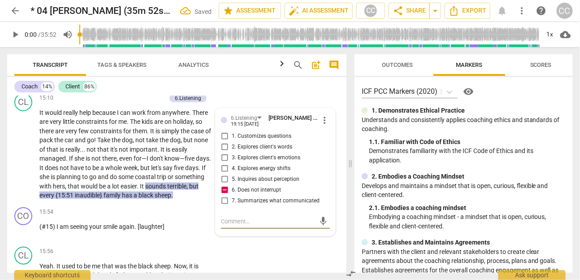
click at [126, 155] on span "even" at bounding box center [126, 158] width 14 height 7
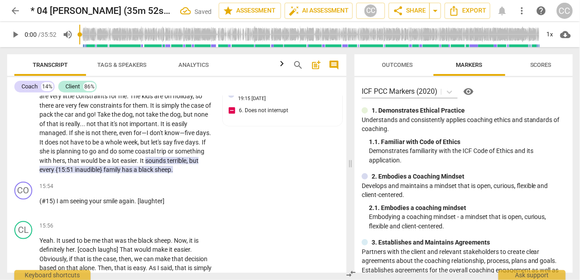
scroll to position [2434, 0]
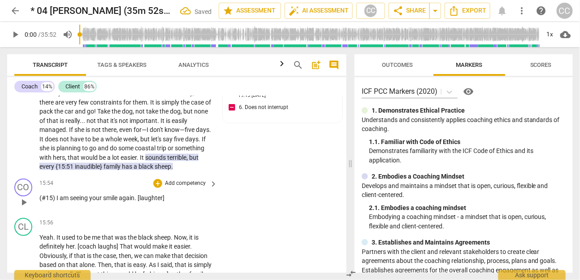
click at [192, 182] on p "Add competency" at bounding box center [185, 183] width 43 height 8
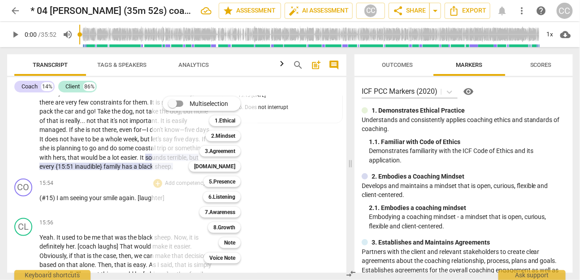
click at [99, 216] on div at bounding box center [290, 140] width 580 height 280
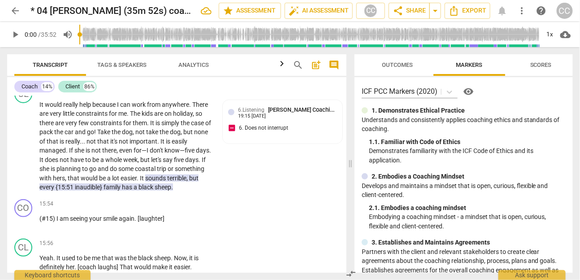
scroll to position [2401, 0]
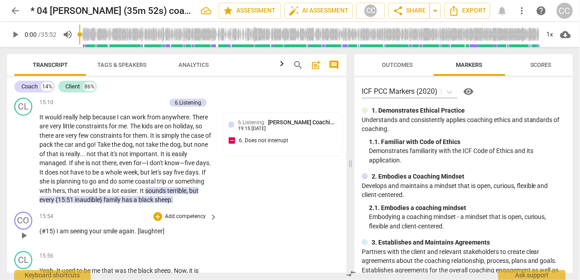
click at [182, 214] on p "Add competency" at bounding box center [185, 216] width 43 height 8
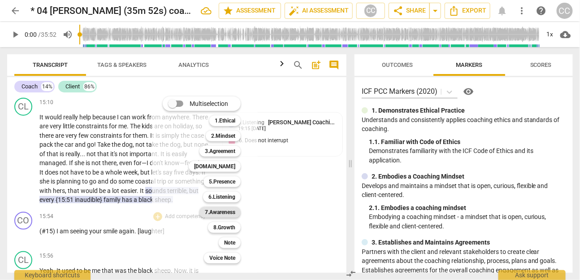
click at [228, 214] on b "7.Awareness" at bounding box center [220, 212] width 30 height 11
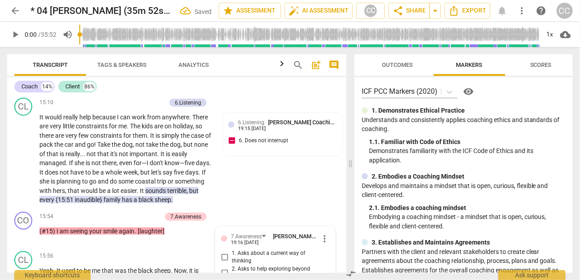
scroll to position [2584, 0]
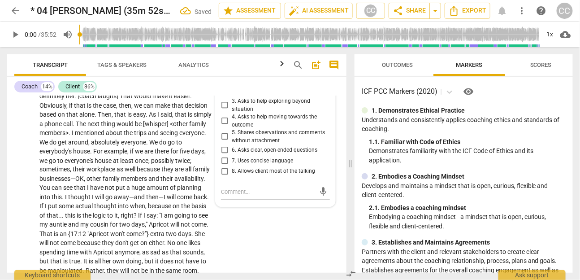
click at [242, 146] on span "6. Asks clear, open-ended questions" at bounding box center [275, 150] width 86 height 8
click at [232, 145] on input "6. Asks clear, open-ended questions" at bounding box center [224, 150] width 14 height 11
click at [242, 146] on span "6. Asks clear, open-ended questions" at bounding box center [275, 150] width 86 height 8
click at [232, 145] on input "6. Asks clear, open-ended questions" at bounding box center [224, 150] width 14 height 11
checkbox input "true"
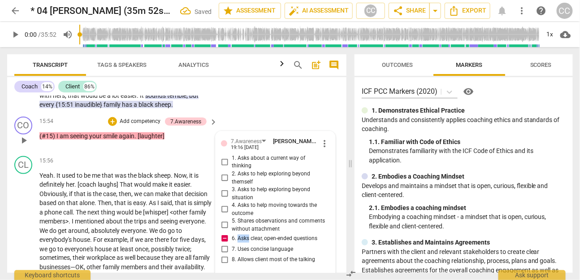
scroll to position [2492, 0]
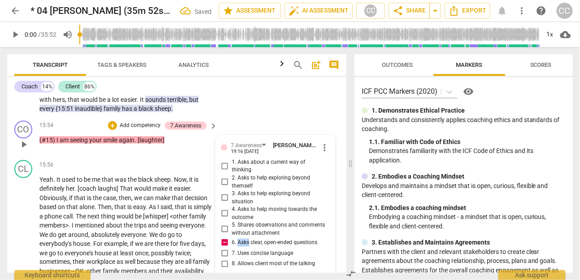
click at [141, 121] on p "Add competency" at bounding box center [140, 125] width 43 height 8
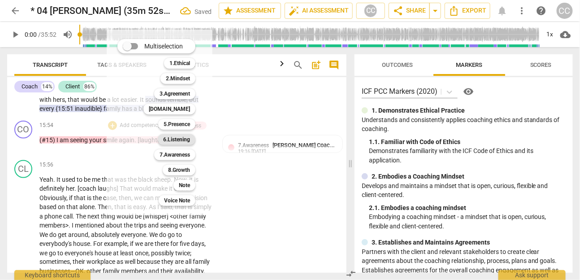
click at [184, 141] on b "6.Listening" at bounding box center [176, 139] width 27 height 11
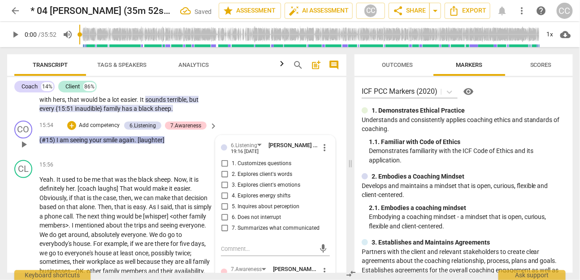
click at [263, 194] on span "4. Explores energy shifts" at bounding box center [261, 196] width 59 height 8
click at [232, 194] on input "4. Explores energy shifts" at bounding box center [224, 195] width 14 height 11
click at [263, 194] on span "4. Explores energy shifts" at bounding box center [261, 196] width 59 height 8
click at [232, 194] on input "4. Explores energy shifts" at bounding box center [224, 195] width 14 height 11
checkbox input "true"
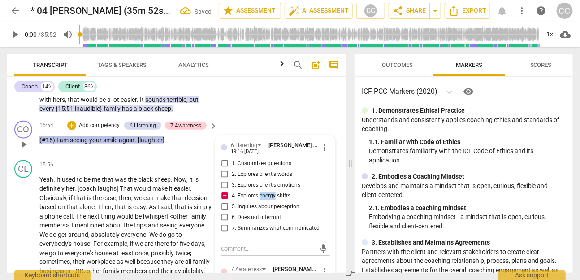
click at [108, 125] on p "Add competency" at bounding box center [99, 125] width 43 height 8
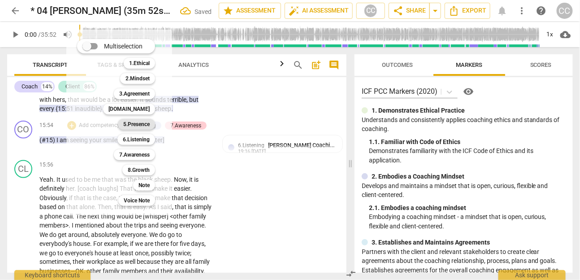
click at [141, 120] on b "5.Presence" at bounding box center [136, 124] width 26 height 11
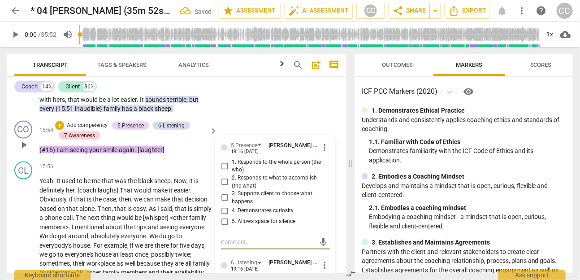
click at [242, 161] on span "1. Responds to the whole person (the who)" at bounding box center [279, 166] width 95 height 16
click at [232, 161] on input "1. Responds to the whole person (the who)" at bounding box center [224, 165] width 14 height 11
click at [92, 124] on p "Add competency" at bounding box center [87, 125] width 43 height 8
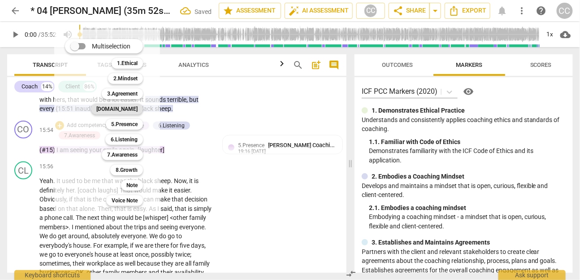
click at [128, 110] on b "[DOMAIN_NAME]" at bounding box center [116, 109] width 41 height 11
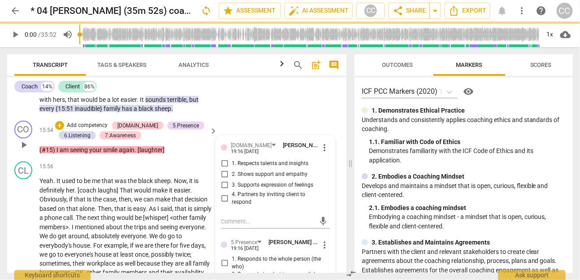
checkbox input "true"
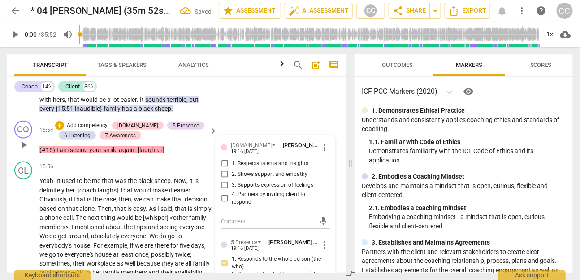
click at [257, 174] on span "2. Shows support and empathy" at bounding box center [270, 174] width 76 height 8
click at [232, 174] on input "2. Shows support and empathy" at bounding box center [224, 174] width 14 height 11
checkbox input "true"
click at [250, 185] on span "3. Supports expression of feelings" at bounding box center [273, 185] width 82 height 8
click at [232, 185] on input "3. Supports expression of feelings" at bounding box center [224, 185] width 14 height 11
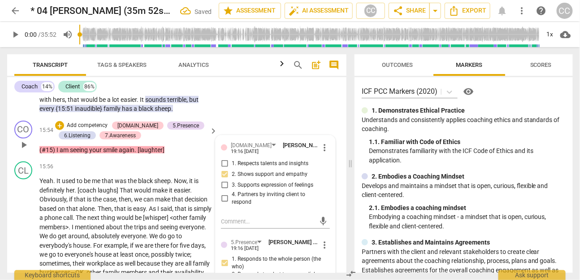
checkbox input "true"
click at [155, 219] on p "Yeah . It used to be me that was the black sheep . Now , it is definitely her .…" at bounding box center [125, 281] width 173 height 211
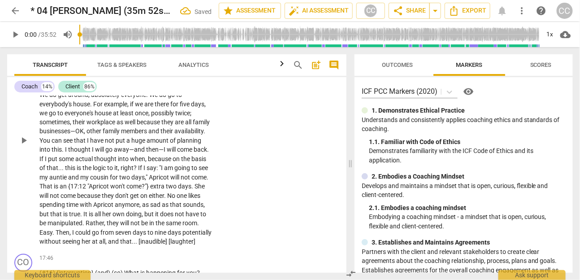
scroll to position [2652, 0]
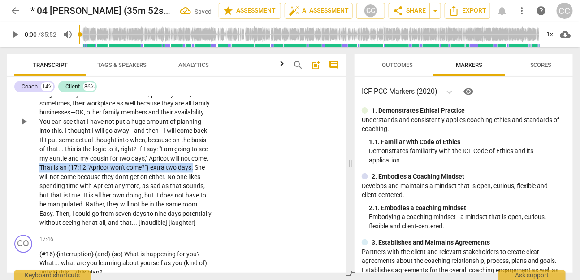
drag, startPoint x: 80, startPoint y: 164, endPoint x: 66, endPoint y: 176, distance: 17.8
click at [66, 176] on p "Yeah . It used to be me that was the black sheep . Now , it is definitely her .…" at bounding box center [125, 121] width 173 height 211
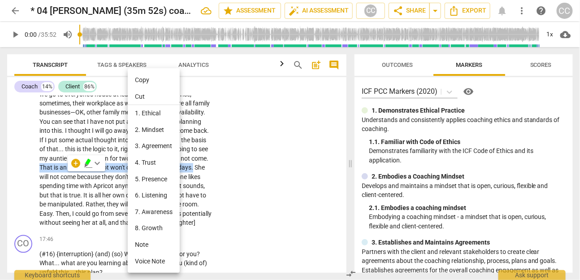
click at [161, 198] on li "6. Listening" at bounding box center [154, 195] width 52 height 17
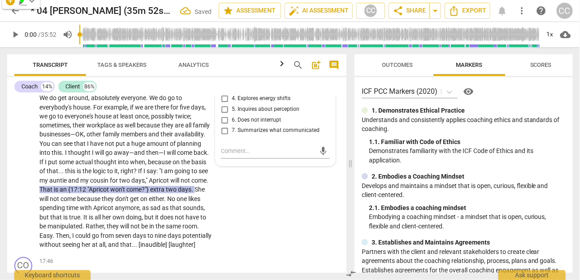
scroll to position [2584, 0]
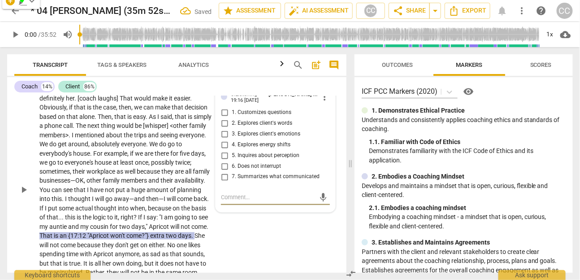
click at [264, 163] on span "6. Does not interrupt" at bounding box center [256, 166] width 49 height 8
click at [232, 163] on input "6. Does not interrupt" at bounding box center [224, 166] width 14 height 11
click at [264, 163] on span "6. Does not interrupt" at bounding box center [256, 166] width 49 height 8
click at [232, 163] on input "6. Does not interrupt" at bounding box center [224, 166] width 14 height 11
checkbox input "true"
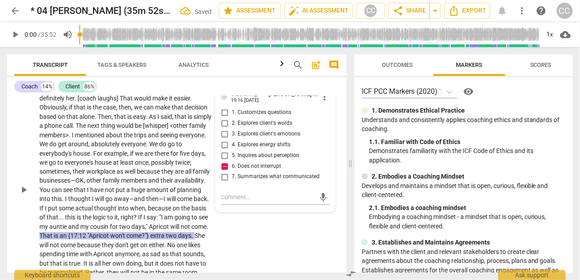
click at [211, 180] on p "Yeah . It used to be me that was the black sheep . Now , it is definitely her .…" at bounding box center [125, 189] width 173 height 211
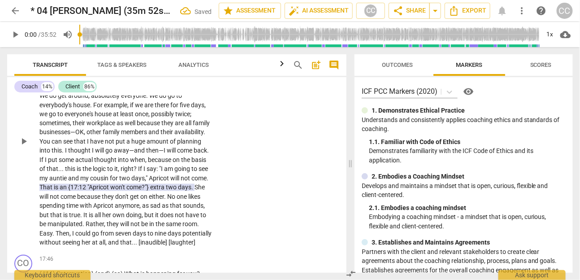
scroll to position [2712, 0]
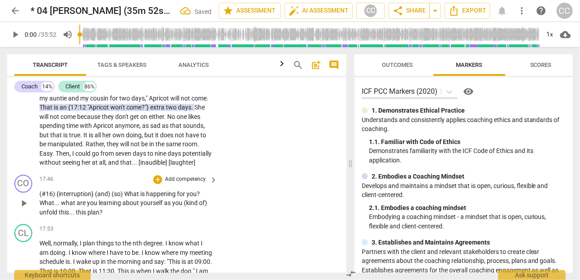
click at [173, 198] on span "happening" at bounding box center [161, 193] width 31 height 7
click at [180, 184] on p "Add competency" at bounding box center [185, 180] width 43 height 8
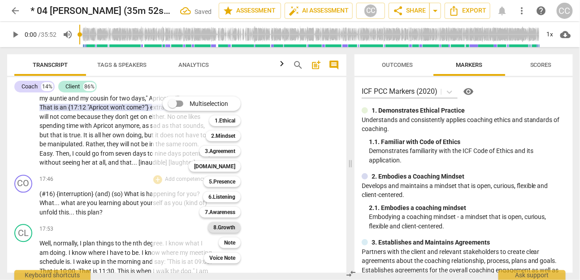
click at [223, 228] on b "8.Growth" at bounding box center [224, 227] width 22 height 11
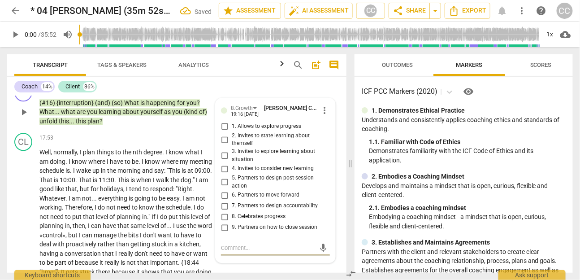
scroll to position [2803, 0]
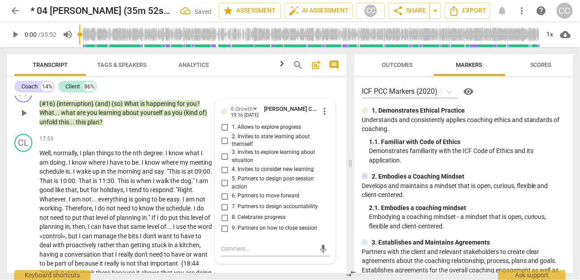
click at [250, 155] on span "3. Invites to explore learning about situation" at bounding box center [279, 156] width 95 height 16
click at [232, 155] on input "3. Invites to explore learning about situation" at bounding box center [224, 156] width 14 height 11
checkbox input "true"
click at [247, 144] on span "2. Invites to state learning about themself" at bounding box center [279, 141] width 95 height 16
click at [232, 144] on input "2. Invites to state learning about themself" at bounding box center [224, 140] width 14 height 11
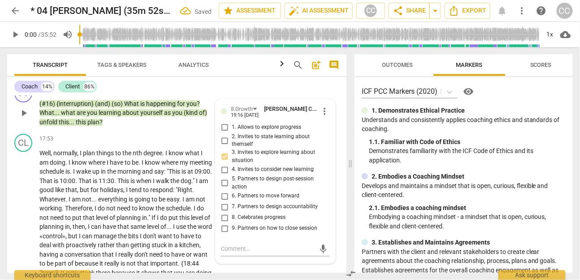
checkbox input "true"
click at [243, 163] on span "3. Invites to explore learning about situation" at bounding box center [279, 156] width 95 height 16
click at [232, 162] on input "3. Invites to explore learning about situation" at bounding box center [224, 156] width 14 height 11
click at [243, 163] on span "3. Invites to explore learning about situation" at bounding box center [279, 156] width 95 height 16
click at [232, 162] on input "3. Invites to explore learning about situation" at bounding box center [224, 156] width 14 height 11
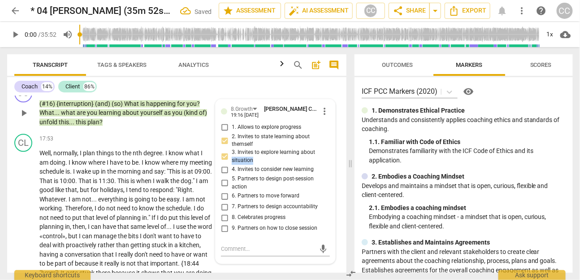
checkbox input "false"
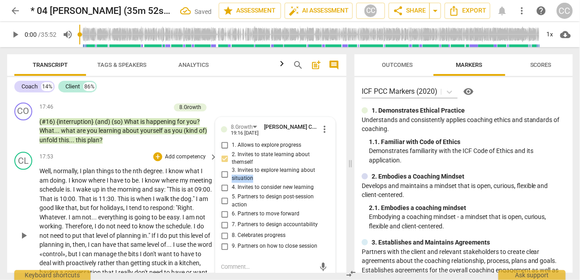
scroll to position [2783, 0]
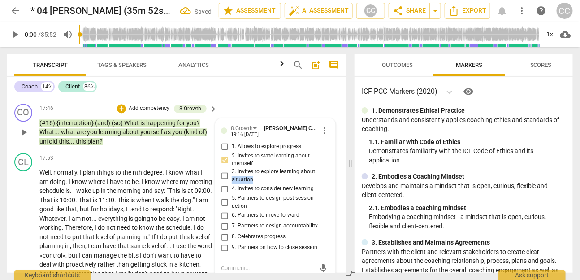
click at [160, 112] on p "Add competency" at bounding box center [149, 108] width 43 height 8
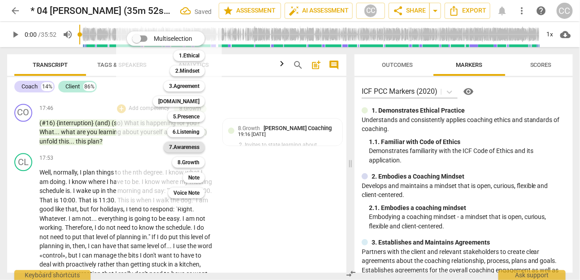
click at [189, 145] on b "7.Awareness" at bounding box center [184, 147] width 30 height 11
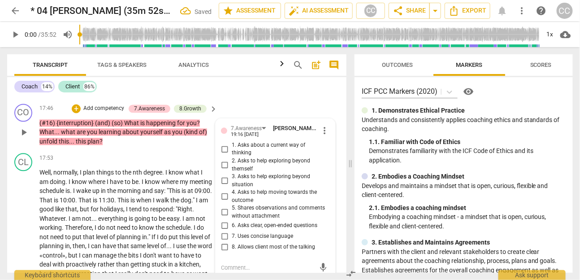
click at [253, 237] on span "7. Uses concise language" at bounding box center [262, 236] width 61 height 8
click at [232, 237] on input "7. Uses concise language" at bounding box center [224, 236] width 14 height 11
checkbox input "true"
click at [248, 224] on span "6. Asks clear, open-ended questions" at bounding box center [275, 225] width 86 height 8
click at [232, 224] on input "6. Asks clear, open-ended questions" at bounding box center [224, 225] width 14 height 11
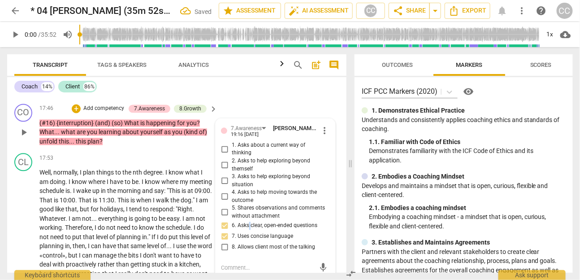
click at [248, 224] on span "6. Asks clear, open-ended questions" at bounding box center [275, 225] width 86 height 8
click at [232, 224] on input "6. Asks clear, open-ended questions" at bounding box center [224, 225] width 14 height 11
checkbox input "true"
click at [242, 168] on span "2. Asks to help exploring beyond themself" at bounding box center [279, 165] width 95 height 16
click at [232, 168] on input "2. Asks to help exploring beyond themself" at bounding box center [224, 165] width 14 height 11
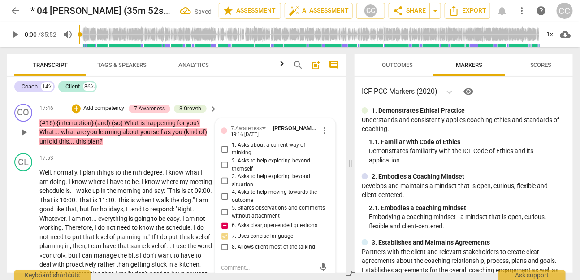
checkbox input "true"
click at [109, 112] on p "Add competency" at bounding box center [103, 108] width 43 height 8
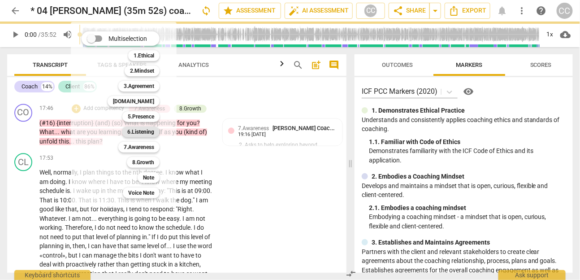
click at [144, 129] on b "6.Listening" at bounding box center [140, 131] width 27 height 11
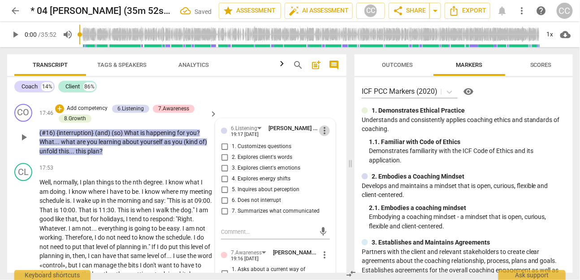
click at [321, 134] on span "more_vert" at bounding box center [324, 130] width 11 height 11
click at [327, 155] on li "Delete" at bounding box center [331, 153] width 31 height 17
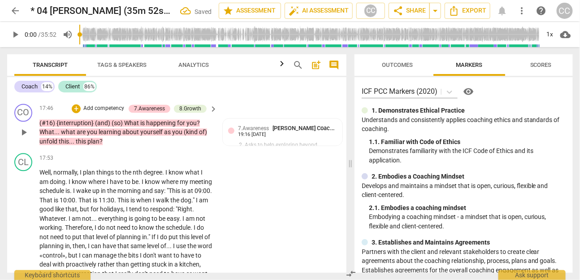
click at [98, 112] on p "Add competency" at bounding box center [103, 108] width 43 height 8
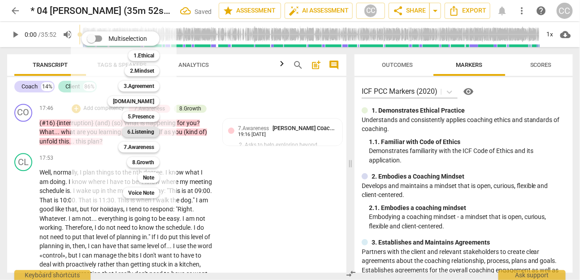
click at [148, 132] on b "6.Listening" at bounding box center [140, 131] width 27 height 11
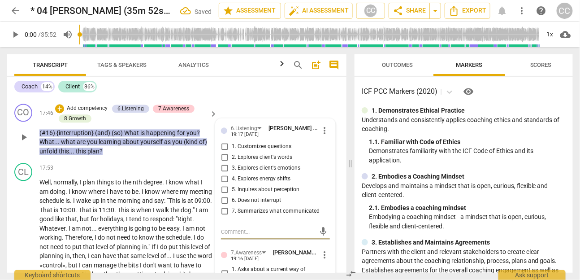
click at [267, 204] on span "6. Does not interrupt" at bounding box center [256, 200] width 49 height 8
click at [232, 206] on input "6. Does not interrupt" at bounding box center [224, 200] width 14 height 11
click at [267, 204] on span "6. Does not interrupt" at bounding box center [256, 200] width 49 height 8
click at [232, 206] on input "6. Does not interrupt" at bounding box center [224, 200] width 14 height 11
checkbox input "true"
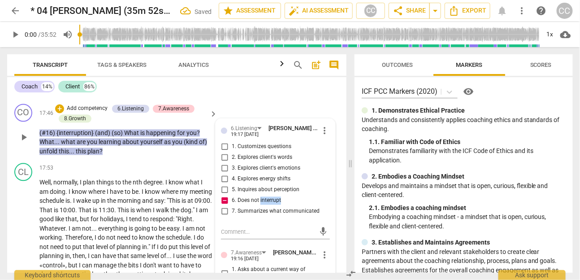
scroll to position [2739, 0]
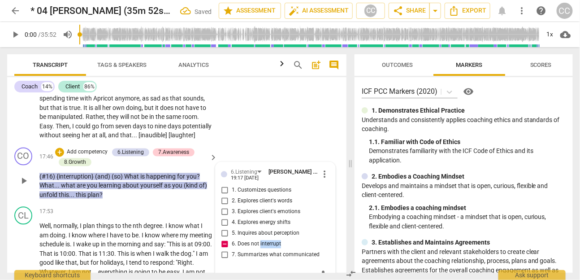
click at [90, 156] on p "Add competency" at bounding box center [87, 152] width 43 height 8
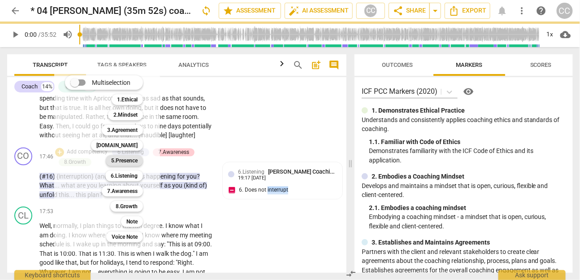
click at [134, 158] on b "5.Presence" at bounding box center [124, 160] width 26 height 11
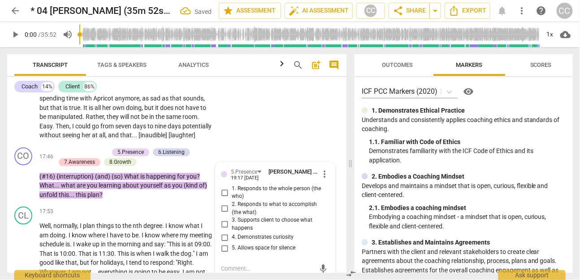
scroll to position [2745, 0]
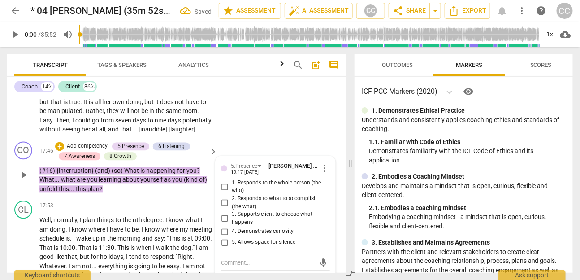
click at [242, 195] on span "1. Responds to the whole person (the who)" at bounding box center [279, 187] width 95 height 16
click at [232, 192] on input "1. Responds to the whole person (the who)" at bounding box center [224, 186] width 14 height 11
checkbox input "true"
click at [246, 211] on span "2. Responds to what to accomplish (the what)" at bounding box center [279, 203] width 95 height 16
click at [232, 208] on input "2. Responds to what to accomplish (the what)" at bounding box center [224, 203] width 14 height 11
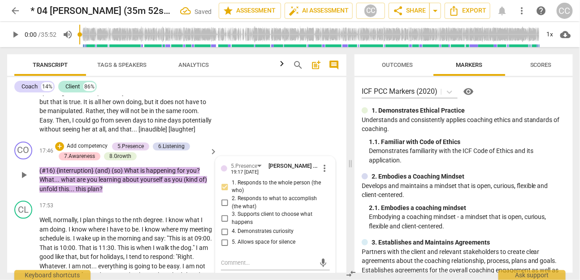
checkbox input "true"
click at [245, 236] on span "4. Demonstrates curiosity" at bounding box center [263, 232] width 62 height 8
click at [232, 237] on input "4. Demonstrates curiosity" at bounding box center [224, 231] width 14 height 11
checkbox input "true"
click at [83, 150] on p "Add competency" at bounding box center [87, 146] width 43 height 8
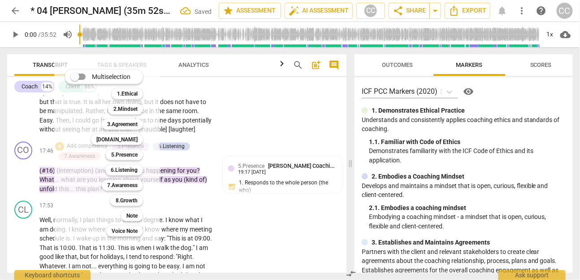
click at [41, 250] on div at bounding box center [290, 140] width 580 height 280
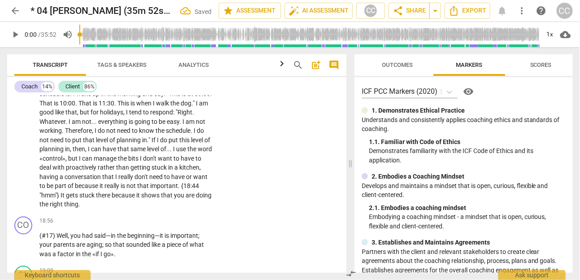
scroll to position [2891, 0]
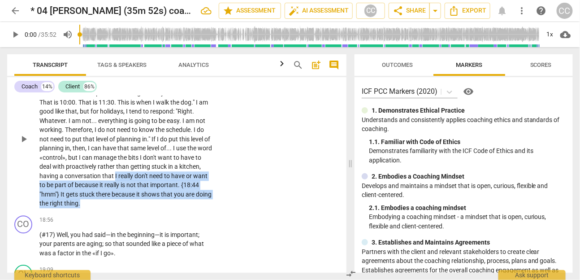
drag, startPoint x: 155, startPoint y: 213, endPoint x: 149, endPoint y: 181, distance: 32.8
click at [149, 181] on p "Well , normally , I plan things to the nth degree . I know what I am doing . I …" at bounding box center [125, 139] width 173 height 138
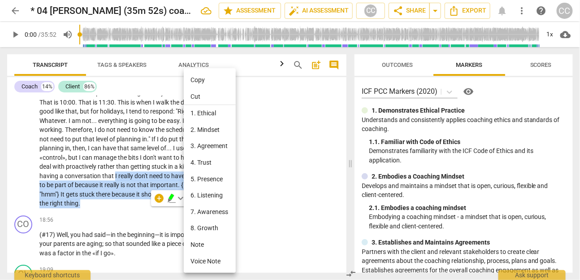
click at [207, 195] on li "6. Listening" at bounding box center [210, 195] width 52 height 17
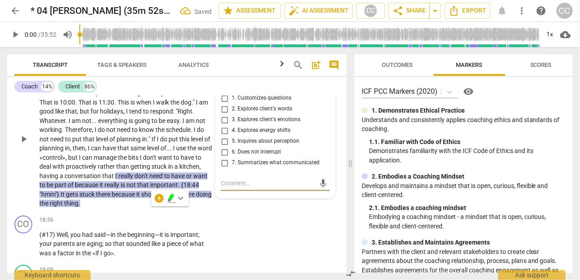
click at [254, 156] on span "6. Does not interrupt" at bounding box center [256, 152] width 49 height 8
click at [232, 157] on input "6. Does not interrupt" at bounding box center [224, 152] width 14 height 11
click at [254, 156] on span "6. Does not interrupt" at bounding box center [256, 152] width 49 height 8
click at [232, 157] on input "6. Does not interrupt" at bounding box center [224, 152] width 14 height 11
checkbox input "true"
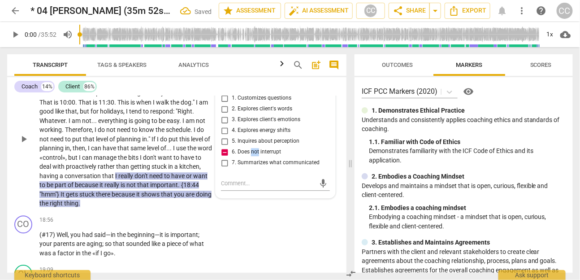
click at [131, 153] on p "Well , normally , I plan things to the nth degree . I know what I am doing . I …" at bounding box center [125, 139] width 173 height 138
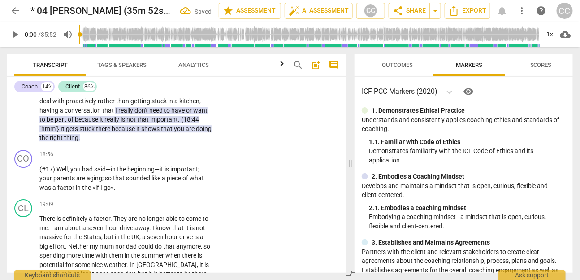
scroll to position [2963, 0]
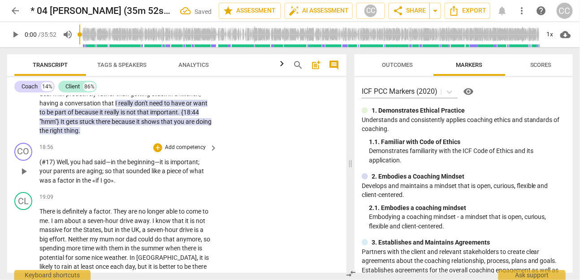
click at [191, 151] on p "Add competency" at bounding box center [185, 147] width 43 height 8
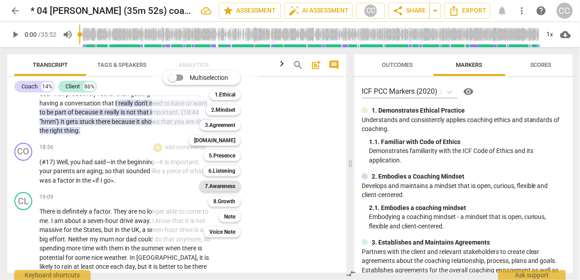
click at [231, 183] on b "7.Awareness" at bounding box center [220, 186] width 30 height 11
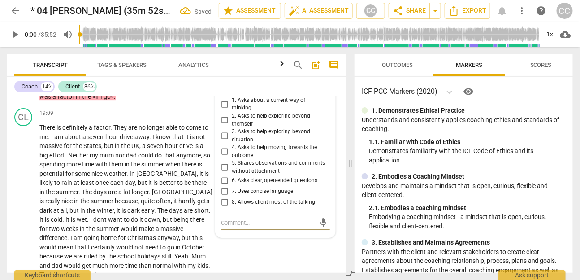
scroll to position [3037, 0]
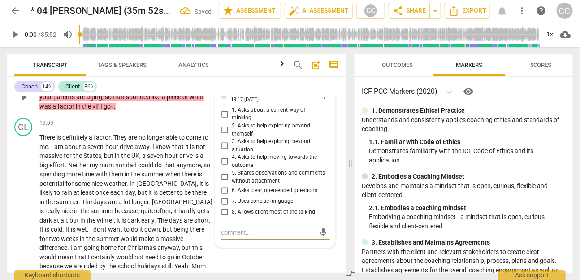
click at [259, 174] on span "5. Shares observations and comments without attachment" at bounding box center [279, 177] width 95 height 16
click at [232, 174] on input "5. Shares observations and comments without attachment" at bounding box center [224, 177] width 14 height 11
click at [259, 174] on span "5. Shares observations and comments without attachment" at bounding box center [279, 177] width 95 height 16
click at [232, 174] on input "5. Shares observations and comments without attachment" at bounding box center [224, 177] width 14 height 11
checkbox input "true"
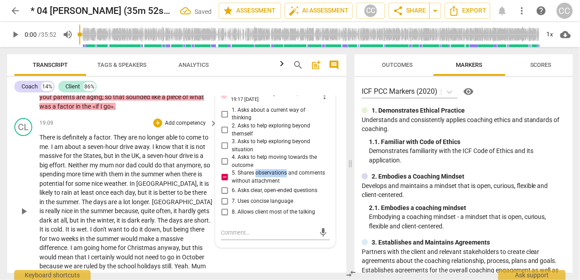
scroll to position [2991, 0]
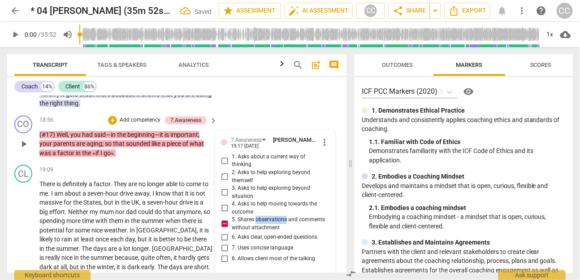
click at [138, 124] on p "Add competency" at bounding box center [140, 120] width 43 height 8
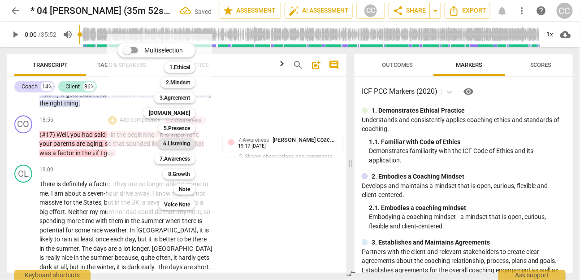
click at [183, 140] on b "6.Listening" at bounding box center [176, 143] width 27 height 11
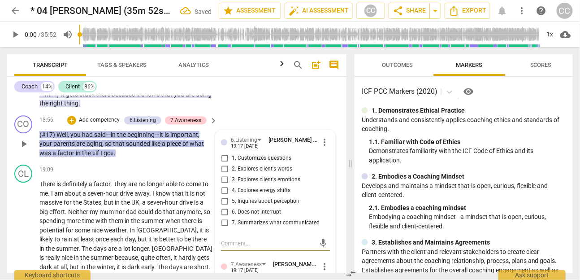
click at [254, 227] on span "7. Summarizes what communicated" at bounding box center [276, 223] width 88 height 8
click at [232, 228] on input "7. Summarizes what communicated" at bounding box center [224, 222] width 14 height 11
checkbox input "true"
click at [109, 124] on p "Add competency" at bounding box center [99, 120] width 43 height 8
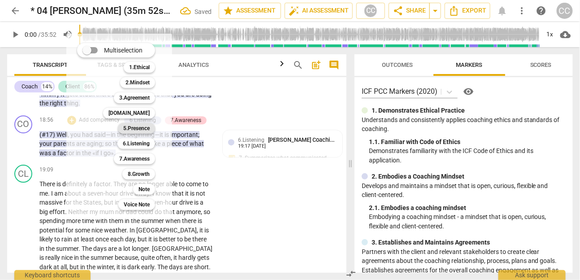
click at [145, 126] on b "5.Presence" at bounding box center [136, 128] width 26 height 11
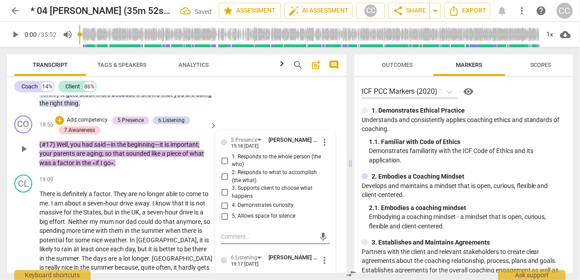
click at [244, 180] on span "2. Responds to what to accomplish (the what)" at bounding box center [279, 176] width 95 height 16
click at [232, 180] on input "2. Responds to what to accomplish (the what)" at bounding box center [224, 176] width 14 height 11
checkbox input "true"
click at [98, 124] on p "Add competency" at bounding box center [87, 120] width 43 height 8
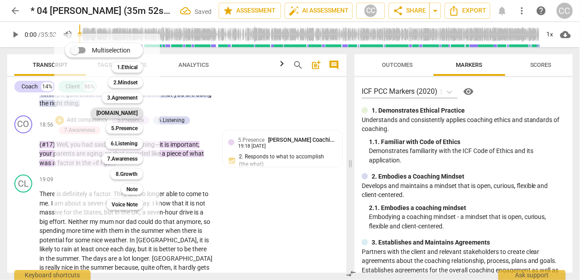
click at [133, 113] on b "[DOMAIN_NAME]" at bounding box center [116, 113] width 41 height 11
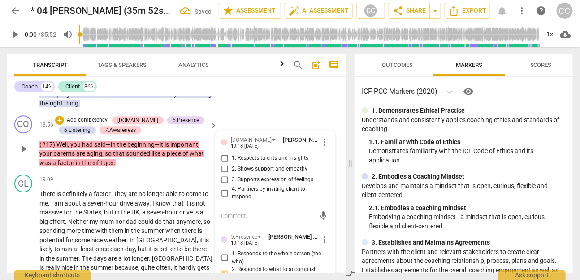
click at [255, 184] on span "3. Supports expression of feelings" at bounding box center [273, 180] width 82 height 8
click at [232, 185] on input "3. Supports expression of feelings" at bounding box center [224, 179] width 14 height 11
checkbox input "true"
click at [254, 173] on span "2. Shows support and empathy" at bounding box center [270, 169] width 76 height 8
click at [241, 173] on span "2. Shows support and empathy" at bounding box center [270, 169] width 76 height 8
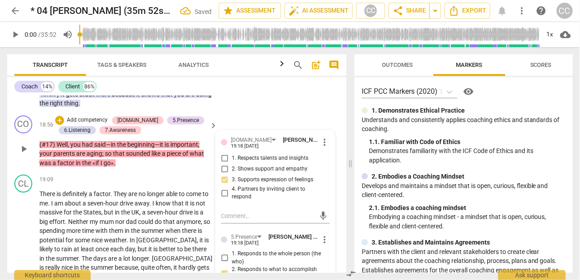
click at [232, 174] on input "2. Shows support and empathy" at bounding box center [224, 169] width 14 height 11
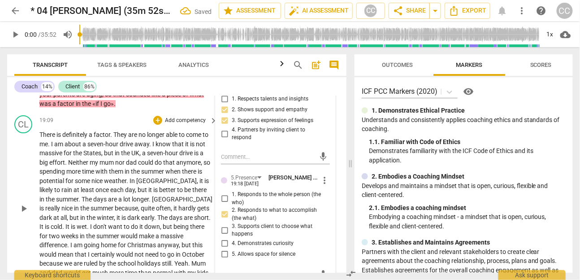
scroll to position [3052, 0]
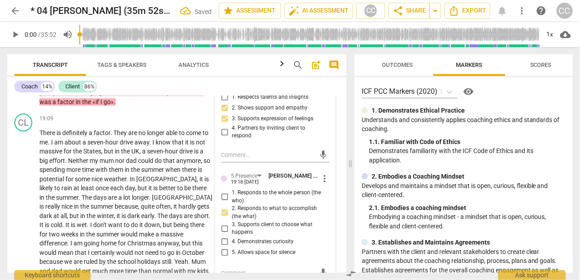
click at [251, 112] on span "2. Shows support and empathy" at bounding box center [270, 108] width 76 height 8
click at [232, 113] on input "2. Shows support and empathy" at bounding box center [224, 108] width 14 height 11
click at [251, 112] on span "2. Shows support and empathy" at bounding box center [270, 108] width 76 height 8
click at [232, 113] on input "2. Shows support and empathy" at bounding box center [224, 108] width 14 height 11
checkbox input "false"
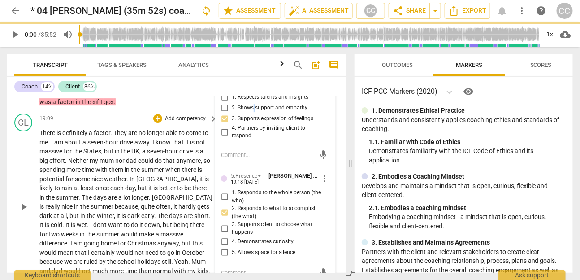
scroll to position [3141, 0]
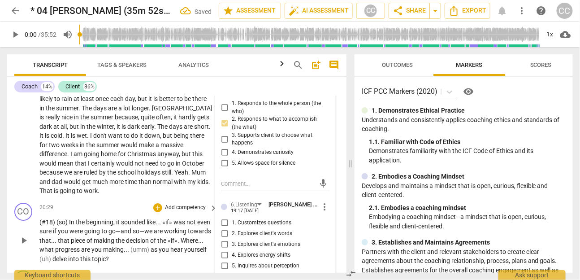
click at [150, 234] on span "so—we" at bounding box center [143, 230] width 21 height 7
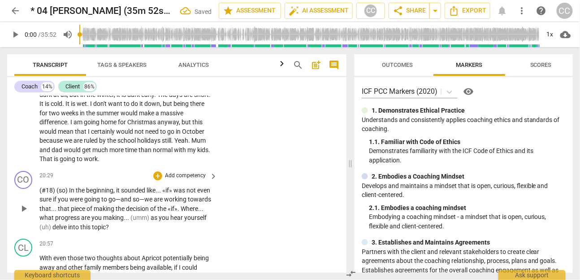
scroll to position [3182, 0]
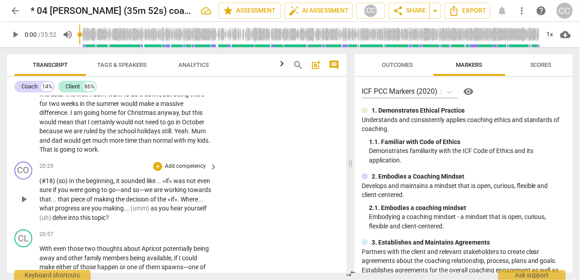
click at [182, 170] on p "Add competency" at bounding box center [185, 166] width 43 height 8
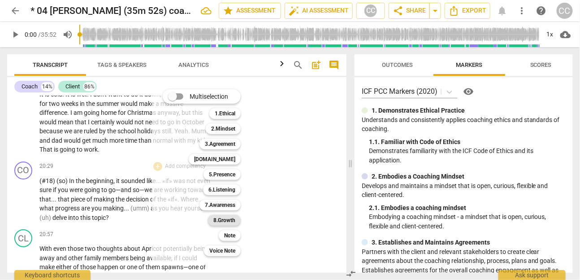
click at [226, 220] on b "8.Growth" at bounding box center [224, 220] width 22 height 11
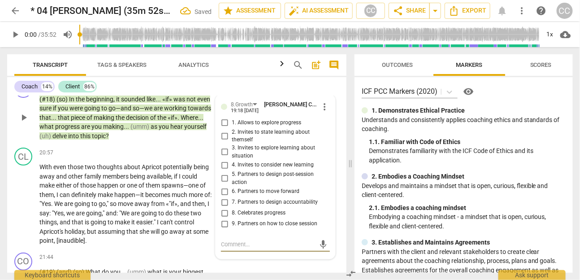
click at [248, 127] on span "1. Allows to explore progress" at bounding box center [266, 123] width 69 height 8
click at [232, 128] on input "1. Allows to explore progress" at bounding box center [224, 122] width 14 height 11
checkbox input "true"
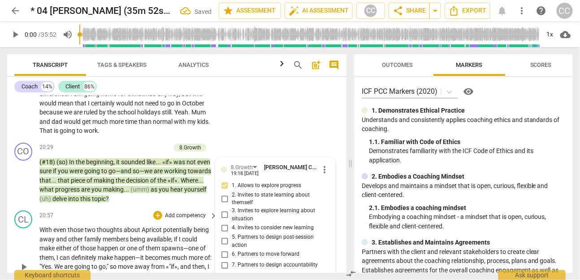
scroll to position [3199, 0]
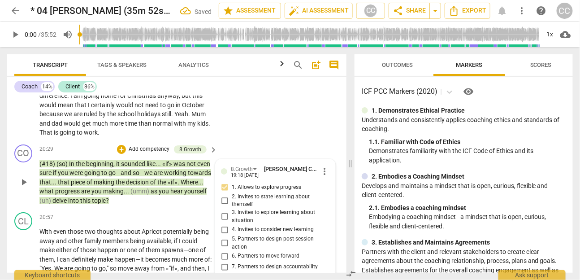
click at [142, 153] on p "Add competency" at bounding box center [149, 149] width 43 height 8
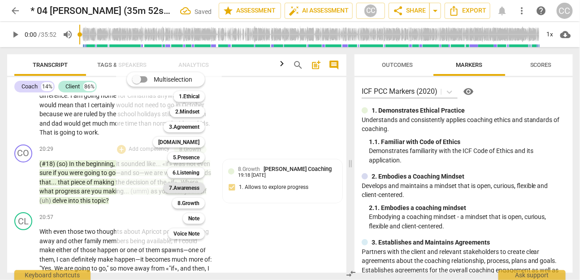
click at [190, 187] on b "7.Awareness" at bounding box center [184, 187] width 30 height 11
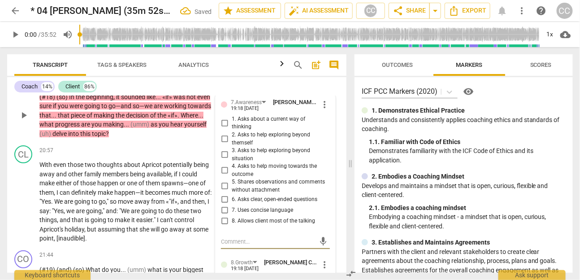
scroll to position [3248, 0]
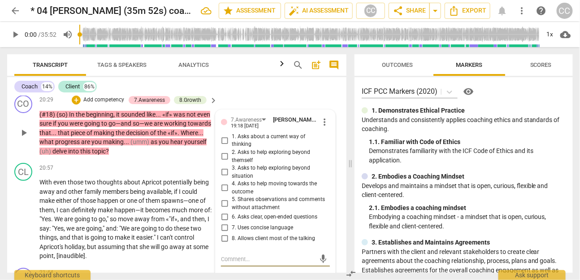
click at [249, 226] on span "7. Uses concise language" at bounding box center [262, 228] width 61 height 8
click at [232, 226] on input "7. Uses concise language" at bounding box center [224, 227] width 14 height 11
click at [249, 226] on span "7. Uses concise language" at bounding box center [262, 228] width 61 height 8
click at [232, 226] on input "7. Uses concise language" at bounding box center [224, 227] width 14 height 11
checkbox input "true"
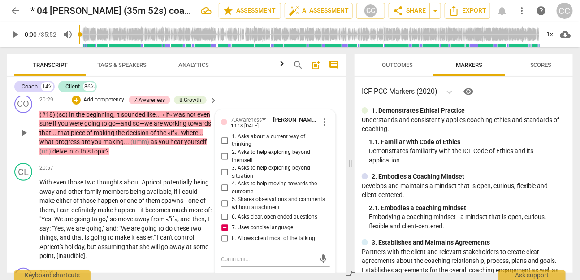
click at [246, 216] on span "6. Asks clear, open-ended questions" at bounding box center [275, 217] width 86 height 8
click at [232, 216] on input "6. Asks clear, open-ended questions" at bounding box center [224, 216] width 14 height 11
click at [239, 186] on span "4. Asks to help moving towards the outcome" at bounding box center [279, 188] width 95 height 16
click at [232, 186] on input "4. Asks to help moving towards the outcome" at bounding box center [224, 187] width 14 height 11
click at [240, 202] on span "5. Shares observations and comments without attachment" at bounding box center [279, 203] width 95 height 16
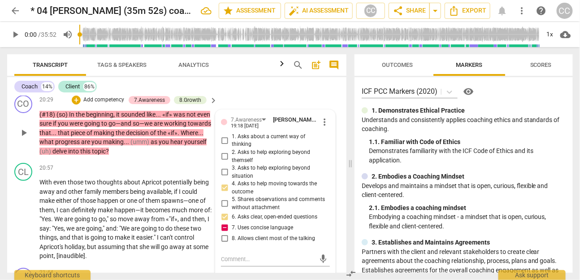
click at [232, 202] on input "5. Shares observations and comments without attachment" at bounding box center [224, 203] width 14 height 11
click at [240, 207] on span "5. Shares observations and comments without attachment" at bounding box center [279, 203] width 95 height 16
click at [232, 207] on input "5. Shares observations and comments without attachment" at bounding box center [224, 203] width 14 height 11
click at [240, 207] on span "5. Shares observations and comments without attachment" at bounding box center [279, 203] width 95 height 16
click at [232, 207] on input "5. Shares observations and comments without attachment" at bounding box center [224, 203] width 14 height 11
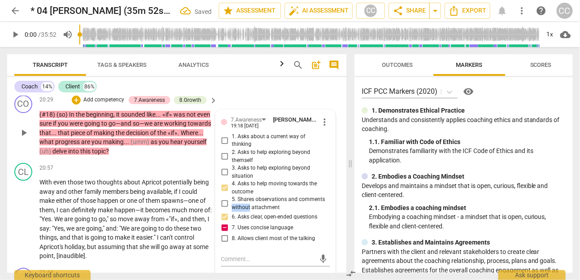
click at [106, 101] on div "+ Add competency 7.Awareness 8.Growth" at bounding box center [139, 100] width 135 height 10
click at [98, 104] on p "Add competency" at bounding box center [103, 100] width 43 height 8
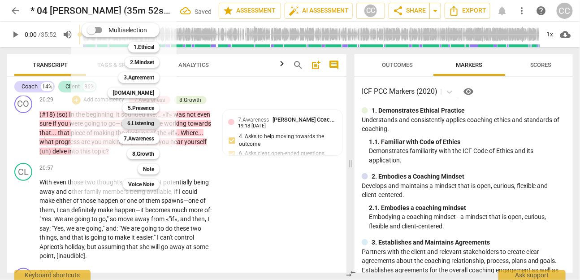
click at [149, 123] on b "6.Listening" at bounding box center [140, 123] width 27 height 11
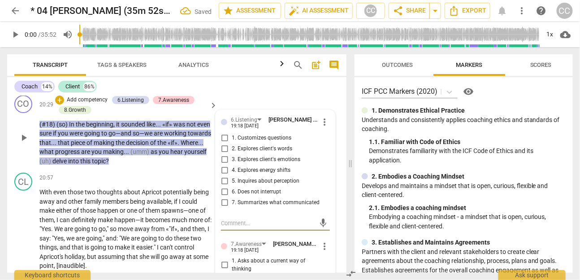
click at [259, 207] on span "7. Summarizes what communicated" at bounding box center [276, 202] width 88 height 8
click at [232, 208] on input "7. Summarizes what communicated" at bounding box center [224, 202] width 14 height 11
click at [245, 142] on span "1. Customizes questions" at bounding box center [262, 138] width 60 height 8
click at [232, 143] on input "1. Customizes questions" at bounding box center [224, 138] width 14 height 11
click at [245, 142] on span "1. Customizes questions" at bounding box center [262, 138] width 60 height 8
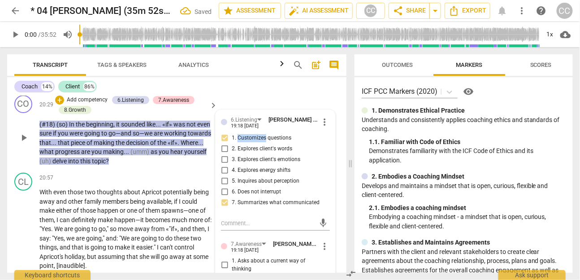
click at [232, 143] on input "1. Customizes questions" at bounding box center [224, 138] width 14 height 11
click at [101, 104] on p "Add competency" at bounding box center [87, 100] width 43 height 8
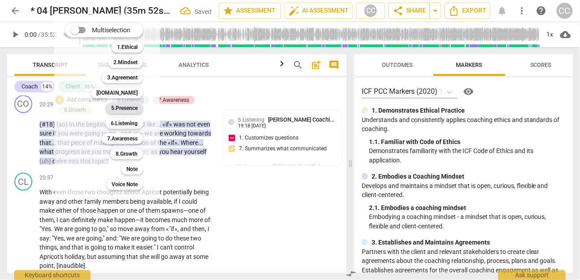
click at [132, 108] on b "5.Presence" at bounding box center [124, 108] width 26 height 11
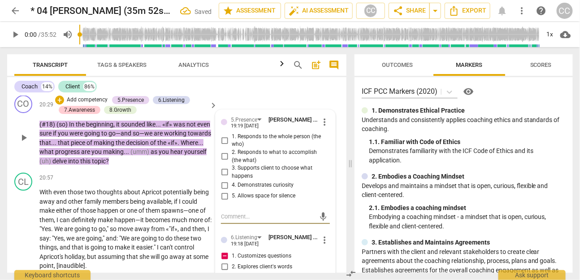
click at [252, 189] on span "4. Demonstrates curiosity" at bounding box center [263, 185] width 62 height 8
click at [232, 190] on input "4. Demonstrates curiosity" at bounding box center [224, 185] width 14 height 11
click at [242, 164] on span "2. Responds to what to accomplish (the what)" at bounding box center [279, 156] width 95 height 16
click at [232, 162] on input "2. Responds to what to accomplish (the what)" at bounding box center [224, 156] width 14 height 11
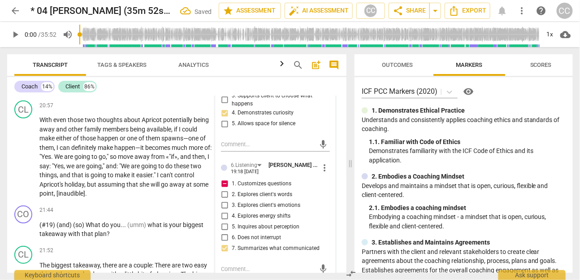
scroll to position [3335, 0]
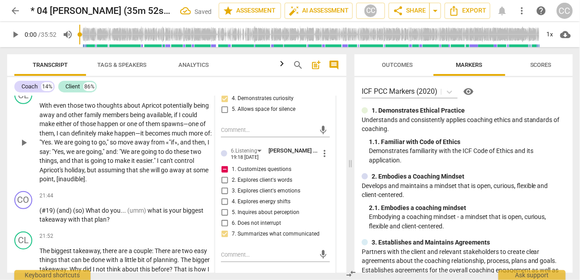
click at [121, 173] on span "assuming" at bounding box center [112, 169] width 29 height 7
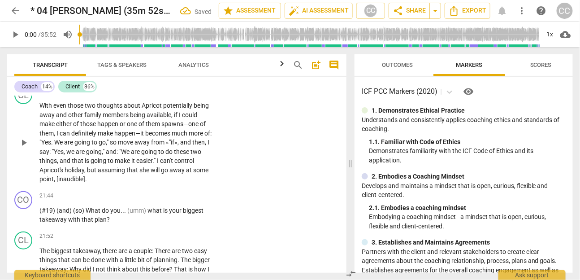
scroll to position [3378, 0]
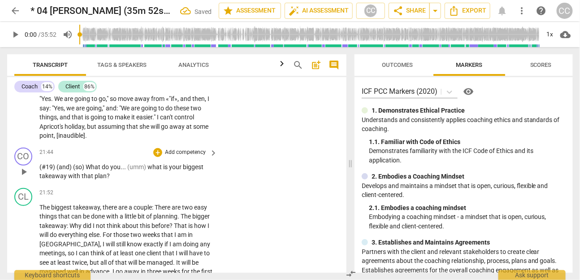
click at [164, 177] on p "(#19) (and) (so) What do you . . . (umm) what is your biggest takeaway with tha…" at bounding box center [125, 171] width 173 height 18
click at [183, 156] on p "Add competency" at bounding box center [185, 152] width 43 height 8
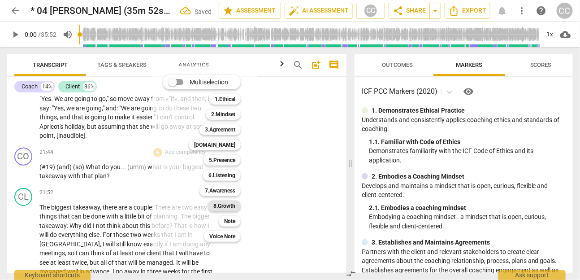
click at [224, 202] on b "8.Growth" at bounding box center [224, 205] width 22 height 11
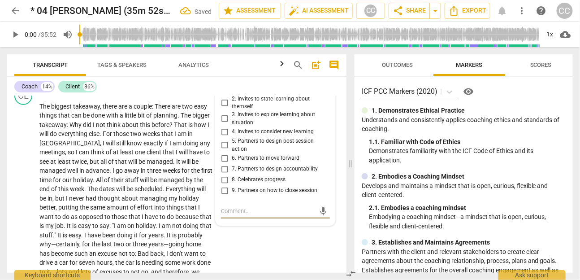
scroll to position [3470, 0]
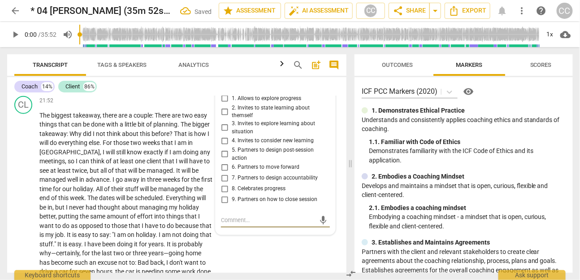
click at [243, 128] on span "3. Invites to explore learning about situation" at bounding box center [279, 128] width 95 height 16
click at [232, 128] on input "3. Invites to explore learning about situation" at bounding box center [224, 127] width 14 height 11
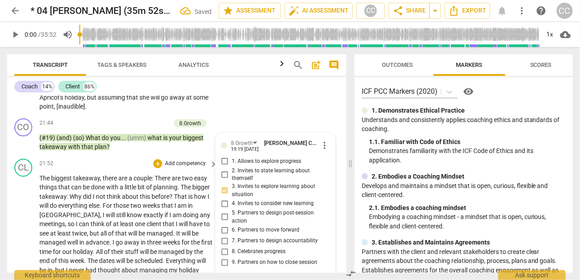
scroll to position [3383, 0]
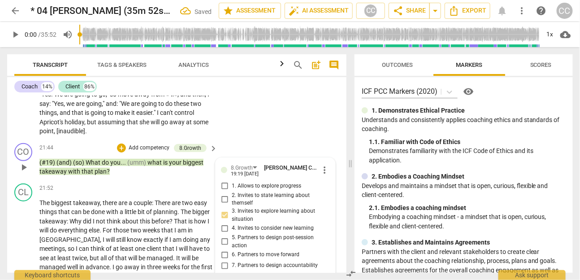
click at [144, 152] on p "Add competency" at bounding box center [149, 148] width 43 height 8
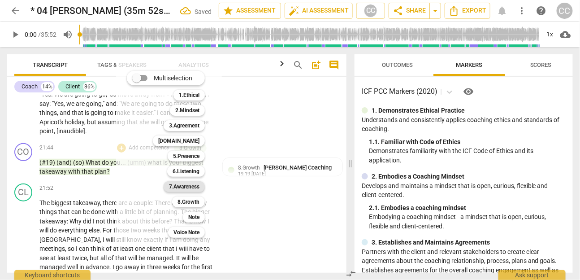
click at [183, 181] on b "7.Awareness" at bounding box center [184, 186] width 30 height 11
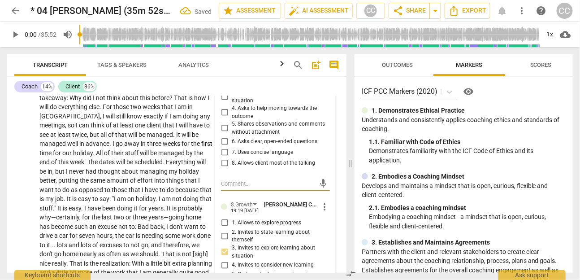
scroll to position [3451, 0]
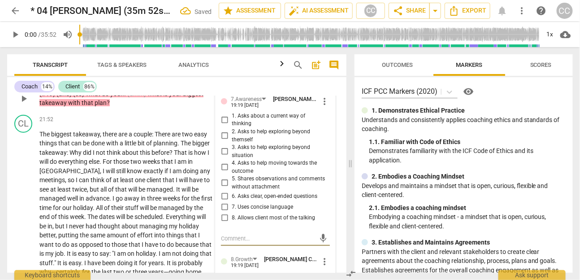
click at [243, 165] on span "4. Asks to help moving towards the outcome" at bounding box center [279, 167] width 95 height 16
click at [232, 165] on input "4. Asks to help moving towards the outcome" at bounding box center [224, 167] width 14 height 11
click at [242, 196] on span "6. Asks clear, open-ended questions" at bounding box center [275, 196] width 86 height 8
click at [232, 196] on input "6. Asks clear, open-ended questions" at bounding box center [224, 196] width 14 height 11
click at [242, 203] on label "7. Uses concise language" at bounding box center [271, 207] width 109 height 11
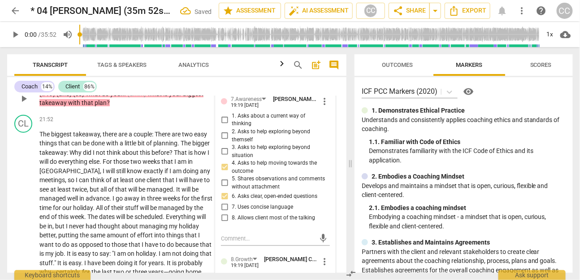
click at [232, 203] on input "7. Uses concise language" at bounding box center [224, 207] width 14 height 11
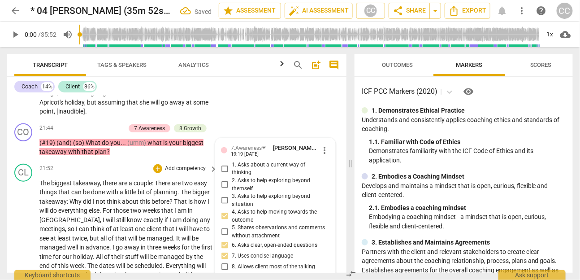
scroll to position [3390, 0]
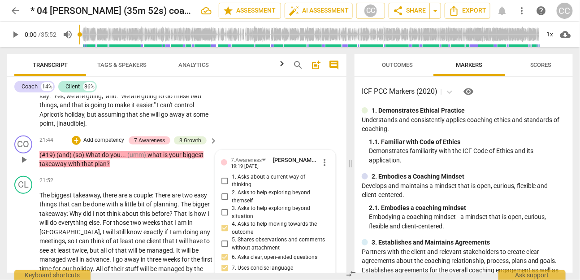
click at [107, 142] on div "+ Add competency" at bounding box center [98, 140] width 53 height 9
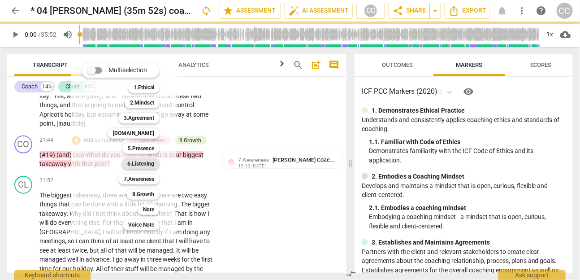
click at [143, 159] on b "6.Listening" at bounding box center [140, 163] width 27 height 11
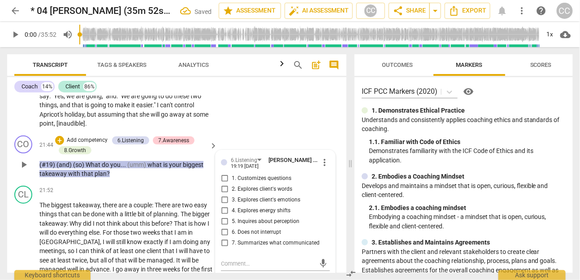
scroll to position [3391, 0]
click at [250, 181] on span "1. Customizes questions" at bounding box center [262, 178] width 60 height 8
click at [232, 181] on input "1. Customizes questions" at bounding box center [224, 178] width 14 height 11
click at [105, 144] on p "Add competency" at bounding box center [87, 140] width 43 height 8
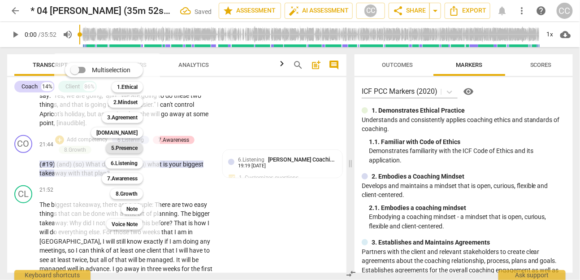
click at [129, 147] on b "5.Presence" at bounding box center [124, 147] width 26 height 11
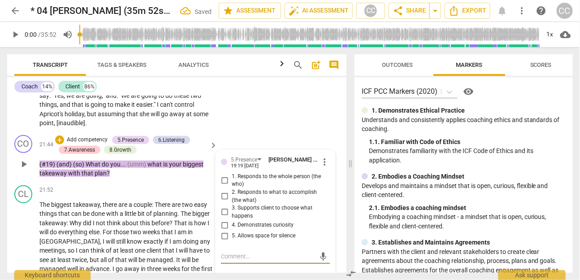
click at [243, 203] on span "2. Responds to what to accomplish (the what)" at bounding box center [279, 196] width 95 height 16
click at [232, 202] on input "2. Responds to what to accomplish (the what)" at bounding box center [224, 196] width 14 height 11
click at [248, 229] on span "4. Demonstrates curiosity" at bounding box center [263, 225] width 62 height 8
click at [232, 230] on input "4. Demonstrates curiosity" at bounding box center [224, 225] width 14 height 11
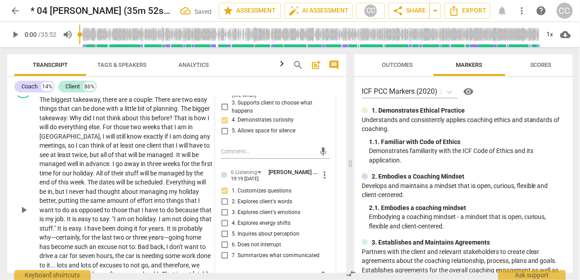
scroll to position [3601, 0]
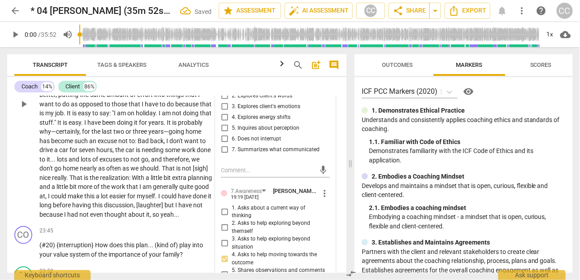
click at [101, 199] on span "a" at bounding box center [98, 195] width 5 height 7
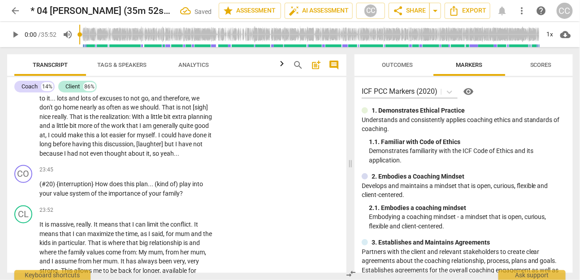
scroll to position [3663, 0]
click at [181, 173] on p "Add competency" at bounding box center [185, 169] width 43 height 8
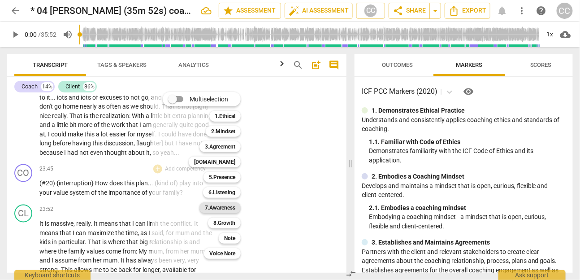
click at [225, 204] on b "7.Awareness" at bounding box center [220, 207] width 30 height 11
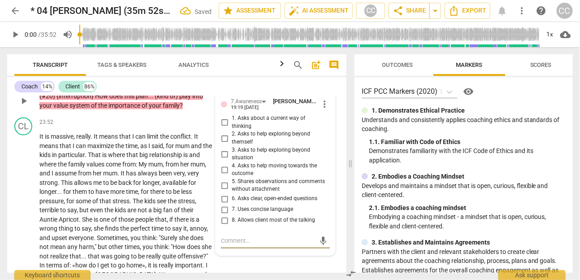
scroll to position [3750, 0]
click at [245, 141] on span "2. Asks to help exploring beyond themself" at bounding box center [279, 139] width 95 height 16
click at [232, 141] on input "2. Asks to help exploring beyond themself" at bounding box center [224, 139] width 14 height 11
click at [242, 152] on span "3. Asks to help exploring beyond situation" at bounding box center [279, 155] width 95 height 16
click at [232, 152] on input "3. Asks to help exploring beyond situation" at bounding box center [224, 154] width 14 height 11
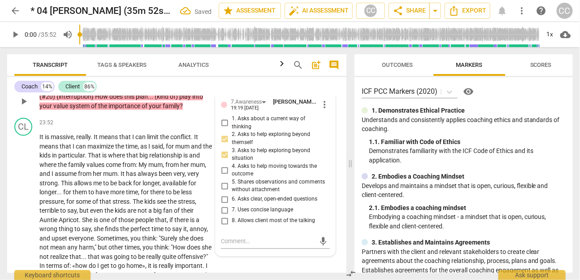
click at [241, 164] on span "4. Asks to help moving towards the outcome" at bounding box center [279, 171] width 95 height 16
click at [232, 165] on input "4. Asks to help moving towards the outcome" at bounding box center [224, 170] width 14 height 11
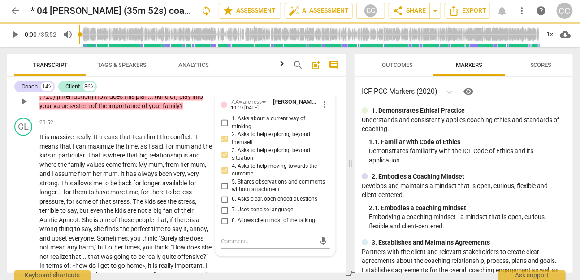
click at [245, 198] on span "6. Asks clear, open-ended questions" at bounding box center [275, 199] width 86 height 8
click at [232, 198] on input "6. Asks clear, open-ended questions" at bounding box center [224, 199] width 14 height 11
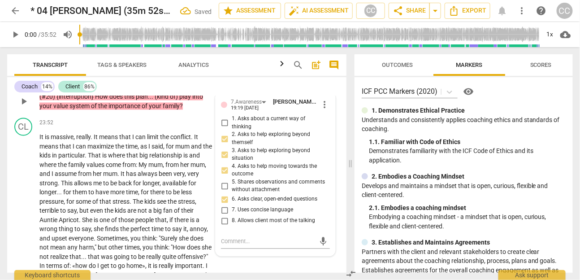
click at [245, 210] on span "7. Uses concise language" at bounding box center [262, 210] width 61 height 8
click at [232, 210] on input "7. Uses concise language" at bounding box center [224, 210] width 14 height 11
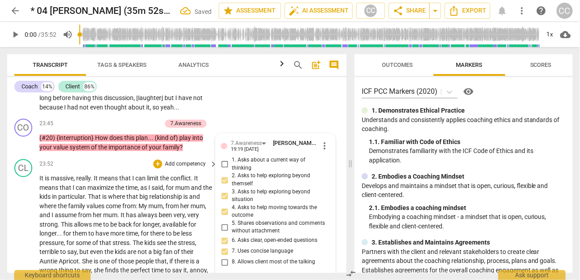
scroll to position [3709, 0]
click at [144, 128] on p "Add competency" at bounding box center [140, 124] width 43 height 8
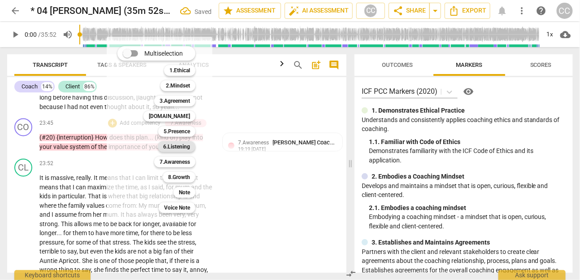
click at [179, 148] on b "6.Listening" at bounding box center [176, 146] width 27 height 11
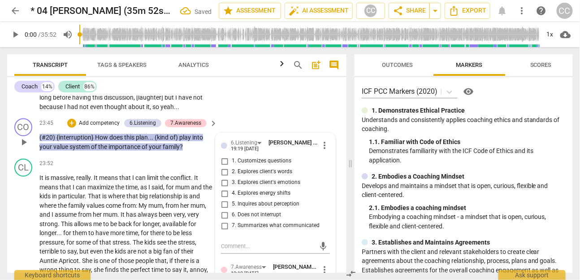
click at [241, 165] on span "1. Customizes questions" at bounding box center [262, 161] width 60 height 8
click at [232, 167] on input "1. Customizes questions" at bounding box center [224, 161] width 14 height 11
click at [254, 208] on span "5. Inquires about perception" at bounding box center [266, 204] width 68 height 8
click at [232, 210] on input "5. Inquires about perception" at bounding box center [224, 204] width 14 height 11
click at [249, 219] on span "6. Does not interrupt" at bounding box center [256, 215] width 49 height 8
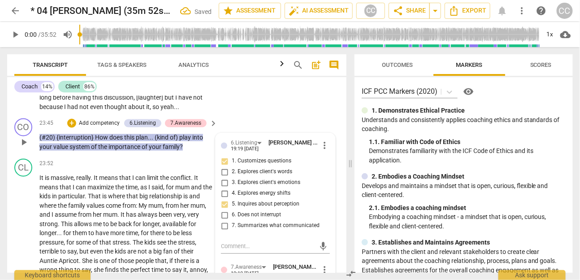
click at [232, 219] on input "6. Does not interrupt" at bounding box center [224, 215] width 14 height 11
click at [249, 219] on span "6. Does not interrupt" at bounding box center [256, 215] width 49 height 8
click at [232, 219] on input "6. Does not interrupt" at bounding box center [224, 215] width 14 height 11
click at [102, 128] on p "Add competency" at bounding box center [99, 124] width 43 height 8
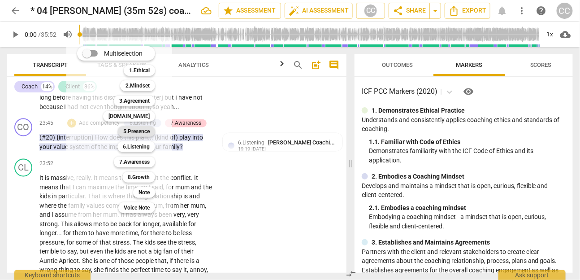
click at [134, 132] on b "5.Presence" at bounding box center [136, 131] width 26 height 11
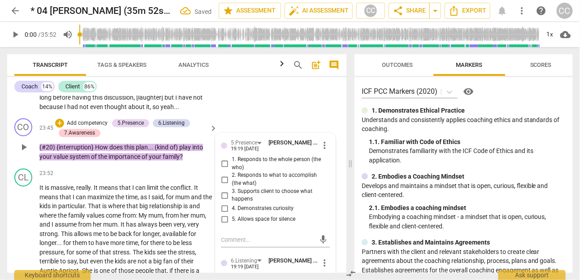
click at [245, 170] on span "1. Responds to the whole person (the who)" at bounding box center [279, 164] width 95 height 16
click at [232, 169] on input "1. Responds to the whole person (the who)" at bounding box center [224, 164] width 14 height 11
click at [245, 186] on span "2. Responds to what to accomplish (the what)" at bounding box center [279, 180] width 95 height 16
click at [232, 185] on input "2. Responds to what to accomplish (the what)" at bounding box center [224, 179] width 14 height 11
click at [244, 213] on span "4. Demonstrates curiosity" at bounding box center [263, 209] width 62 height 8
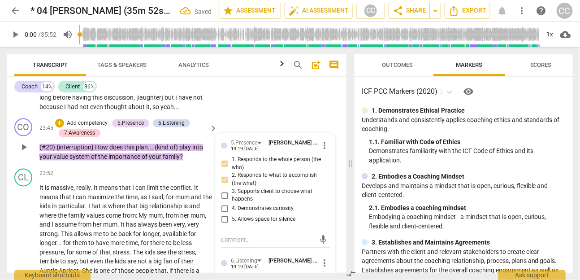
click at [232, 214] on input "4. Demonstrates curiosity" at bounding box center [224, 208] width 14 height 11
click at [90, 127] on p "Add competency" at bounding box center [87, 124] width 43 height 8
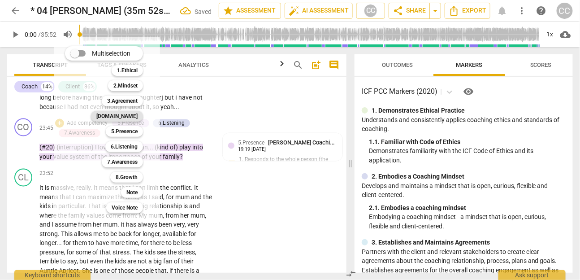
click at [129, 116] on b "[DOMAIN_NAME]" at bounding box center [116, 116] width 41 height 11
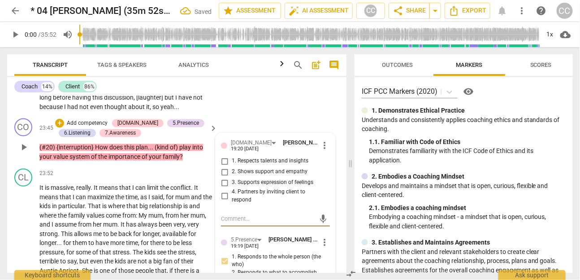
click at [250, 187] on span "3. Supports expression of feelings" at bounding box center [273, 183] width 82 height 8
click at [232, 187] on input "3. Supports expression of feelings" at bounding box center [224, 182] width 14 height 11
click at [323, 151] on span "more_vert" at bounding box center [324, 145] width 11 height 11
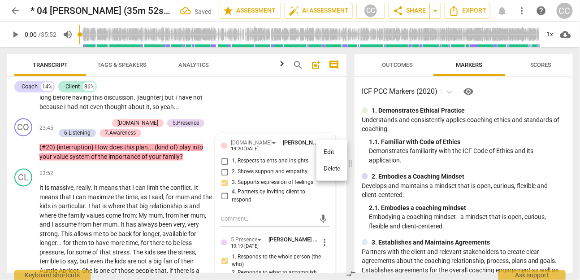
click at [331, 171] on li "Delete" at bounding box center [331, 168] width 31 height 17
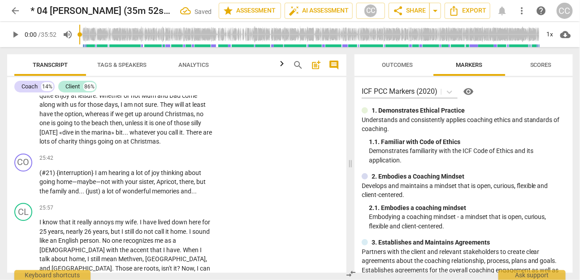
scroll to position [3959, 0]
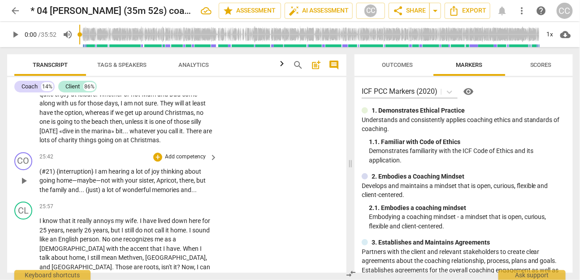
click at [179, 157] on div "CO play_arrow pause 25:42 + Add competency keyboard_arrow_right (#21) {interrup…" at bounding box center [176, 173] width 339 height 50
click at [172, 161] on p "Add competency" at bounding box center [185, 157] width 43 height 8
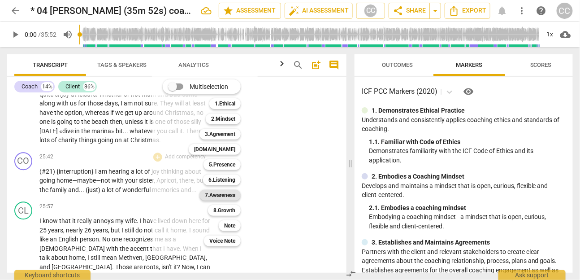
click at [225, 193] on b "7.Awareness" at bounding box center [220, 195] width 30 height 11
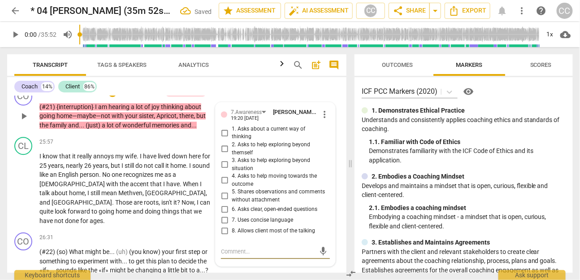
scroll to position [4023, 0]
click at [252, 197] on span "5. Shares observations and comments without attachment" at bounding box center [279, 196] width 95 height 16
click at [232, 197] on input "5. Shares observations and comments without attachment" at bounding box center [224, 196] width 14 height 11
click at [252, 197] on span "5. Shares observations and comments without attachment" at bounding box center [279, 196] width 95 height 16
click at [232, 197] on input "5. Shares observations and comments without attachment" at bounding box center [224, 196] width 14 height 11
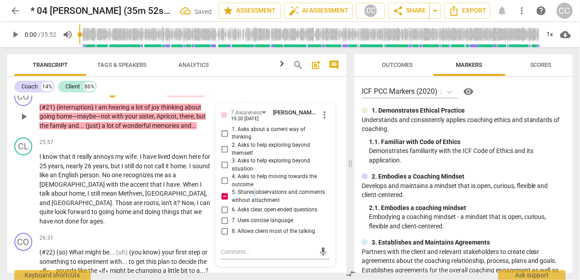
click at [131, 97] on p "Add competency" at bounding box center [140, 93] width 43 height 8
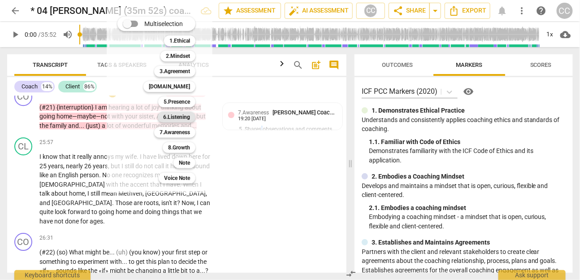
click at [174, 114] on b "6.Listening" at bounding box center [176, 117] width 27 height 11
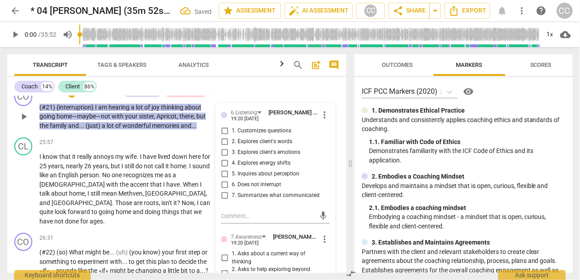
click at [251, 199] on span "7. Summarizes what communicated" at bounding box center [276, 195] width 88 height 8
click at [232, 200] on input "7. Summarizes what communicated" at bounding box center [224, 195] width 14 height 11
click at [249, 135] on span "1. Customizes questions" at bounding box center [262, 131] width 60 height 8
click at [232, 136] on input "1. Customizes questions" at bounding box center [224, 130] width 14 height 11
click at [240, 189] on span "6. Does not interrupt" at bounding box center [256, 185] width 49 height 8
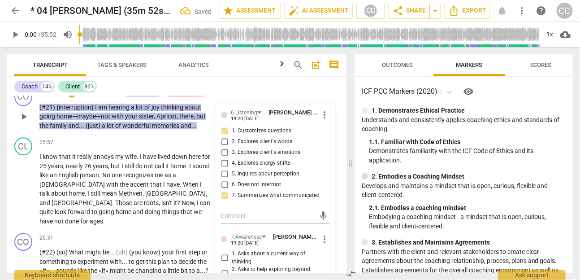
click at [232, 190] on input "6. Does not interrupt" at bounding box center [224, 184] width 14 height 11
click at [240, 189] on span "6. Does not interrupt" at bounding box center [256, 185] width 49 height 8
click at [232, 190] on input "6. Does not interrupt" at bounding box center [224, 184] width 14 height 11
click at [100, 97] on p "Add competency" at bounding box center [99, 93] width 43 height 8
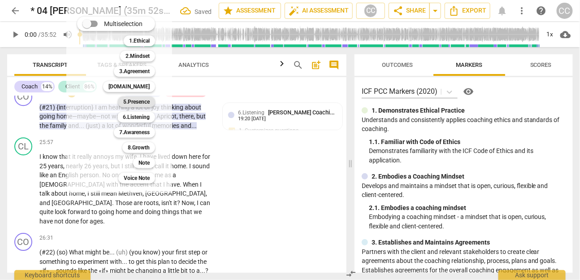
click at [138, 103] on b "5.Presence" at bounding box center [136, 101] width 26 height 11
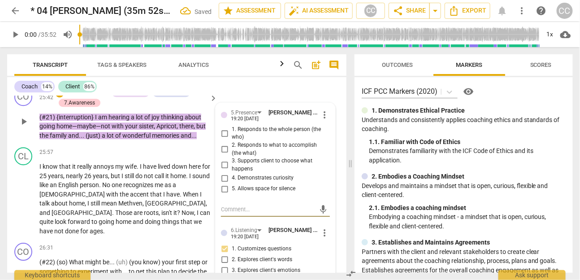
click at [235, 152] on span "2. Responds to what to accomplish (the what)" at bounding box center [279, 149] width 95 height 16
click at [232, 152] on input "2. Responds to what to accomplish (the what)" at bounding box center [224, 149] width 14 height 11
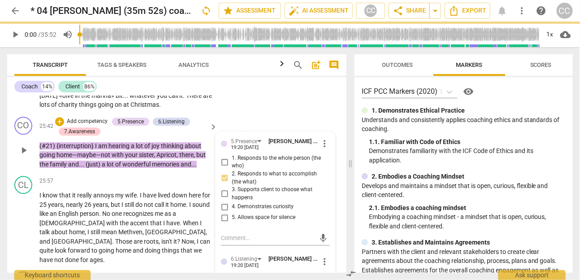
click at [95, 124] on p "Add competency" at bounding box center [87, 121] width 43 height 8
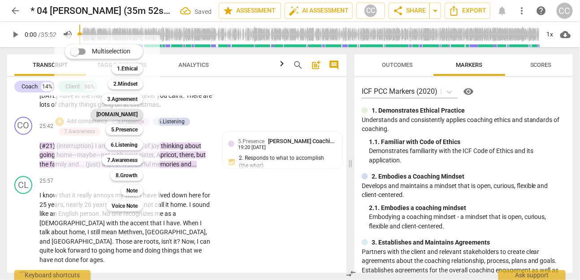
click at [127, 115] on b "[DOMAIN_NAME]" at bounding box center [116, 114] width 41 height 11
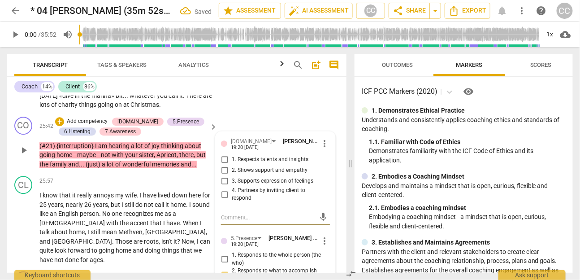
click at [251, 185] on span "3. Supports expression of feelings" at bounding box center [273, 181] width 82 height 8
click at [232, 186] on input "3. Supports expression of feelings" at bounding box center [224, 181] width 14 height 11
click at [257, 174] on span "2. Shows support and empathy" at bounding box center [270, 170] width 76 height 8
click at [232, 176] on input "2. Shows support and empathy" at bounding box center [224, 170] width 14 height 11
click at [110, 215] on p "I know that it really annoys my wife . I have lived down here for 25 years , ne…" at bounding box center [125, 226] width 173 height 73
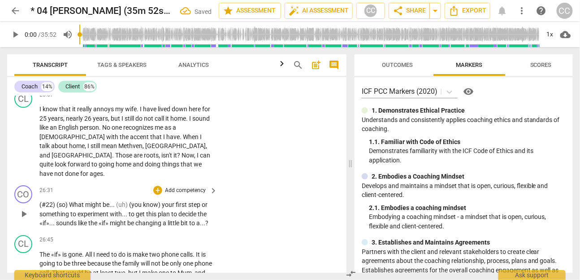
scroll to position [4109, 0]
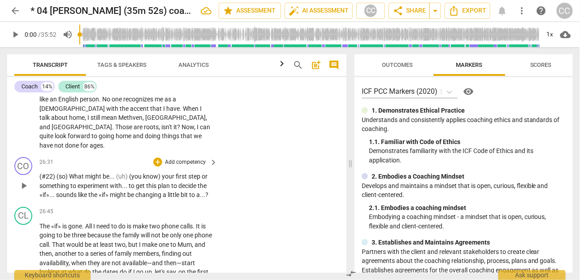
click at [175, 160] on p "Add competency" at bounding box center [185, 162] width 43 height 8
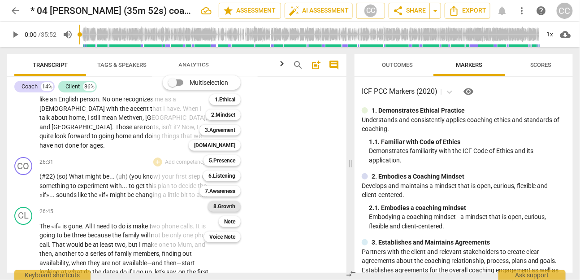
click at [225, 202] on b "8.Growth" at bounding box center [224, 206] width 22 height 11
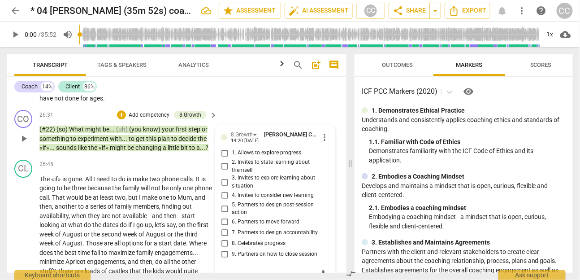
scroll to position [4156, 0]
click at [244, 202] on span "5. Partners to design post-session action" at bounding box center [279, 209] width 95 height 16
click at [232, 203] on input "5. Partners to design post-session action" at bounding box center [224, 208] width 14 height 11
click at [143, 112] on p "Add competency" at bounding box center [149, 115] width 43 height 8
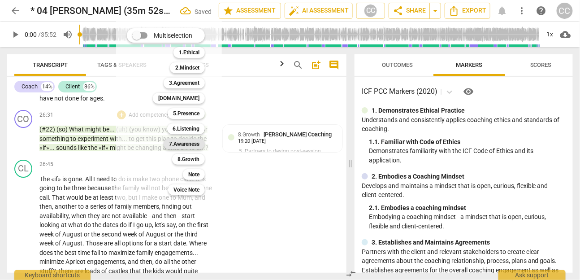
click at [192, 140] on b "7.Awareness" at bounding box center [184, 143] width 30 height 11
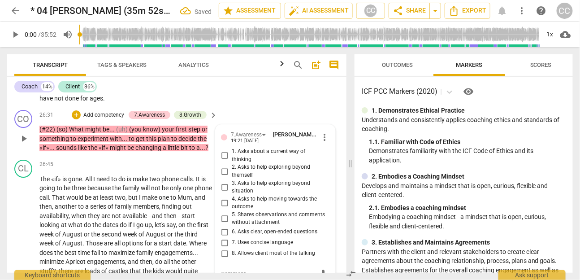
click at [238, 211] on span "5. Shares observations and comments without attachment" at bounding box center [279, 219] width 95 height 16
click at [232, 213] on input "5. Shares observations and comments without attachment" at bounding box center [224, 218] width 14 height 11
click at [238, 211] on span "5. Shares observations and comments without attachment" at bounding box center [279, 219] width 95 height 16
click at [232, 213] on input "5. Shares observations and comments without attachment" at bounding box center [224, 218] width 14 height 11
click at [244, 238] on span "7. Uses concise language" at bounding box center [262, 242] width 61 height 8
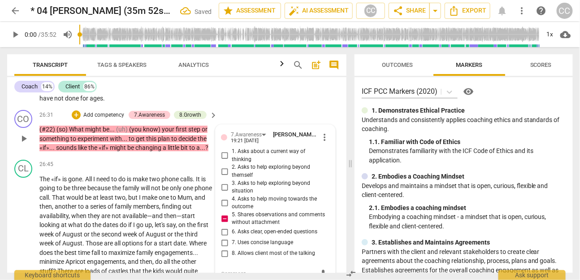
click at [232, 237] on input "7. Uses concise language" at bounding box center [224, 242] width 14 height 11
click at [244, 238] on span "7. Uses concise language" at bounding box center [262, 242] width 61 height 8
click at [232, 237] on input "7. Uses concise language" at bounding box center [224, 242] width 14 height 11
click at [240, 228] on span "6. Asks clear, open-ended questions" at bounding box center [275, 232] width 86 height 8
click at [232, 226] on input "6. Asks clear, open-ended questions" at bounding box center [224, 231] width 14 height 11
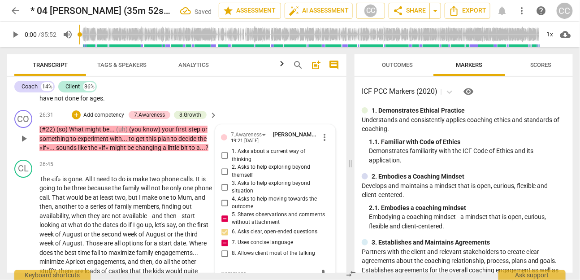
click at [240, 228] on span "6. Asks clear, open-ended questions" at bounding box center [275, 232] width 86 height 8
click at [232, 226] on input "6. Asks clear, open-ended questions" at bounding box center [224, 231] width 14 height 11
click at [240, 228] on span "6. Asks clear, open-ended questions" at bounding box center [275, 232] width 86 height 8
click at [232, 226] on input "6. Asks clear, open-ended questions" at bounding box center [224, 231] width 14 height 11
click at [240, 228] on span "6. Asks clear, open-ended questions" at bounding box center [275, 232] width 86 height 8
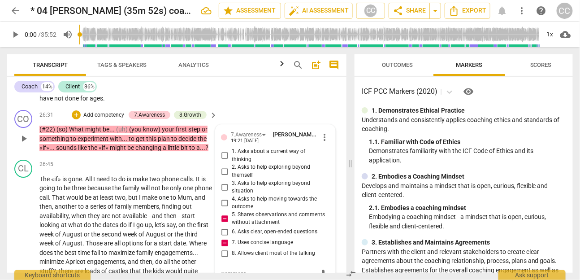
click at [232, 226] on input "6. Asks clear, open-ended questions" at bounding box center [224, 231] width 14 height 11
click at [240, 228] on span "6. Asks clear, open-ended questions" at bounding box center [275, 232] width 86 height 8
click at [232, 226] on input "6. Asks clear, open-ended questions" at bounding box center [224, 231] width 14 height 11
click at [241, 195] on span "4. Asks to help moving towards the outcome" at bounding box center [279, 203] width 95 height 16
click at [232, 197] on input "4. Asks to help moving towards the outcome" at bounding box center [224, 202] width 14 height 11
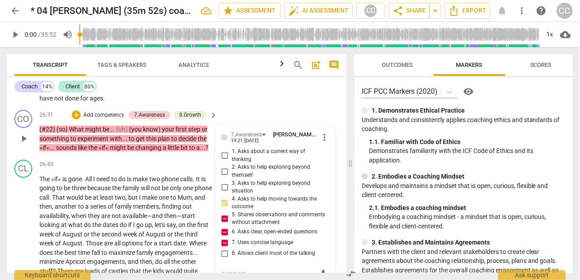
click at [115, 114] on p "Add competency" at bounding box center [103, 115] width 43 height 8
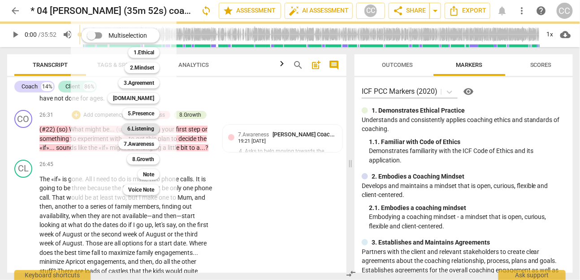
click at [147, 129] on b "6.Listening" at bounding box center [140, 128] width 27 height 11
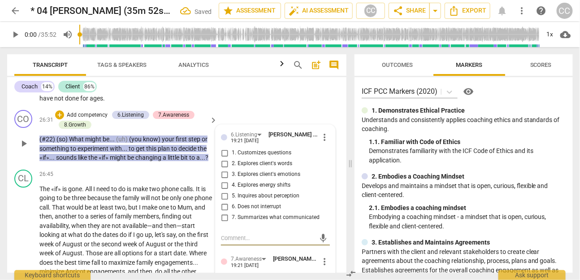
click at [287, 218] on label "7. Summarizes what communicated" at bounding box center [271, 217] width 109 height 11
click at [232, 218] on input "7. Summarizes what communicated" at bounding box center [224, 217] width 14 height 11
click at [94, 111] on p "Add competency" at bounding box center [87, 115] width 43 height 8
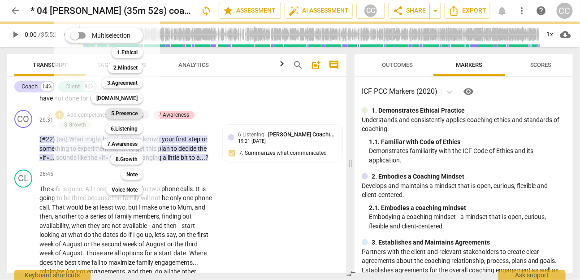
click at [128, 114] on b "5.Presence" at bounding box center [124, 113] width 26 height 11
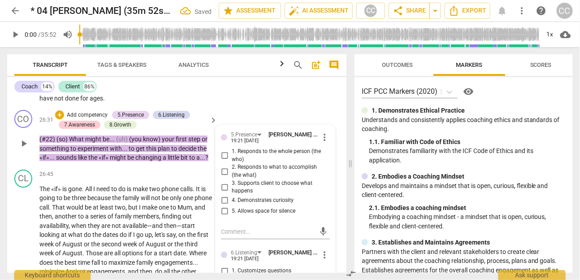
click at [248, 168] on span "2. Responds to what to accomplish (the what)" at bounding box center [279, 171] width 95 height 16
click at [232, 168] on input "2. Responds to what to accomplish (the what)" at bounding box center [224, 171] width 14 height 11
click at [254, 196] on span "4. Demonstrates curiosity" at bounding box center [263, 200] width 62 height 8
click at [232, 195] on input "4. Demonstrates curiosity" at bounding box center [224, 200] width 14 height 11
click at [93, 206] on span "be" at bounding box center [89, 206] width 8 height 7
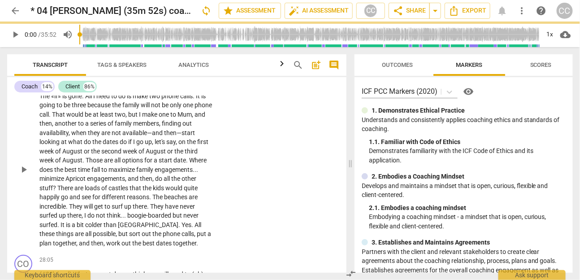
scroll to position [4369, 0]
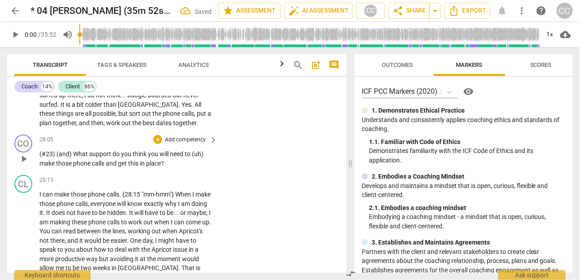
click at [178, 136] on p "Add competency" at bounding box center [185, 140] width 43 height 8
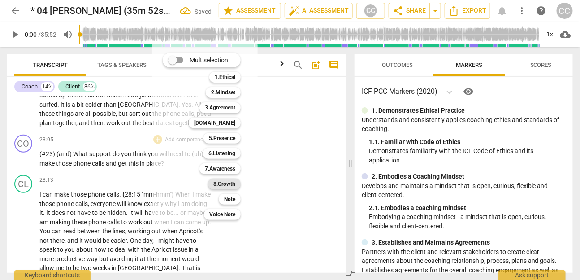
click at [225, 182] on b "8.Growth" at bounding box center [224, 183] width 22 height 11
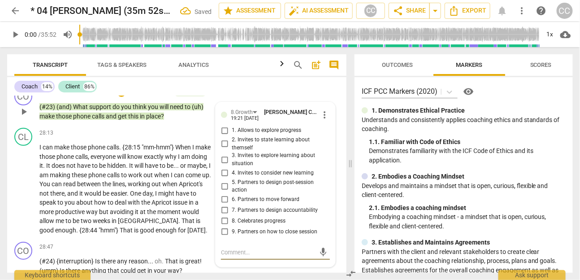
scroll to position [4416, 0]
click at [251, 198] on span "6. Partners to move forward" at bounding box center [266, 199] width 68 height 8
click at [232, 198] on input "6. Partners to move forward" at bounding box center [224, 199] width 14 height 11
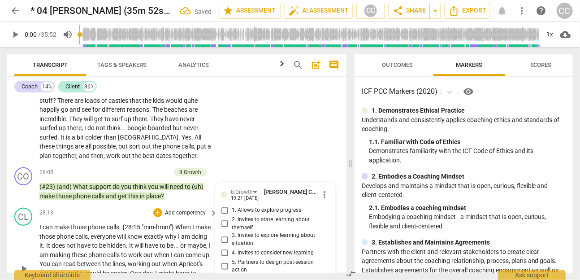
scroll to position [4336, 0]
click at [157, 169] on p "Add competency" at bounding box center [149, 172] width 43 height 8
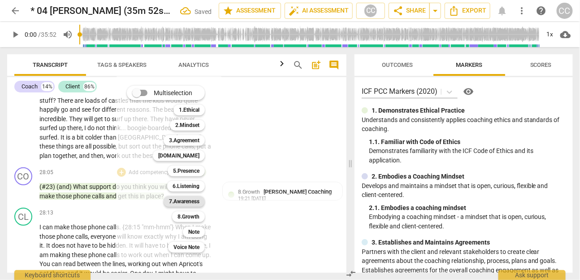
click at [188, 200] on b "7.Awareness" at bounding box center [184, 201] width 30 height 11
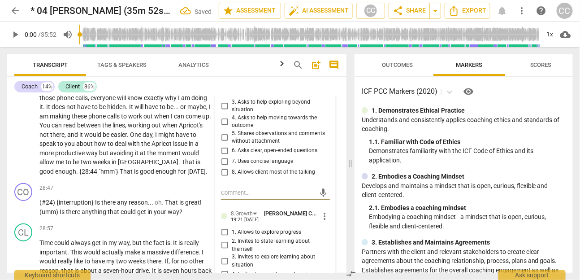
scroll to position [4419, 0]
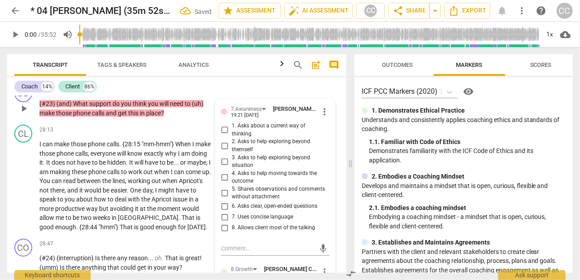
click at [256, 202] on span "6. Asks clear, open-ended questions" at bounding box center [275, 206] width 86 height 8
click
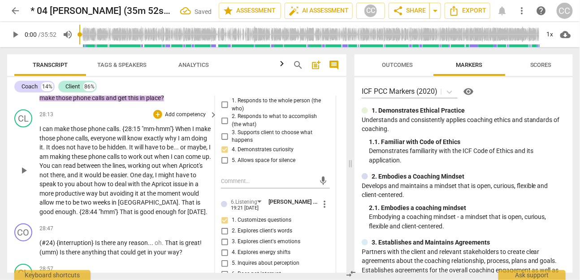
scroll to position [4445, 0]
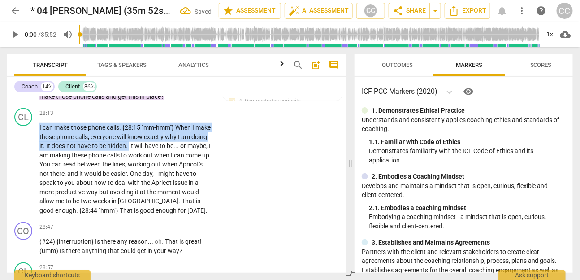
drag, startPoint x: 147, startPoint y: 142, endPoint x: 0, endPoint y: 128, distance: 147.2
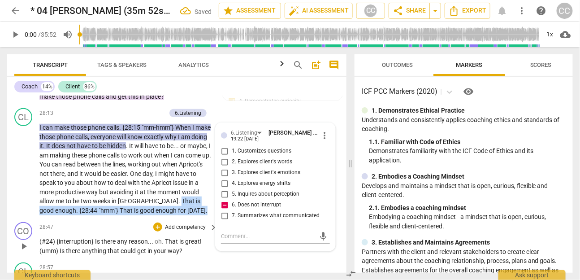
drag, startPoint x: 147, startPoint y: 198, endPoint x: 187, endPoint y: 217, distance: 43.9
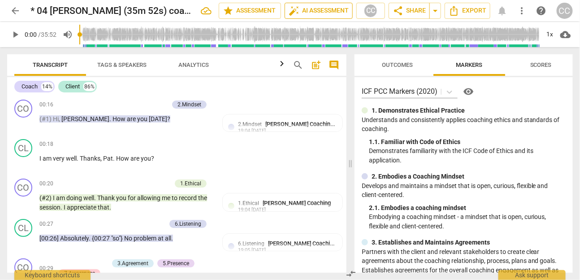
scroll to position [5105, 0]
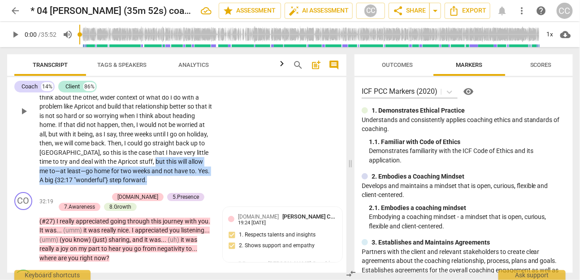
drag, startPoint x: 136, startPoint y: 185, endPoint x: 126, endPoint y: 167, distance: 20.2
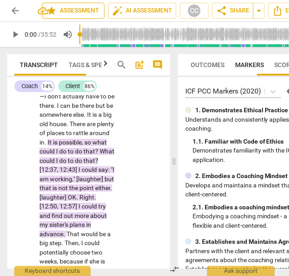
scroll to position [8200, 0]
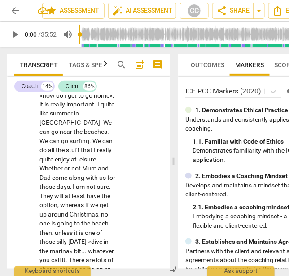
click at [90, 61] on span "Tags & Speakers" at bounding box center [95, 64] width 53 height 7
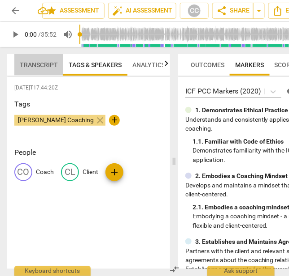
click at [39, 63] on span "Transcript" at bounding box center [39, 64] width 38 height 7
